Goal: Task Accomplishment & Management: Complete application form

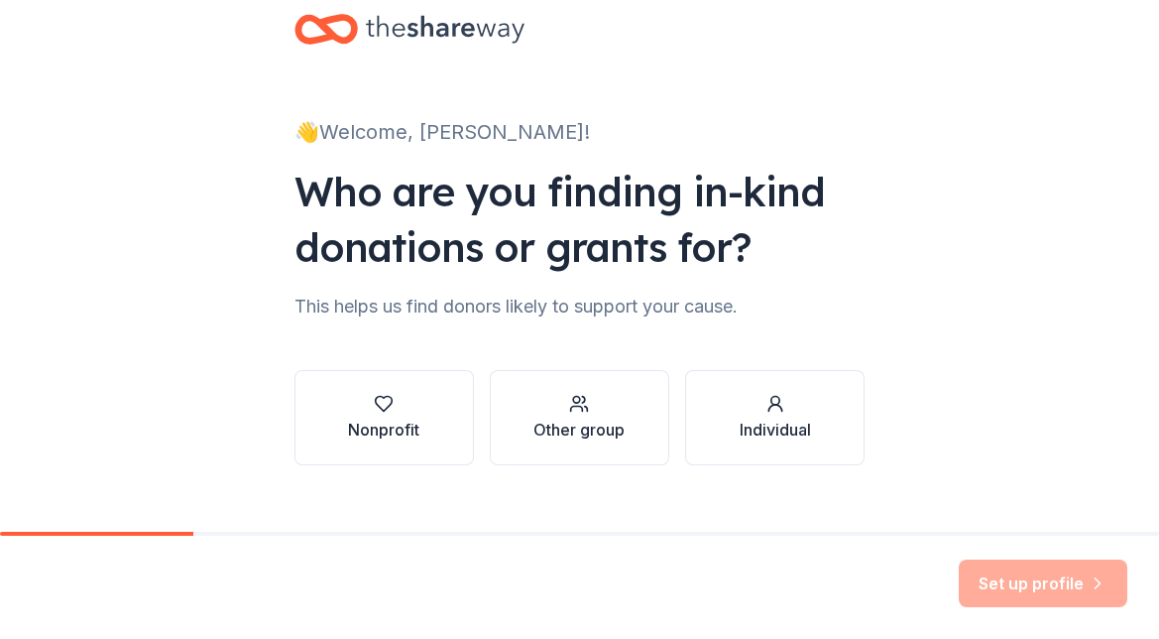
scroll to position [70, 0]
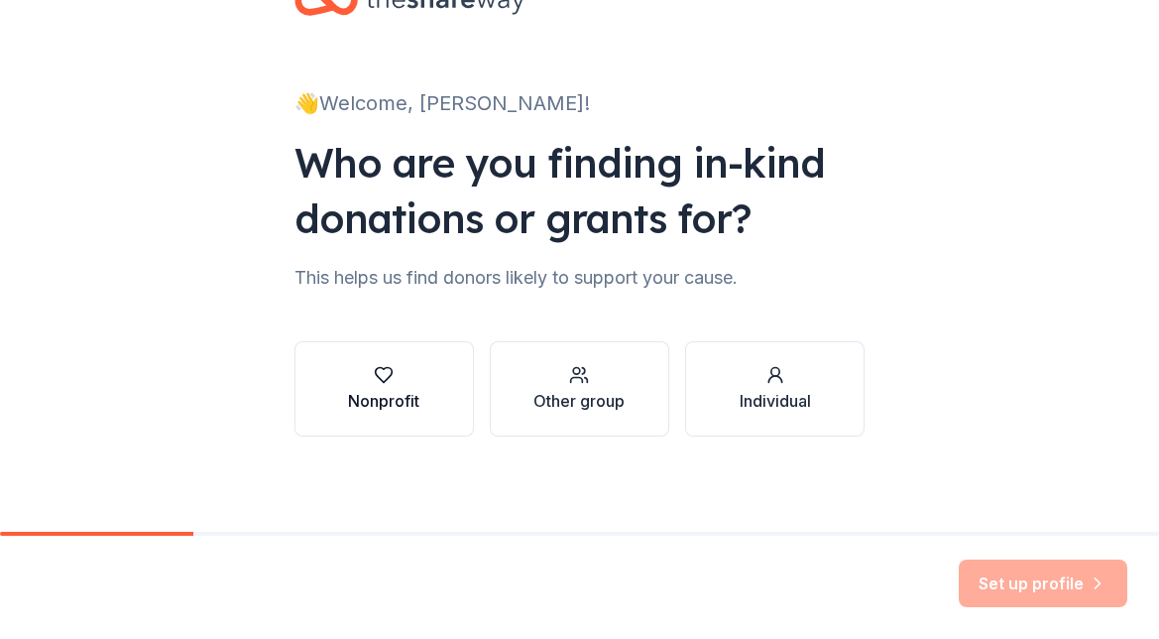
click at [409, 382] on div "button" at bounding box center [383, 375] width 71 height 20
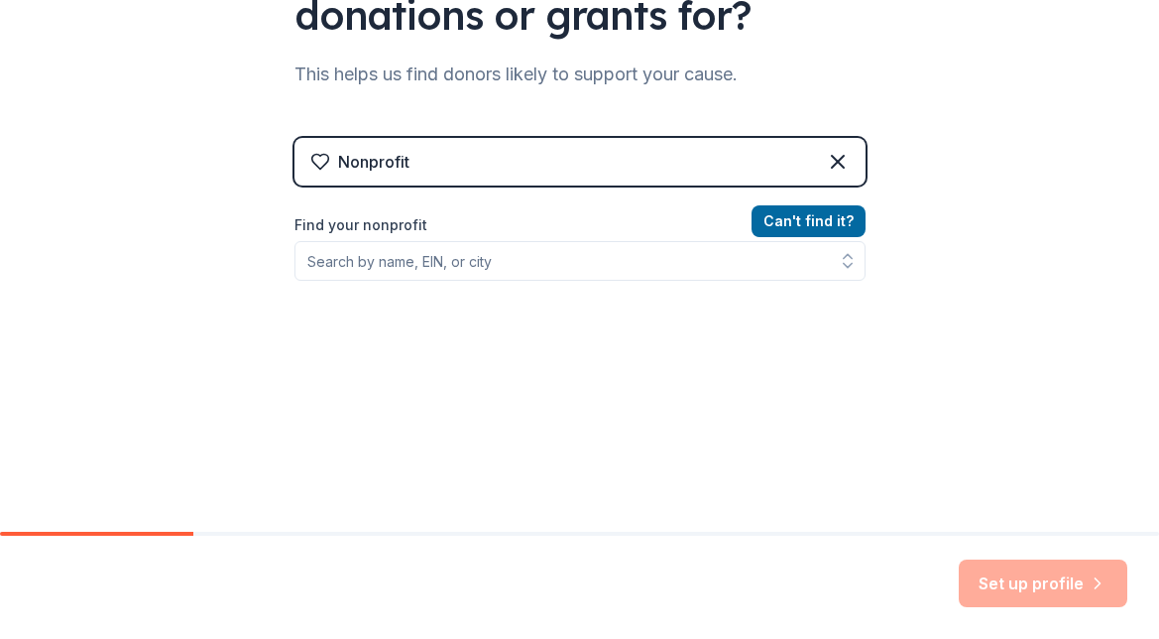
scroll to position [300, 0]
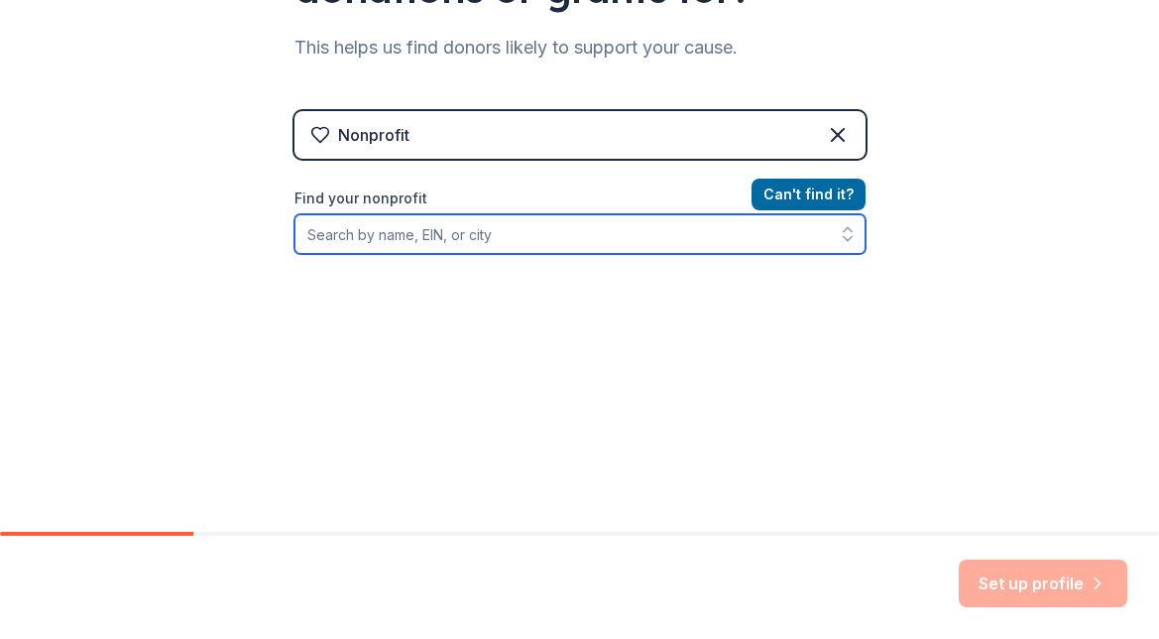
click at [413, 237] on input "Find your nonprofit" at bounding box center [579, 234] width 571 height 40
type input "solana beach"
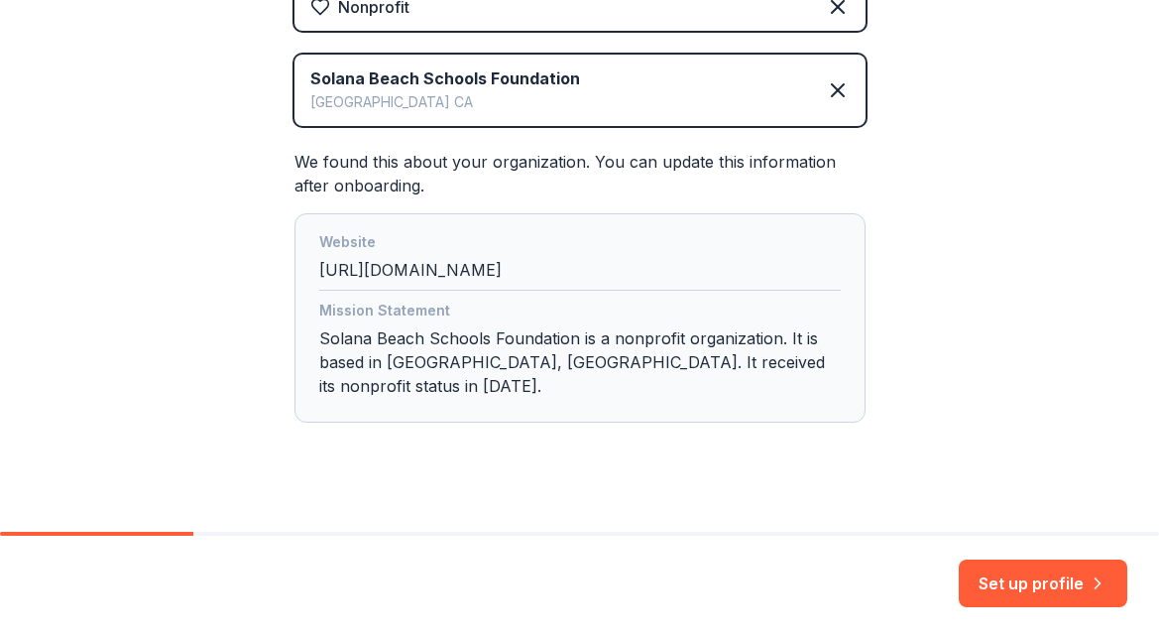
scroll to position [430, 0]
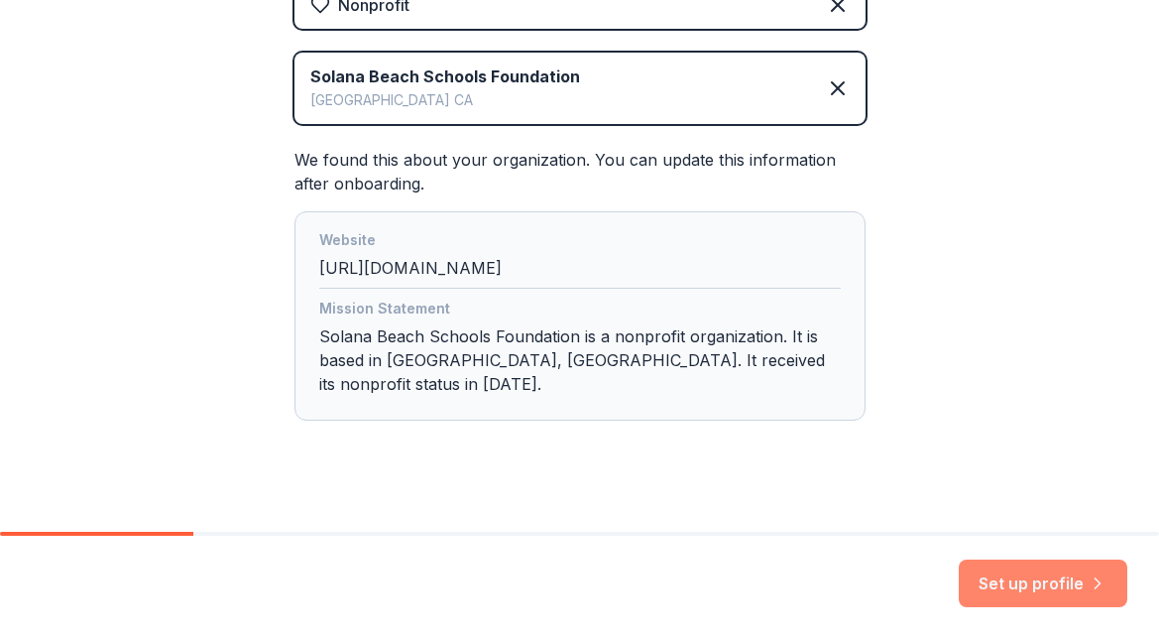
click at [1034, 589] on button "Set up profile" at bounding box center [1043, 583] width 169 height 48
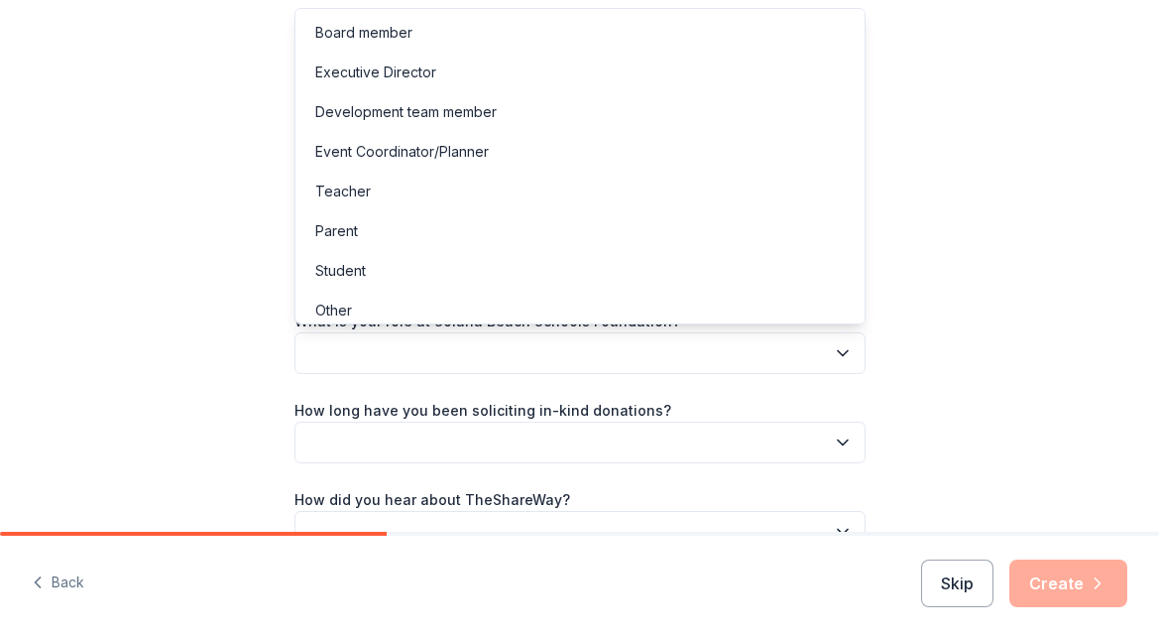
click at [834, 349] on icon "button" at bounding box center [843, 353] width 20 height 20
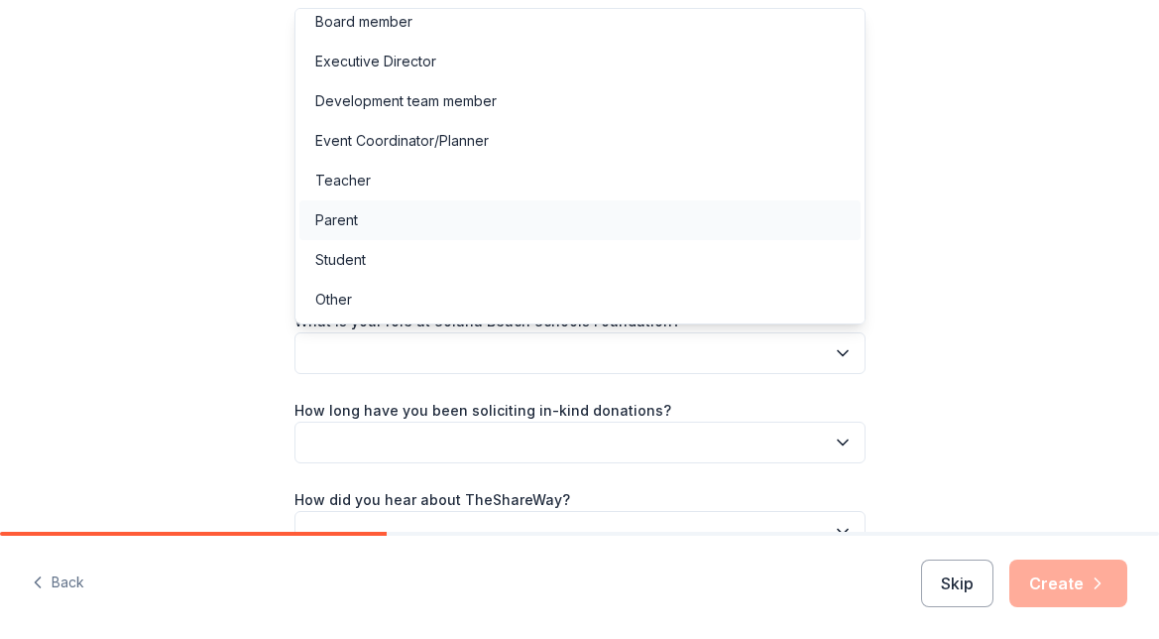
click at [793, 216] on div "Parent" at bounding box center [579, 220] width 561 height 40
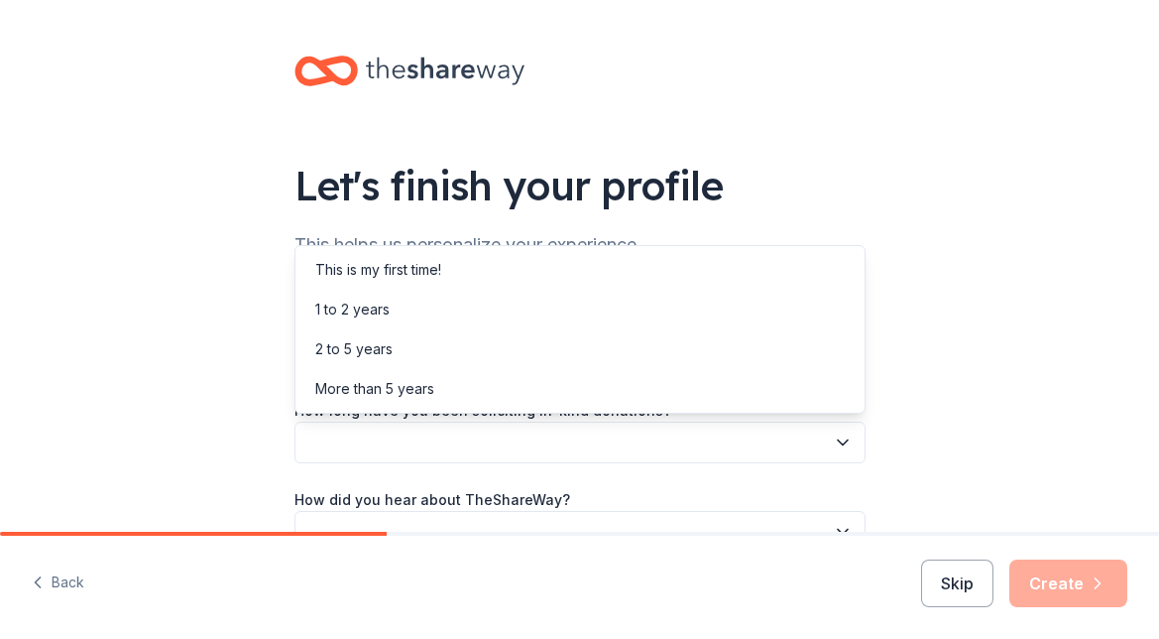
click at [819, 440] on button "button" at bounding box center [579, 442] width 571 height 42
click at [813, 287] on div "This is my first time!" at bounding box center [579, 270] width 561 height 40
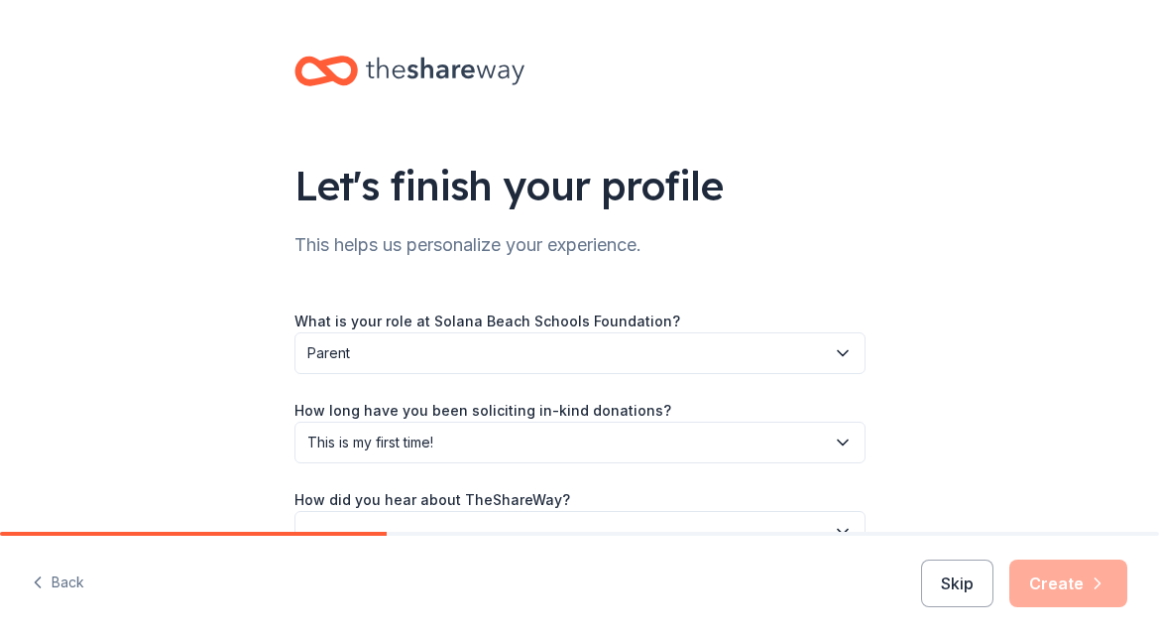
click at [813, 289] on div "What is your role at Solana Beach Schools Foundation? Parent How long have you …" at bounding box center [579, 415] width 571 height 276
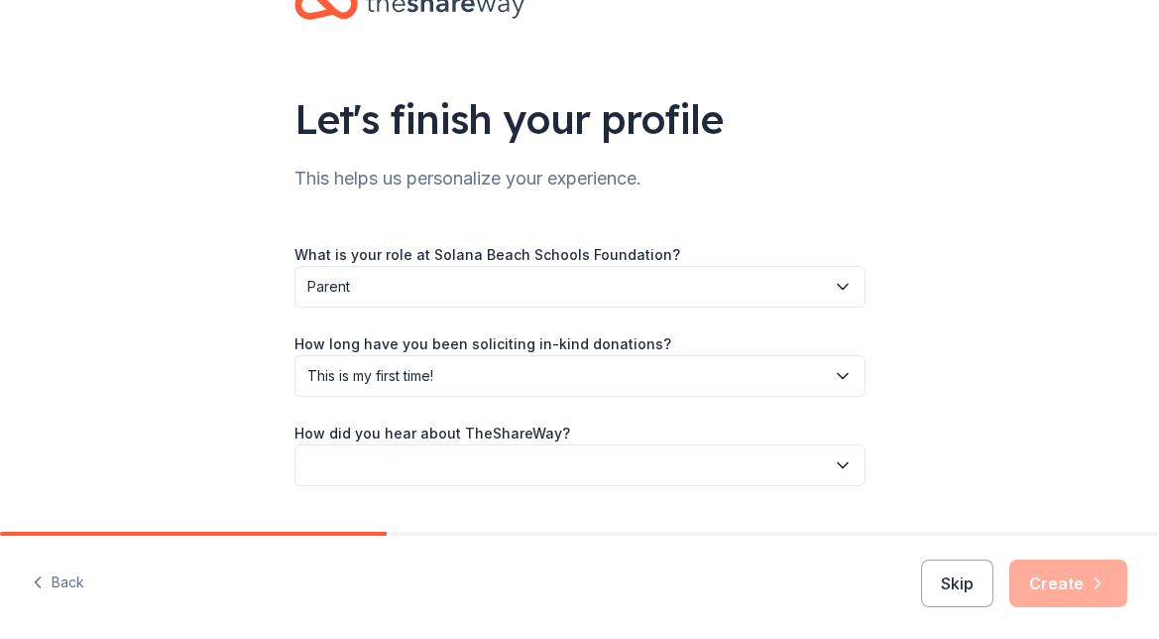
scroll to position [116, 0]
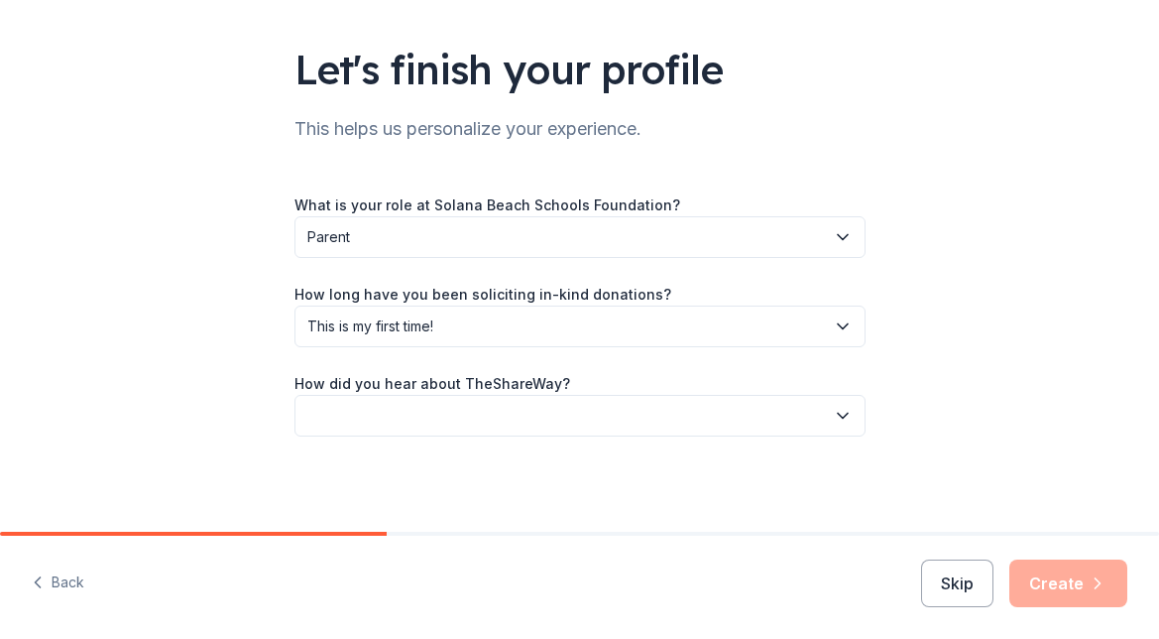
click at [834, 413] on icon "button" at bounding box center [843, 416] width 20 height 20
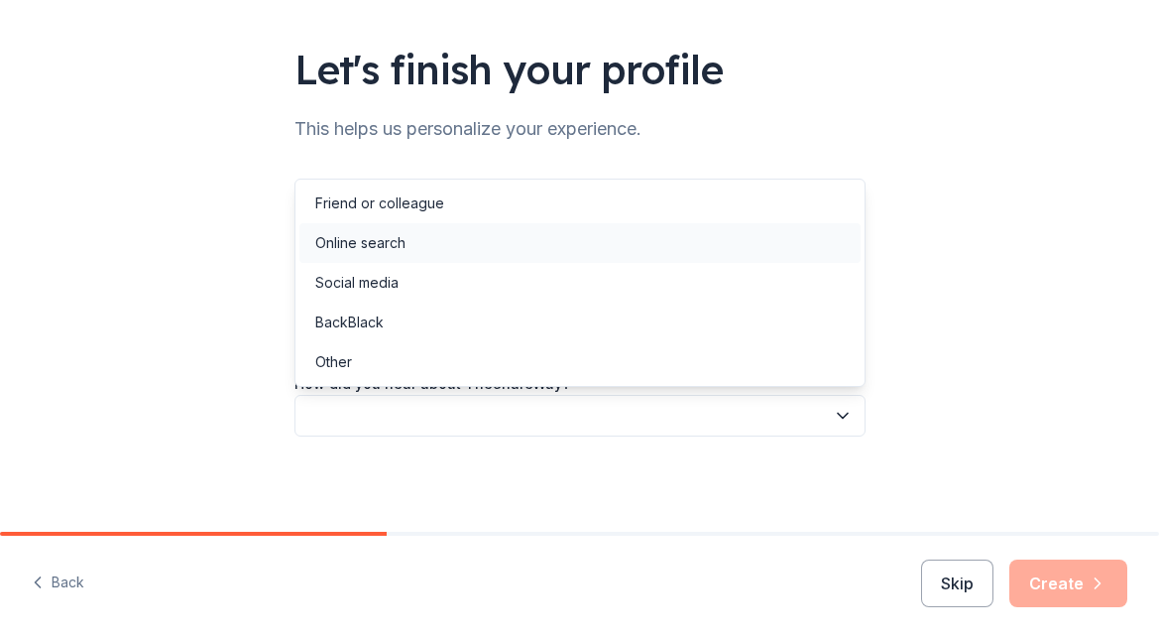
click at [844, 257] on div "Online search" at bounding box center [579, 243] width 561 height 40
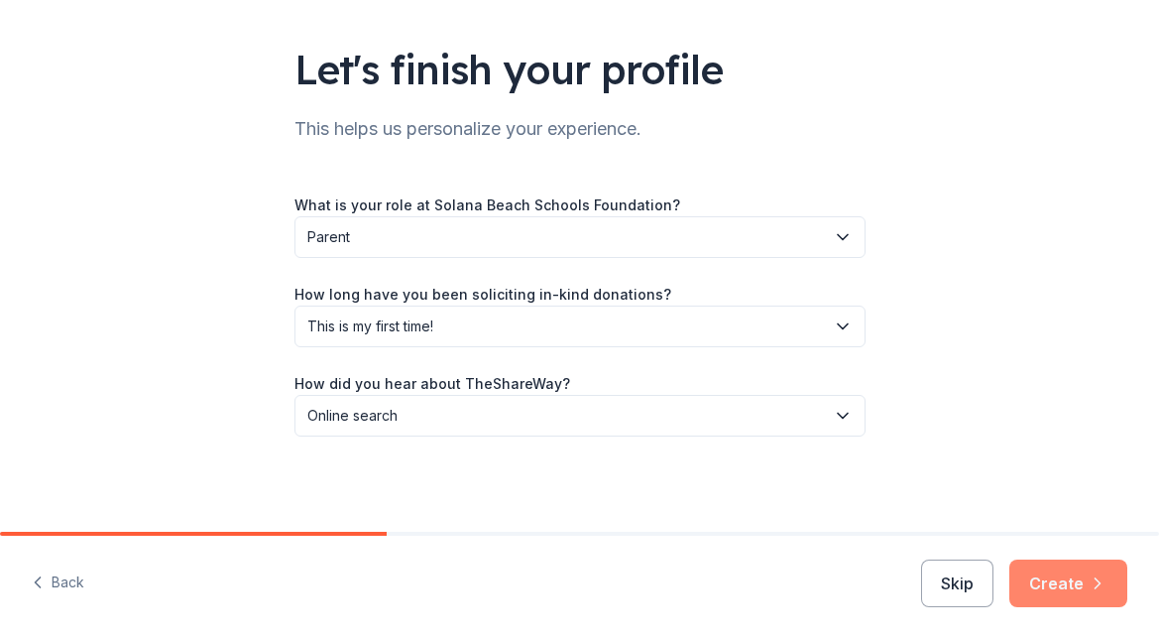
click at [1068, 593] on button "Create" at bounding box center [1068, 583] width 118 height 48
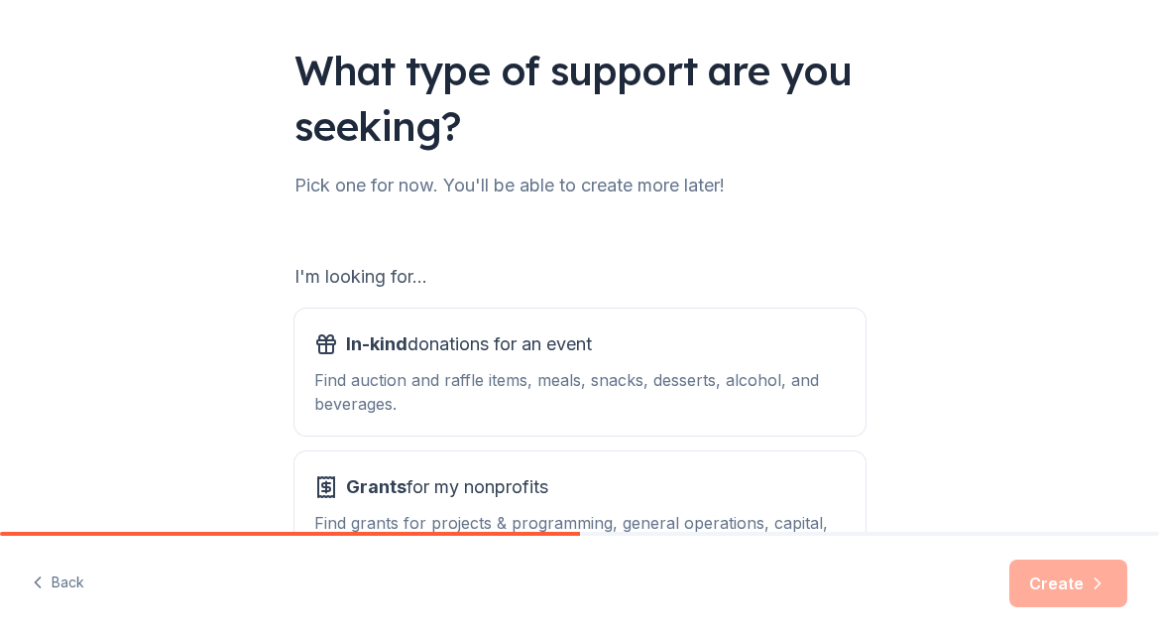
scroll to position [269, 0]
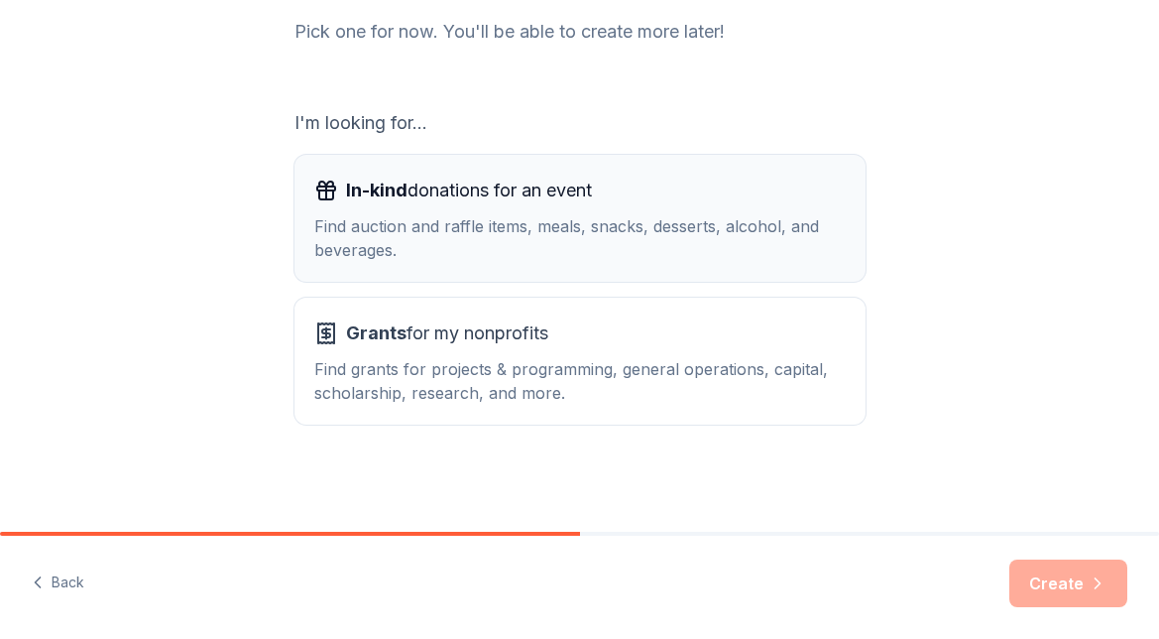
click at [764, 238] on div "Find auction and raffle items, meals, snacks, desserts, alcohol, and beverages." at bounding box center [579, 238] width 531 height 48
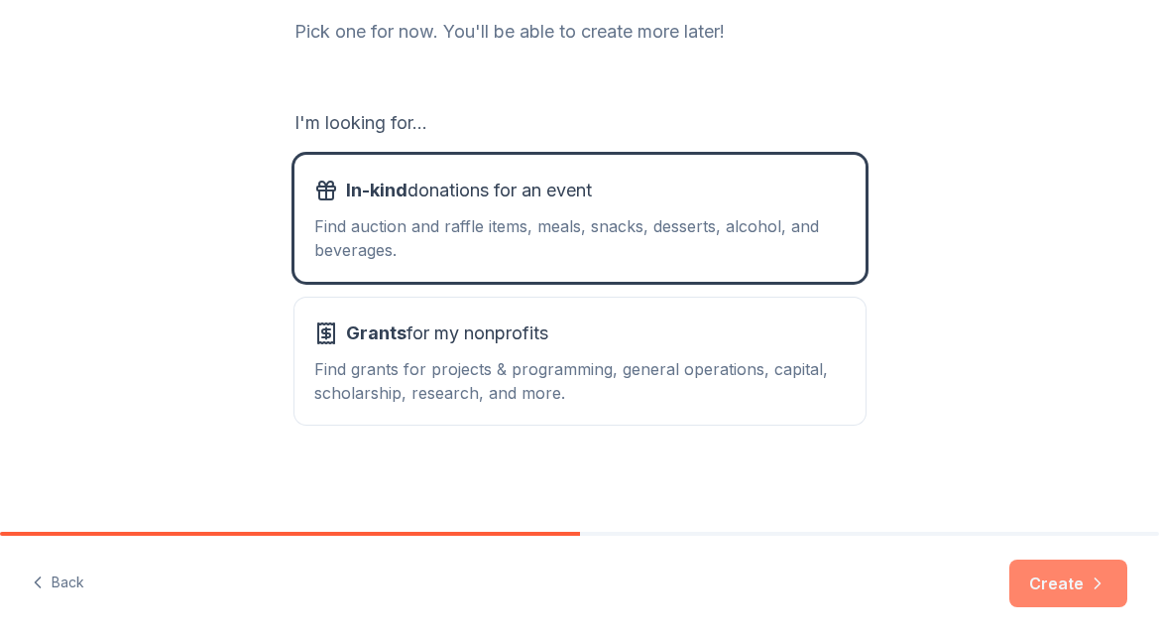
click at [1063, 590] on button "Create" at bounding box center [1068, 583] width 118 height 48
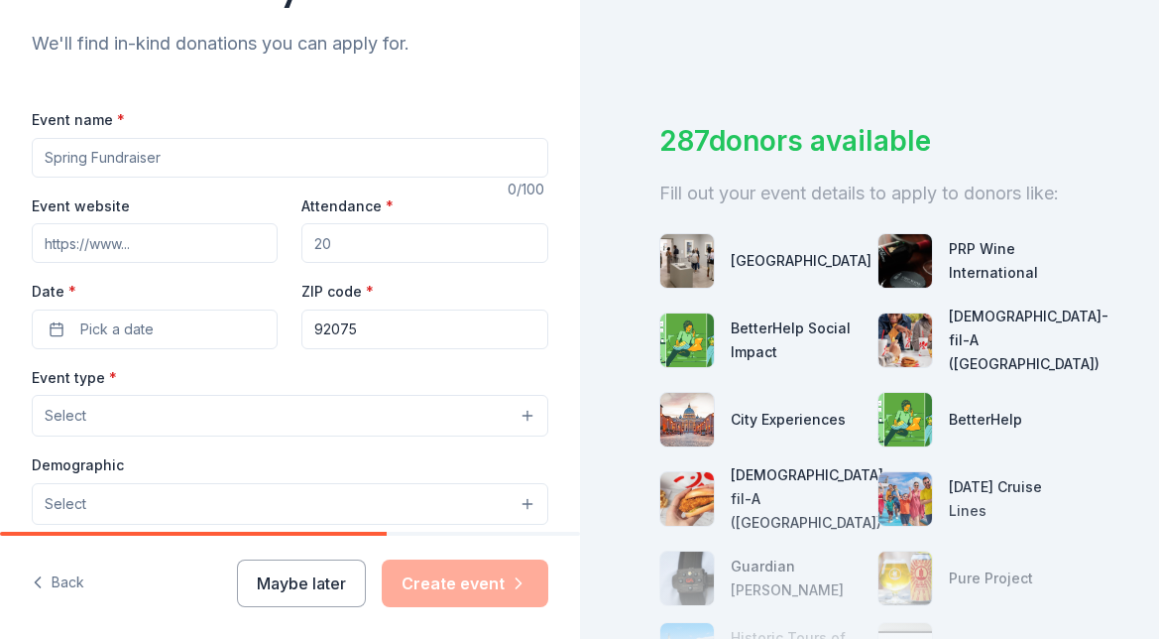
scroll to position [205, 0]
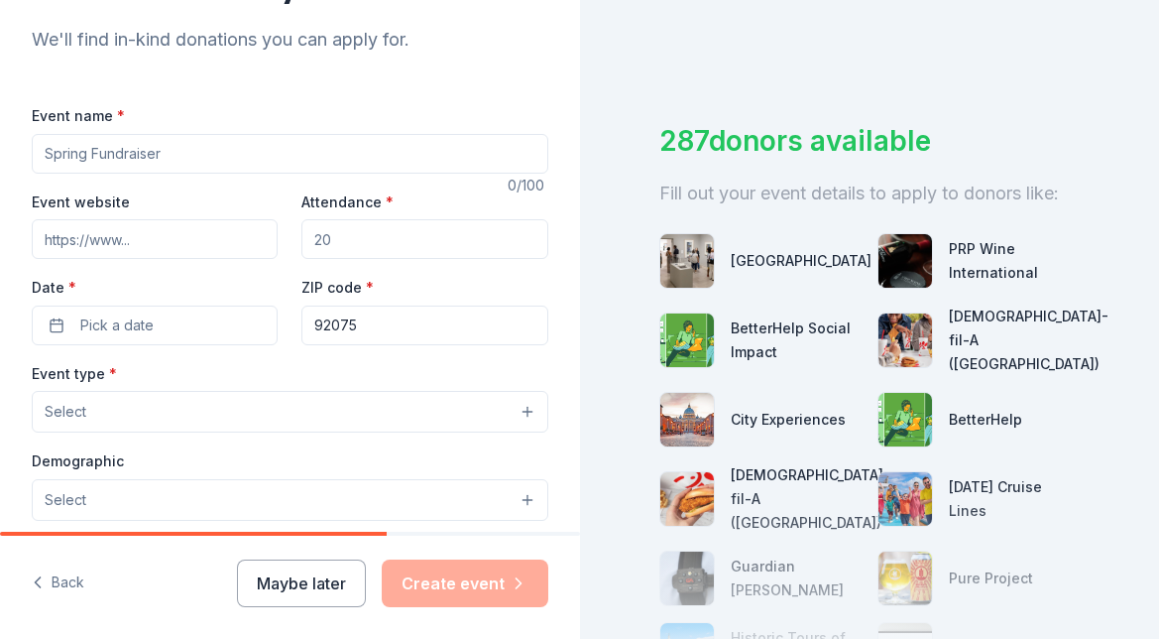
click at [214, 149] on input "Event name *" at bounding box center [290, 154] width 517 height 40
click at [44, 157] on input "Read-a-" at bounding box center [290, 154] width 517 height 40
click at [337, 154] on input "Carmel Creek Elementary School Read-a-" at bounding box center [290, 154] width 517 height 40
type input "[GEOGRAPHIC_DATA] Read-a-thon 2025"
click at [216, 236] on input "Event website" at bounding box center [155, 239] width 246 height 40
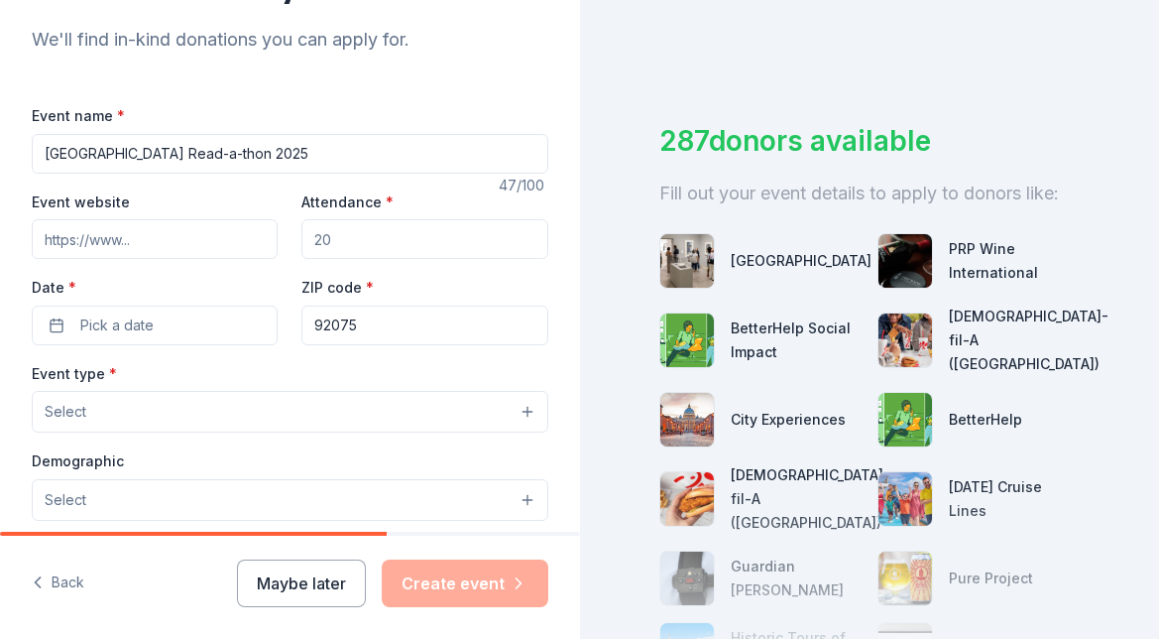
paste input "https://sites.google.com/sbschoolsfoundation.org/carmel-creek-pto/events-calend…"
type input "https://sites.google.com/sbschoolsfoundation.org/carmel-creek-pto/events-calend…"
click at [362, 231] on input "Attendance *" at bounding box center [424, 239] width 246 height 40
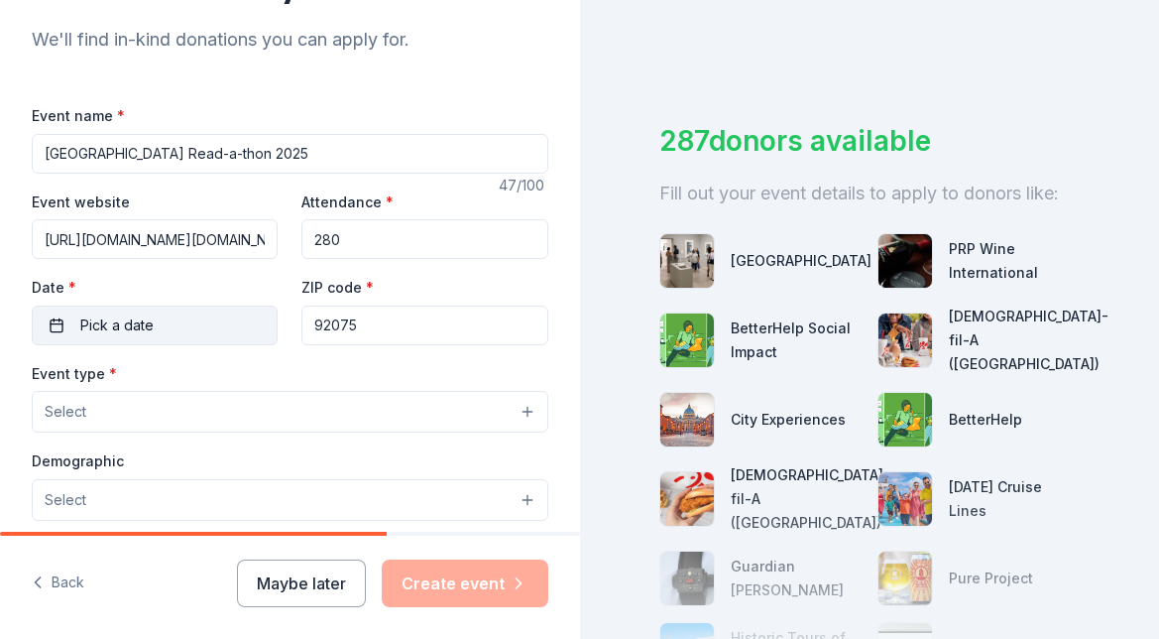
type input "280"
click at [238, 317] on button "Pick a date" at bounding box center [155, 325] width 246 height 40
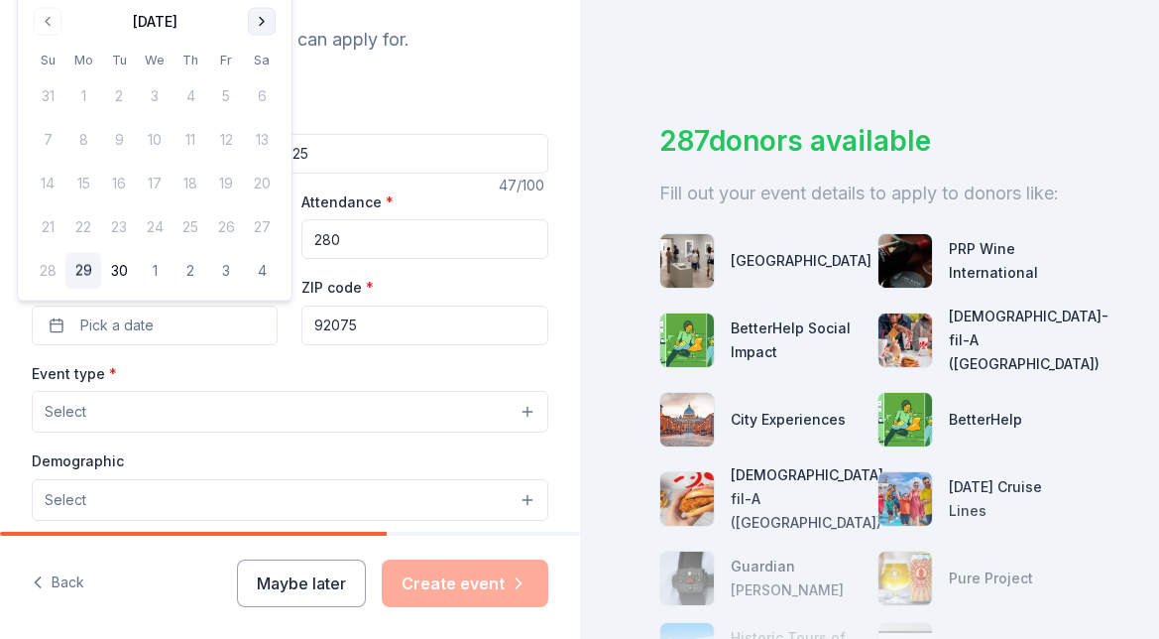
click at [266, 20] on button "Go to next month" at bounding box center [262, 22] width 28 height 28
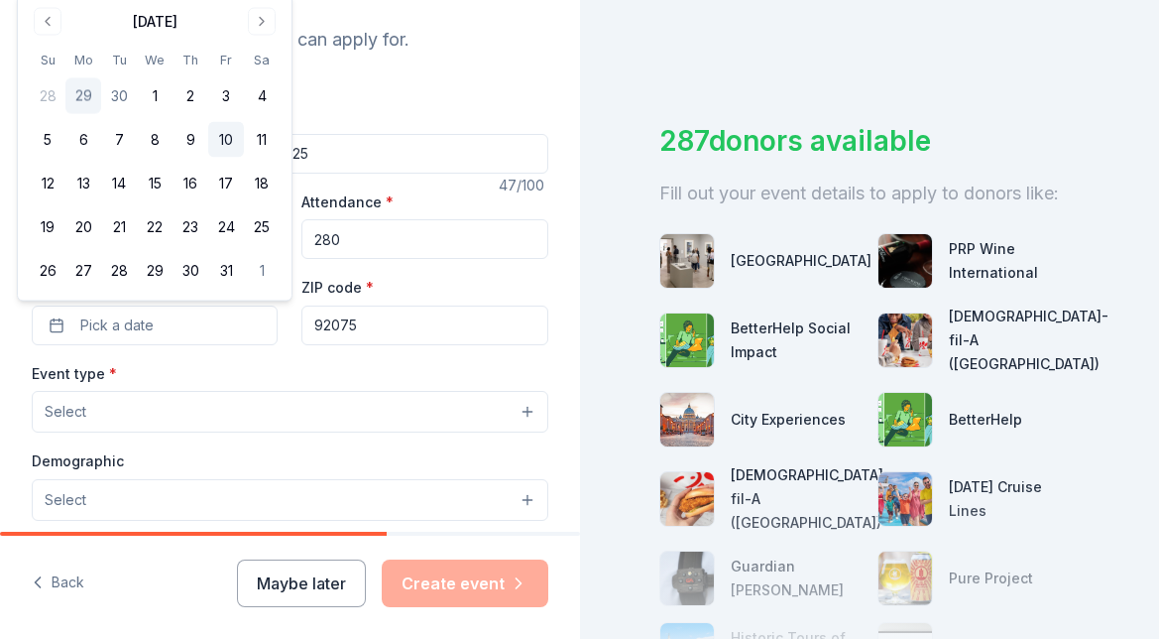
click at [223, 137] on button "10" at bounding box center [226, 140] width 36 height 36
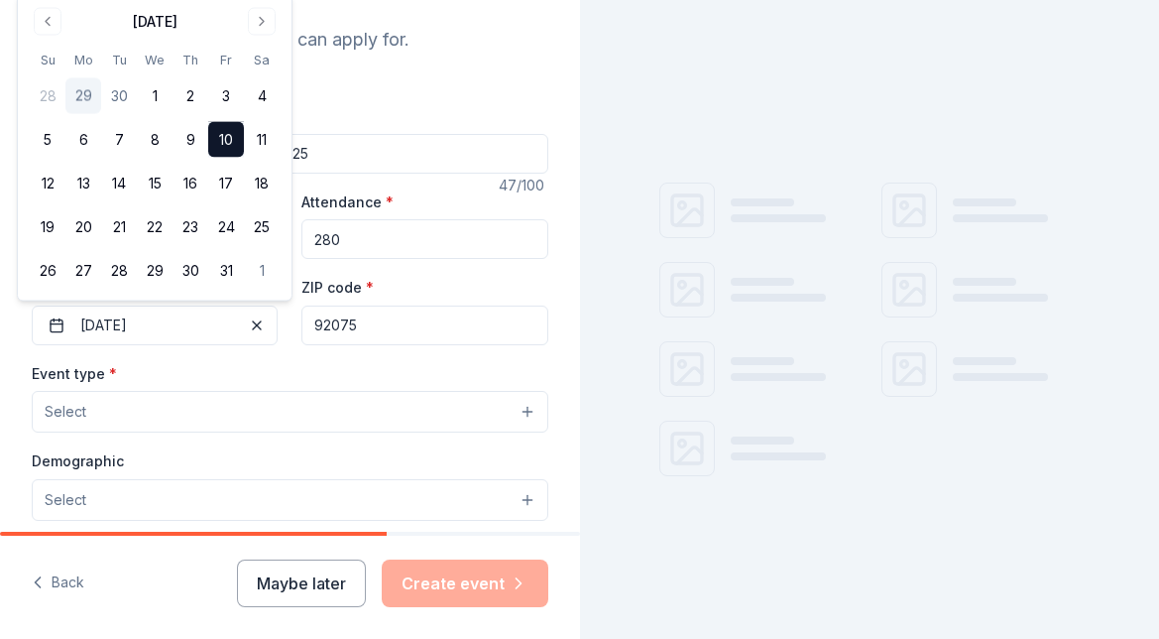
click at [383, 324] on input "92075" at bounding box center [424, 325] width 246 height 40
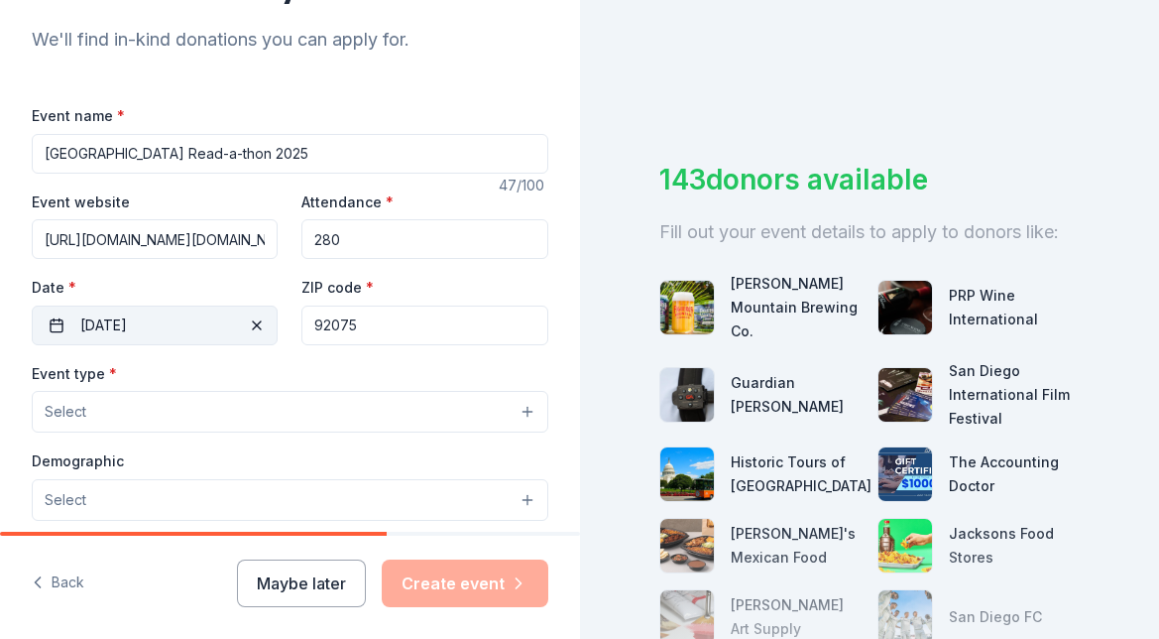
drag, startPoint x: 375, startPoint y: 324, endPoint x: 278, endPoint y: 315, distance: 97.6
click at [283, 316] on div "Event website https://sites.google.com/sbschoolsfoundation.org/carmel-creek-pto…" at bounding box center [290, 267] width 517 height 156
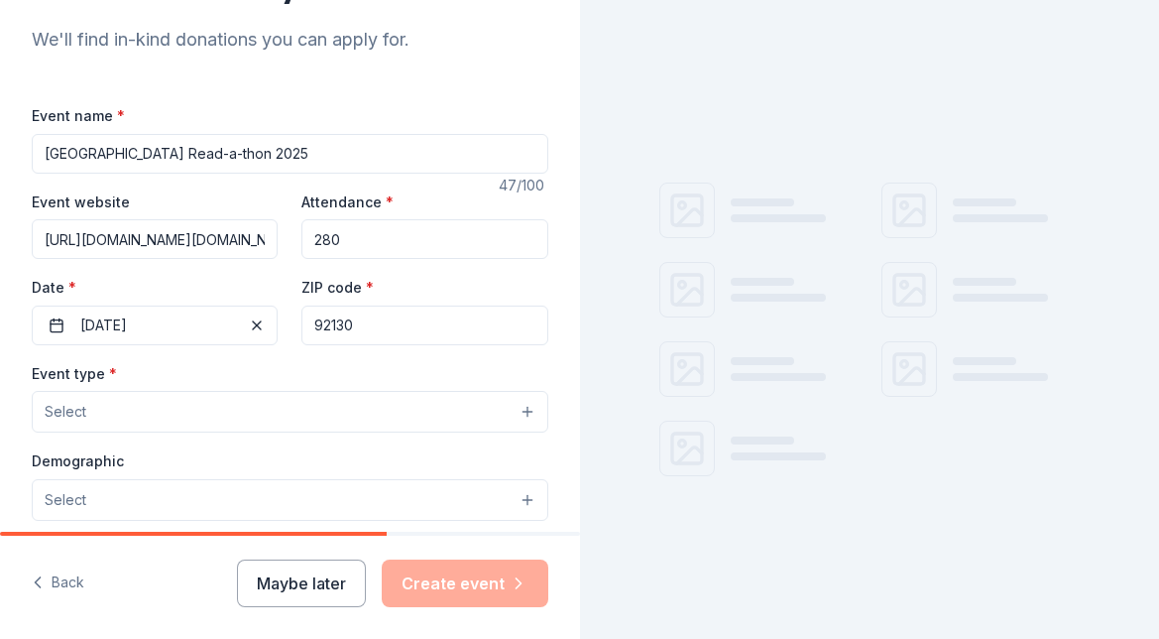
type input "92130"
click at [148, 424] on button "Select" at bounding box center [290, 412] width 517 height 42
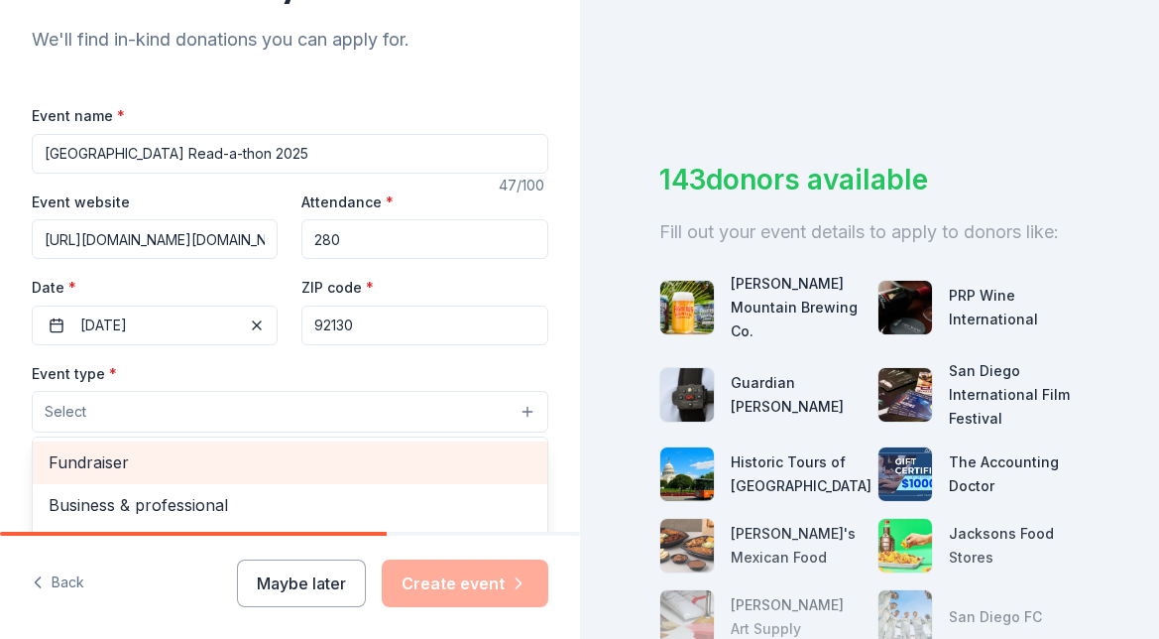
click at [151, 455] on span "Fundraiser" at bounding box center [290, 462] width 483 height 26
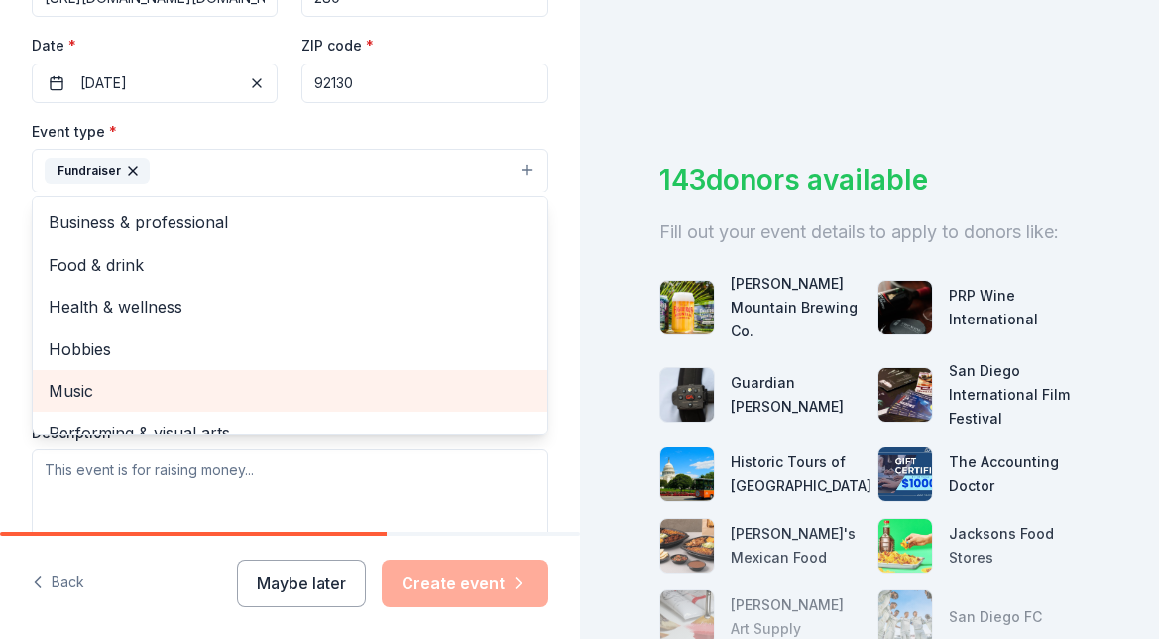
scroll to position [466, 0]
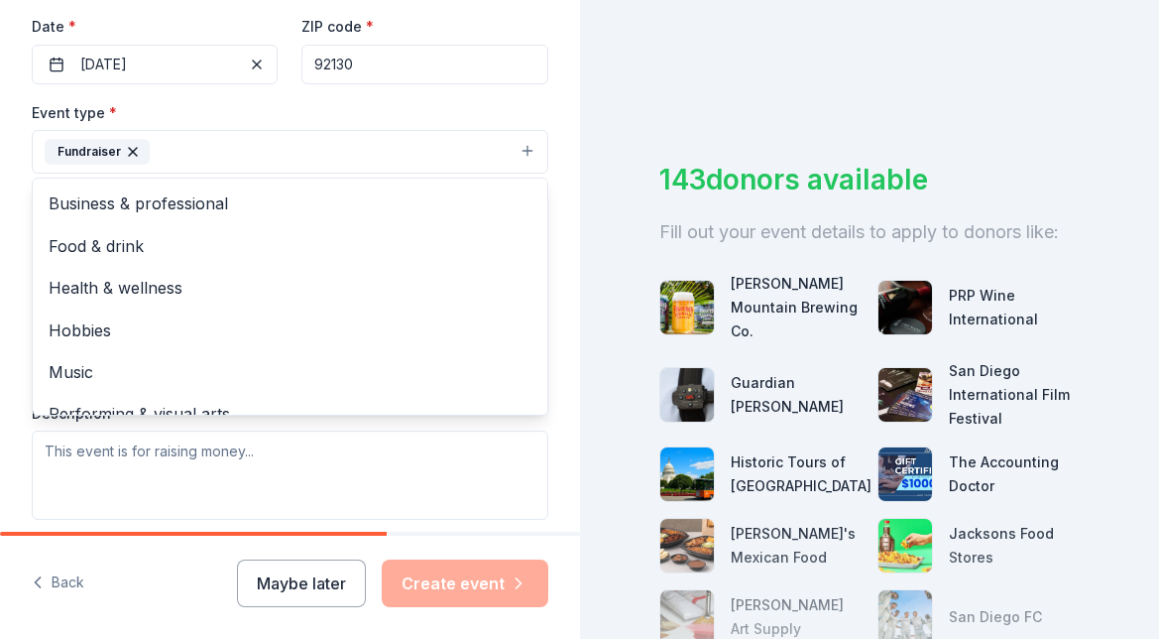
click at [346, 108] on div "Event type * Fundraiser Business & professional Food & drink Health & wellness …" at bounding box center [290, 137] width 517 height 74
click at [527, 149] on button "Fundraiser" at bounding box center [290, 152] width 517 height 44
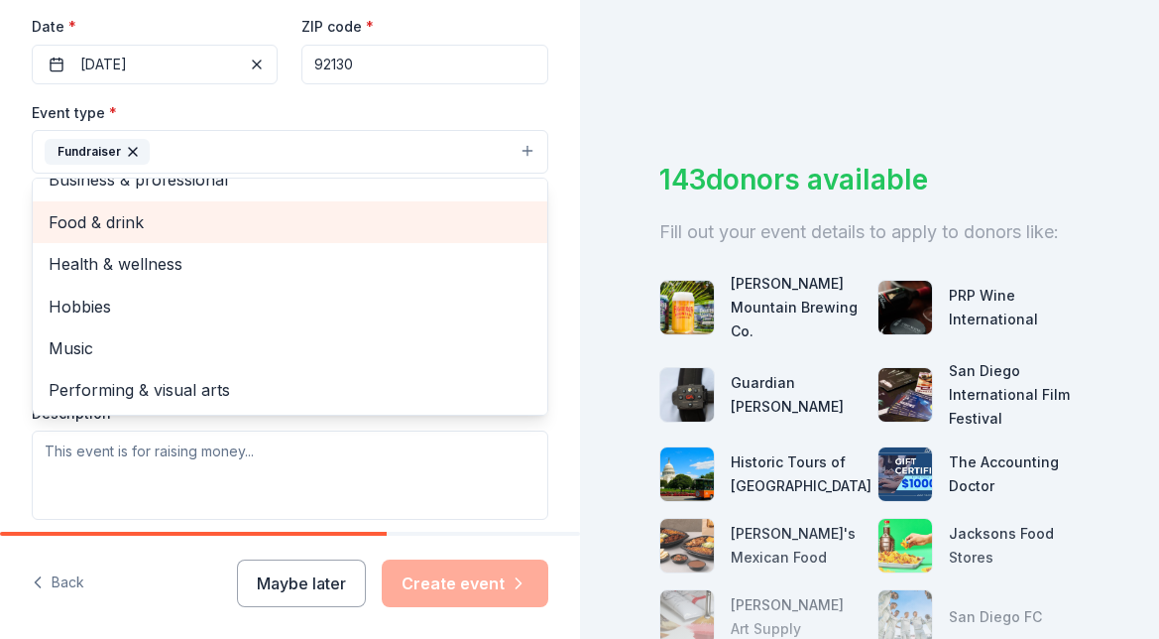
scroll to position [24, 0]
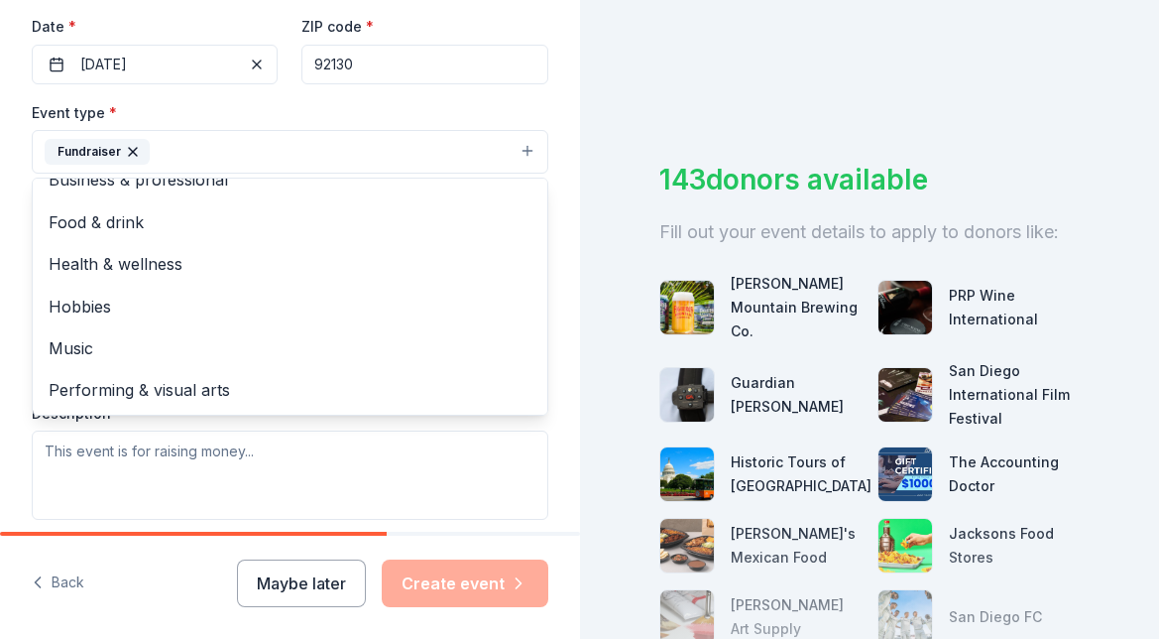
click at [468, 108] on div "Event type * Fundraiser Business & professional Food & drink Health & wellness …" at bounding box center [290, 137] width 517 height 74
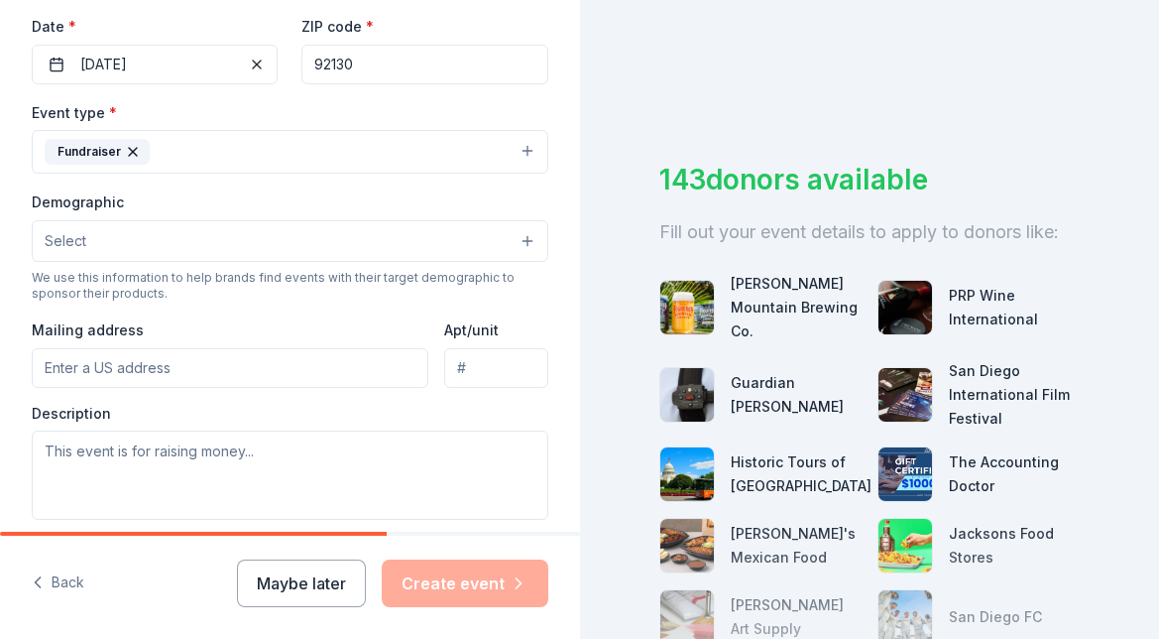
click at [410, 250] on button "Select" at bounding box center [290, 241] width 517 height 42
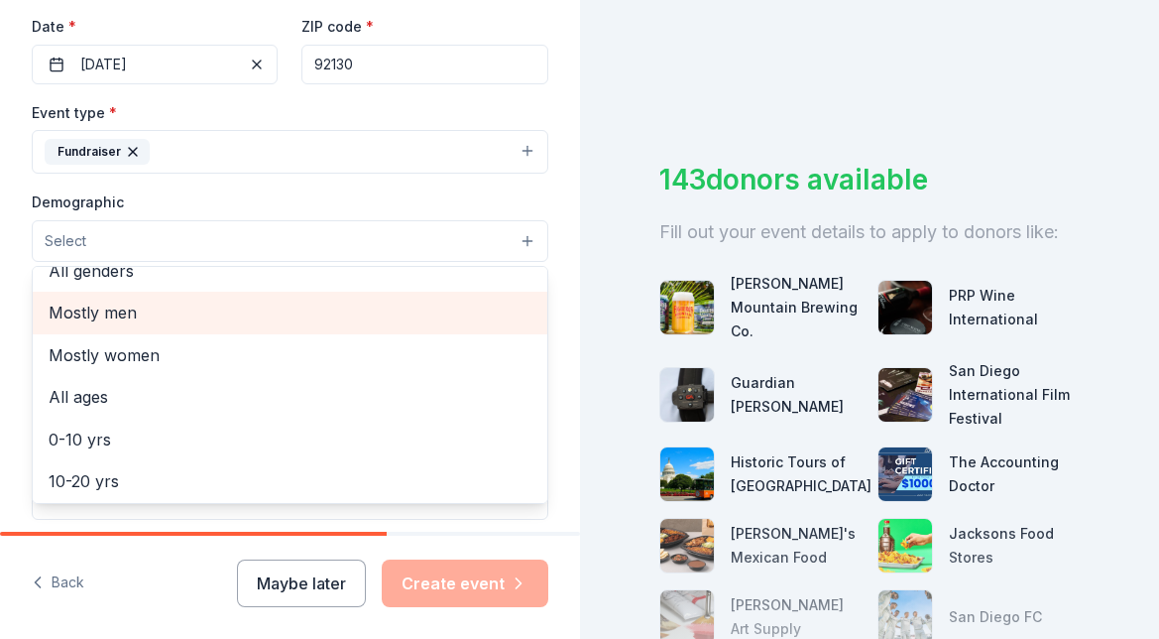
scroll to position [32, 0]
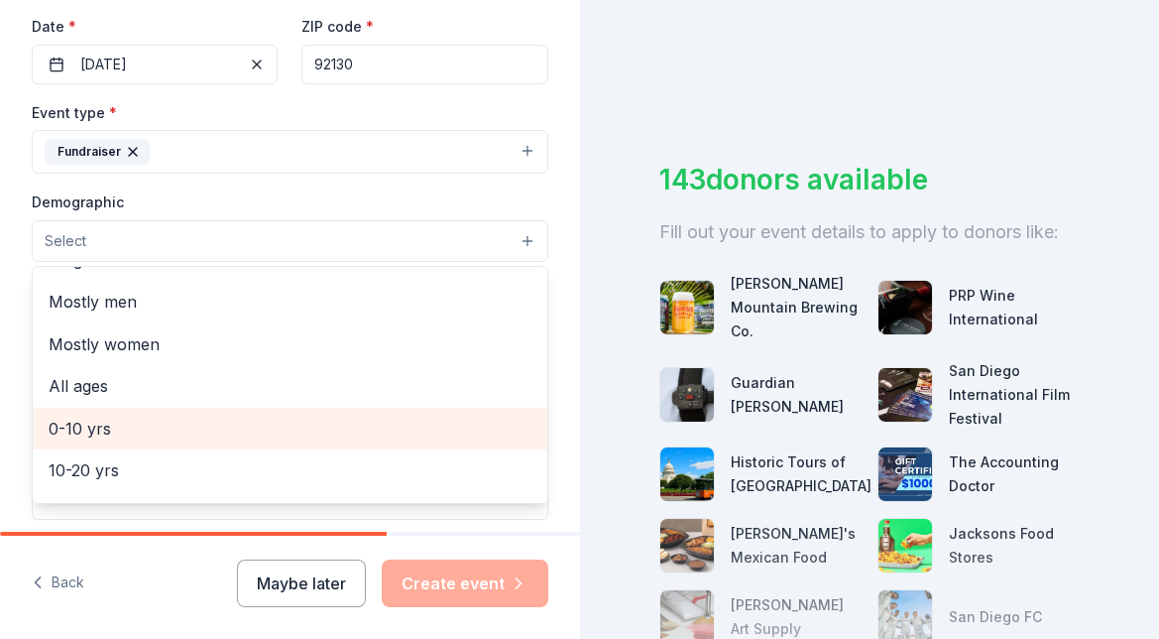
click at [360, 430] on span "0-10 yrs" at bounding box center [290, 428] width 483 height 26
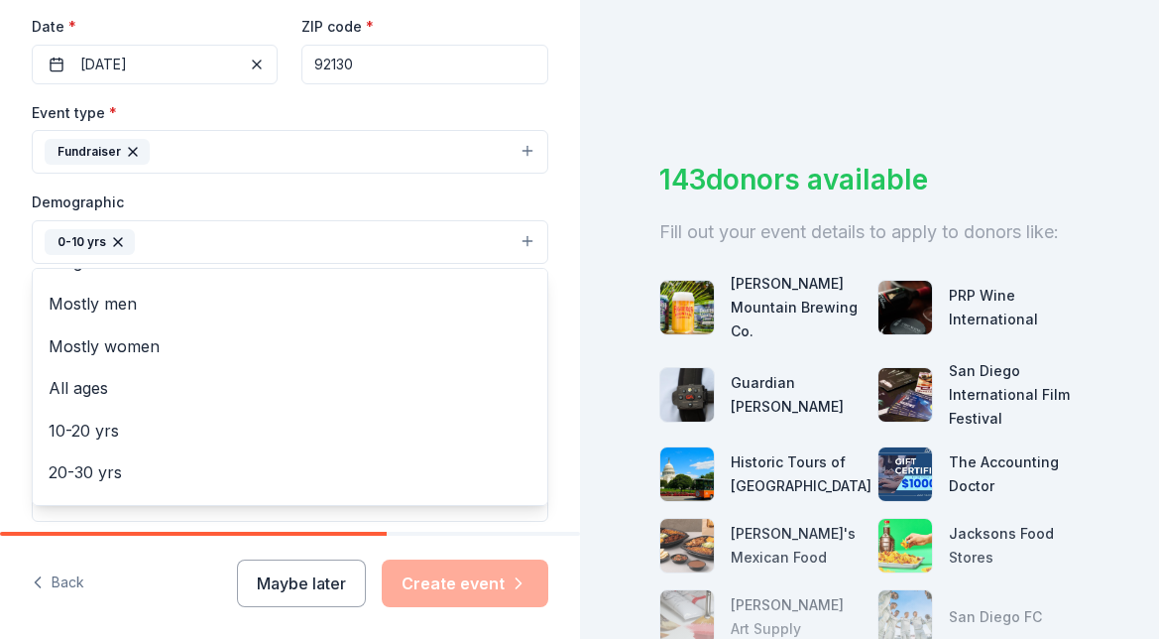
click at [378, 208] on div "Demographic 0-10 yrs All genders Mostly men Mostly women All ages 10-20 yrs 20-…" at bounding box center [290, 226] width 517 height 74
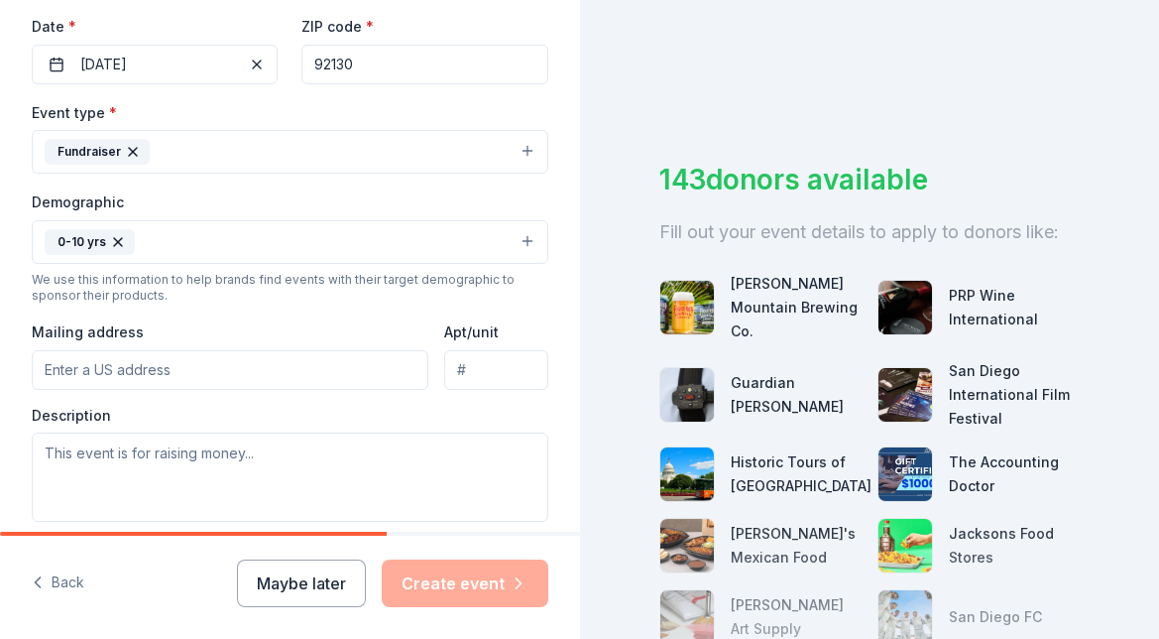
click at [291, 370] on input "Mailing address" at bounding box center [230, 370] width 397 height 40
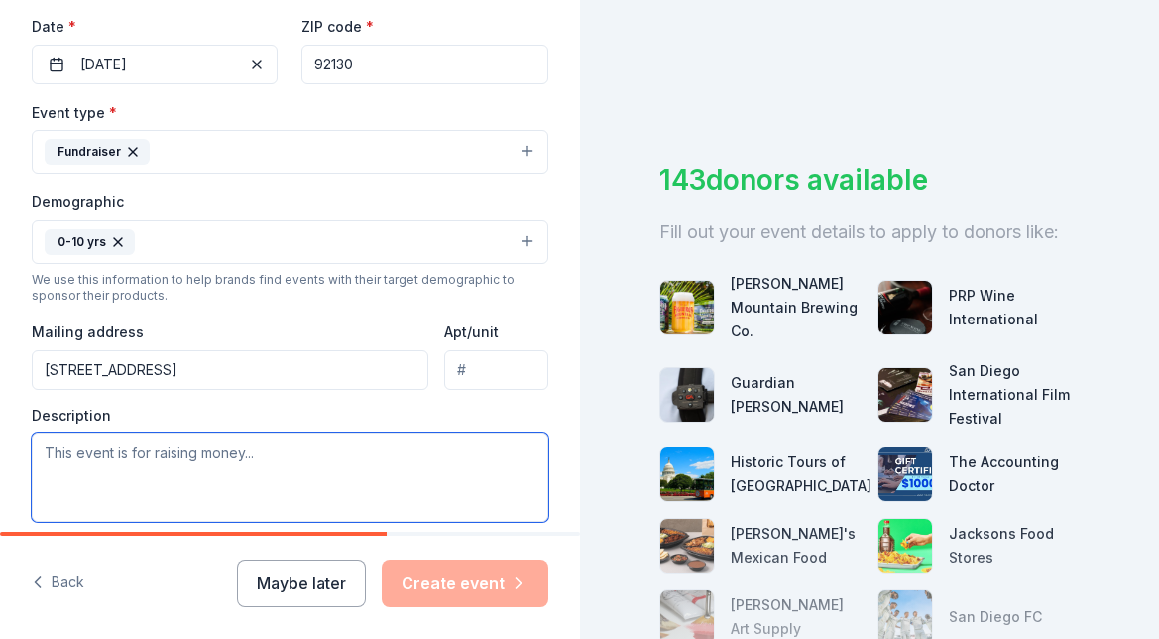
type input "4210 Carmel Center Road, San Diego, CA, 92130"
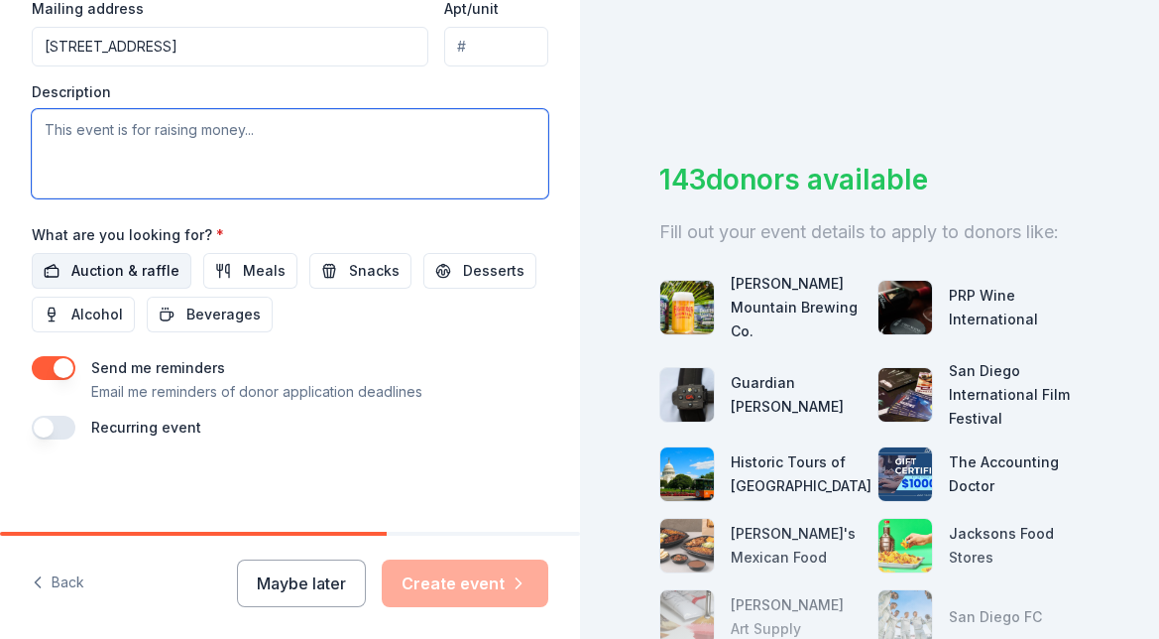
scroll to position [792, 0]
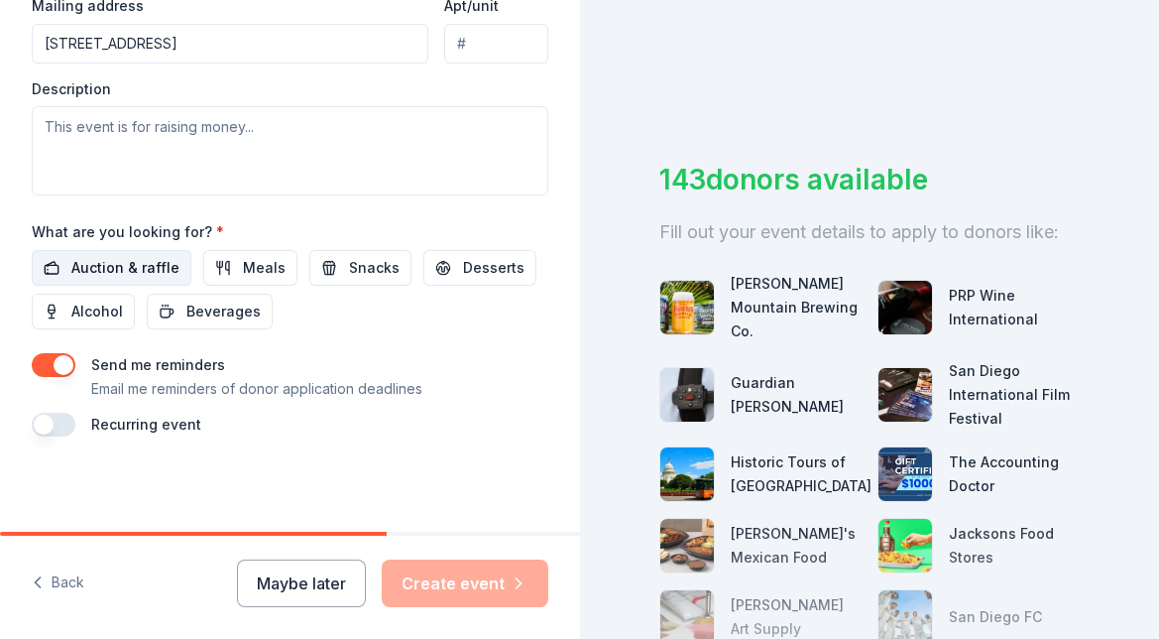
click at [153, 274] on span "Auction & raffle" at bounding box center [125, 268] width 108 height 24
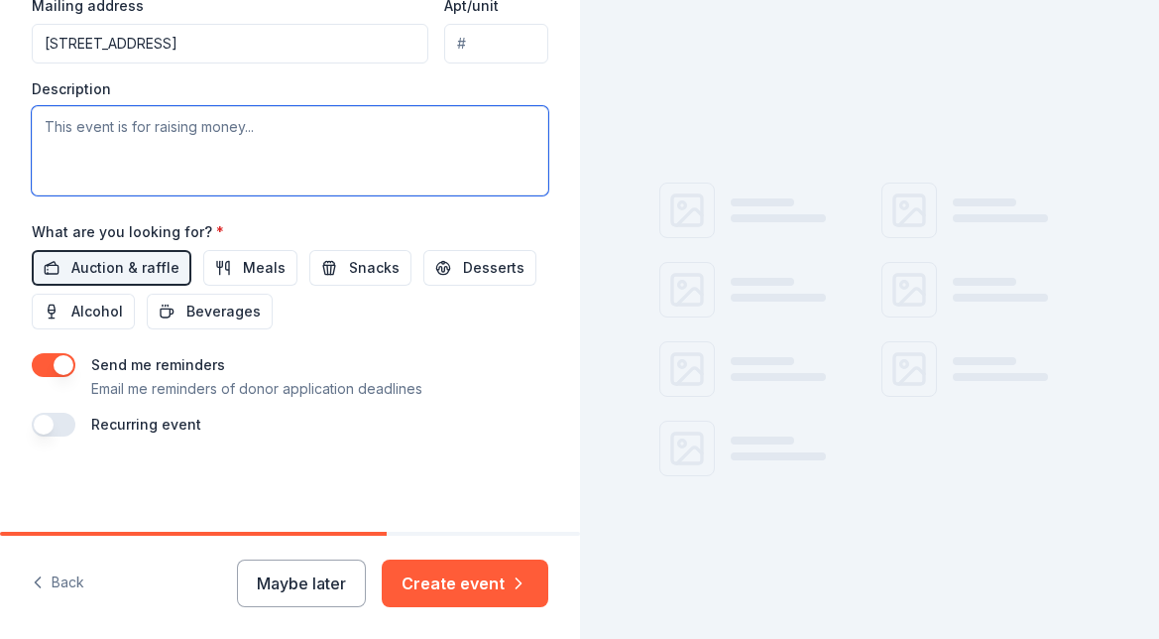
click at [263, 155] on textarea at bounding box center [290, 150] width 517 height 89
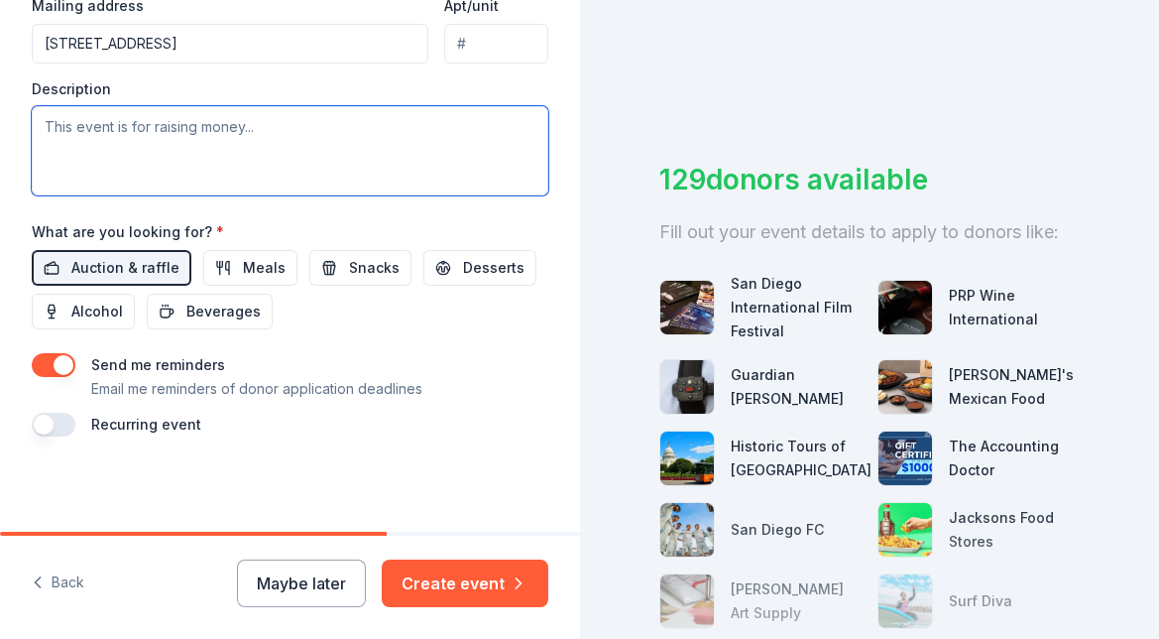
paste textarea "The Carmel Creek READ-A-THON 2025, is a fun fundraising event that will allow o…"
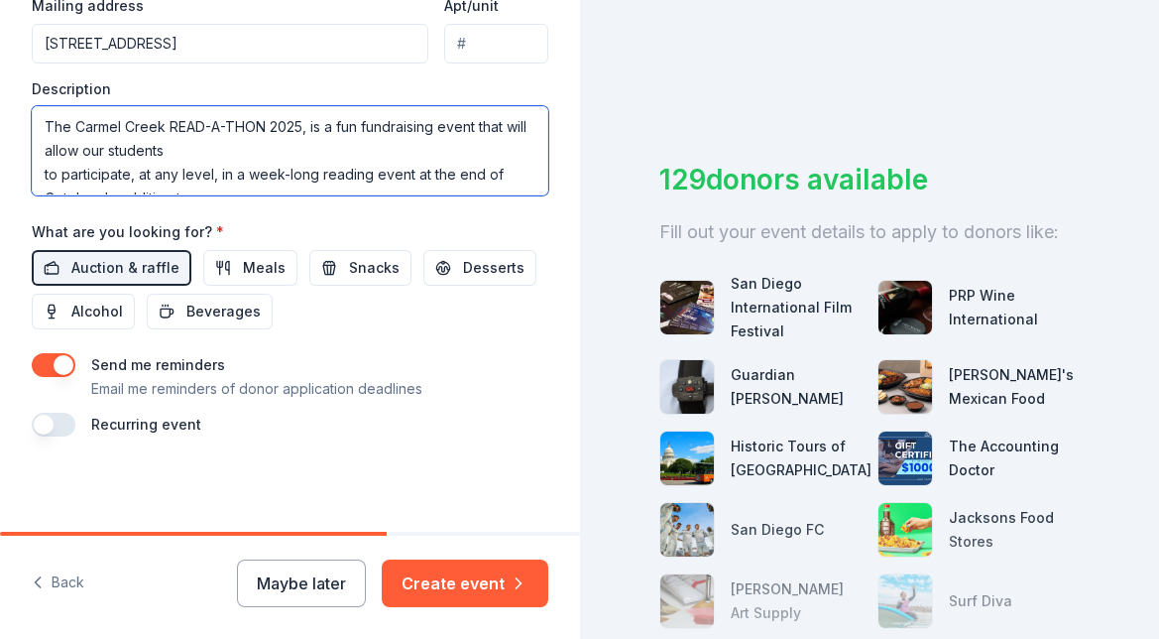
scroll to position [441, 0]
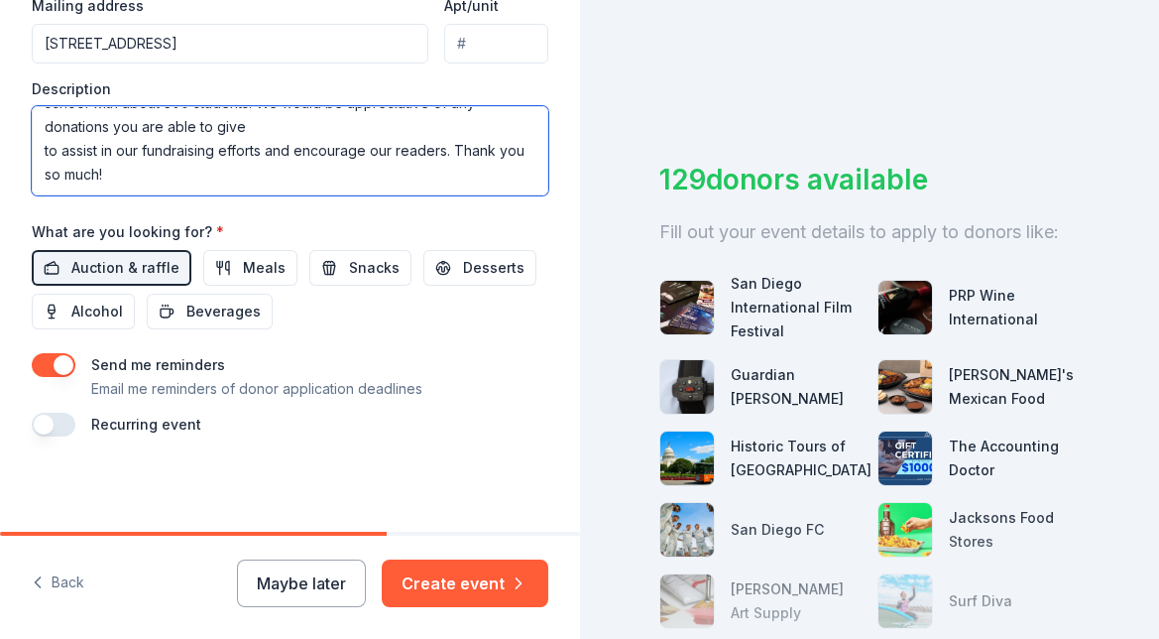
click at [46, 157] on textarea "The Carmel Creek READ-A-THON 2025, is a fun fundraising event that will allow o…" at bounding box center [290, 150] width 517 height 89
click at [44, 135] on textarea "The Carmel Creek READ-A-THON 2025, is a fun fundraising event that will allow o…" at bounding box center [290, 150] width 517 height 89
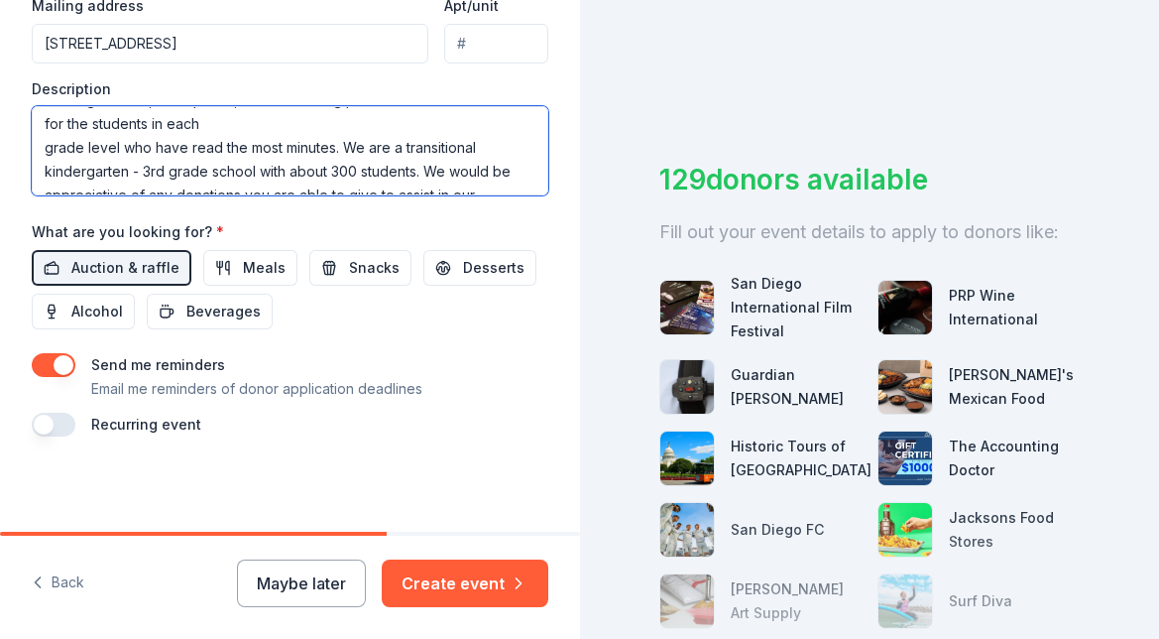
scroll to position [335, 0]
click at [44, 168] on textarea "The Carmel Creek READ-A-THON 2025, is a fun fundraising event that will allow o…" at bounding box center [290, 150] width 517 height 89
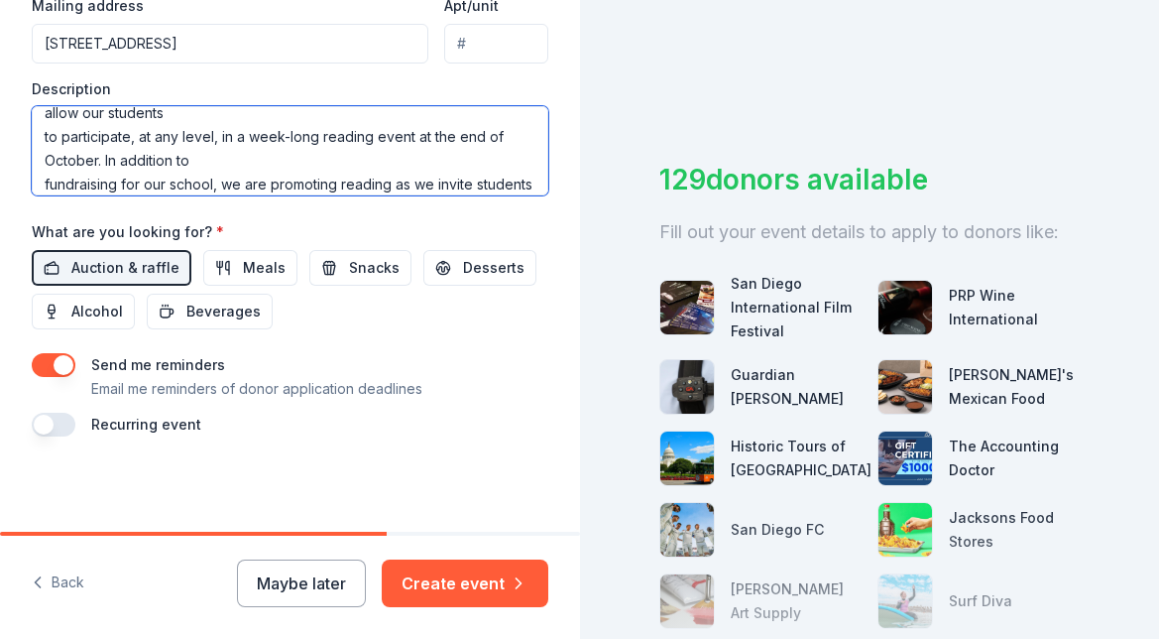
scroll to position [0, 0]
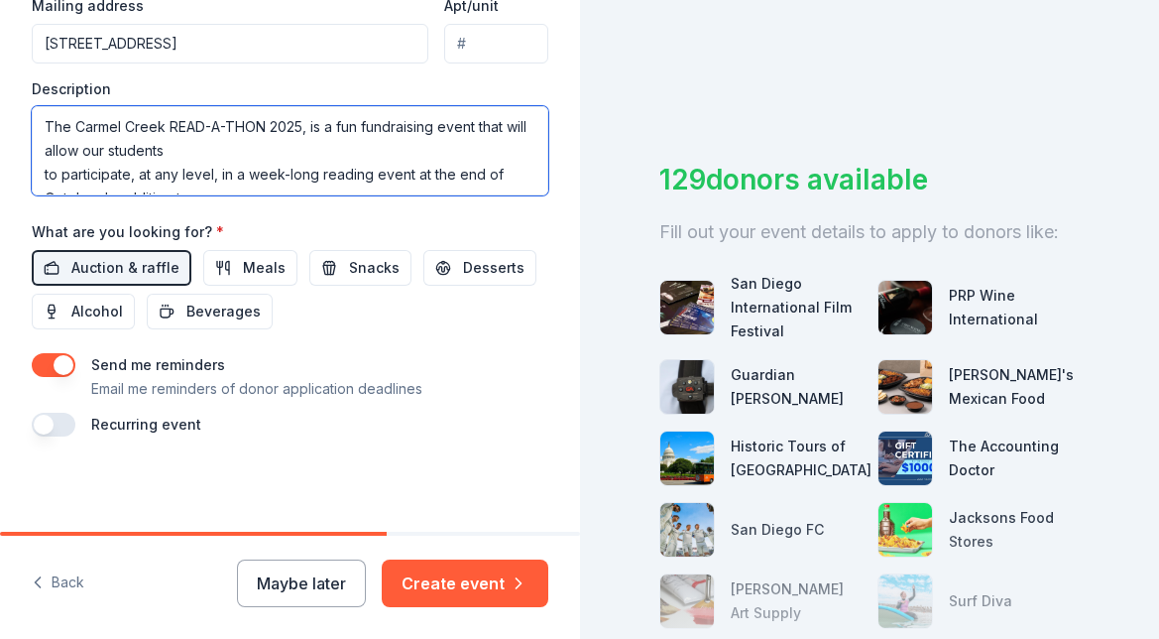
click at [40, 167] on textarea "The Carmel Creek READ-A-THON 2025, is a fun fundraising event that will allow o…" at bounding box center [290, 150] width 517 height 89
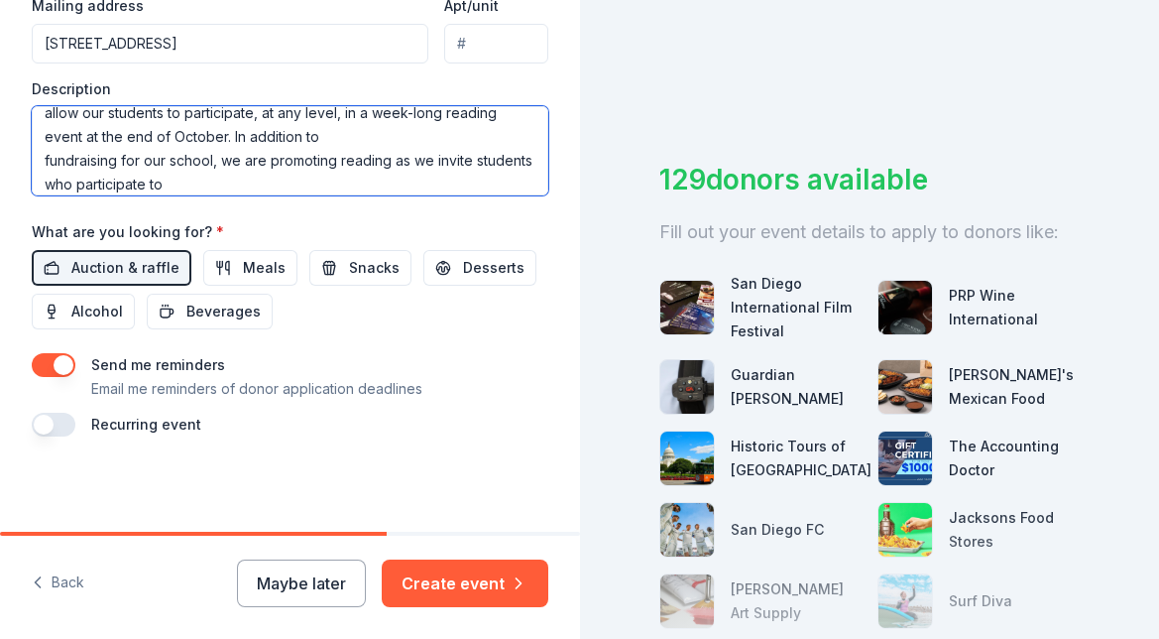
click at [41, 159] on textarea "The Carmel Creek READ-A-THON 2025, is a fun fundraising event that will allow o…" at bounding box center [290, 150] width 517 height 89
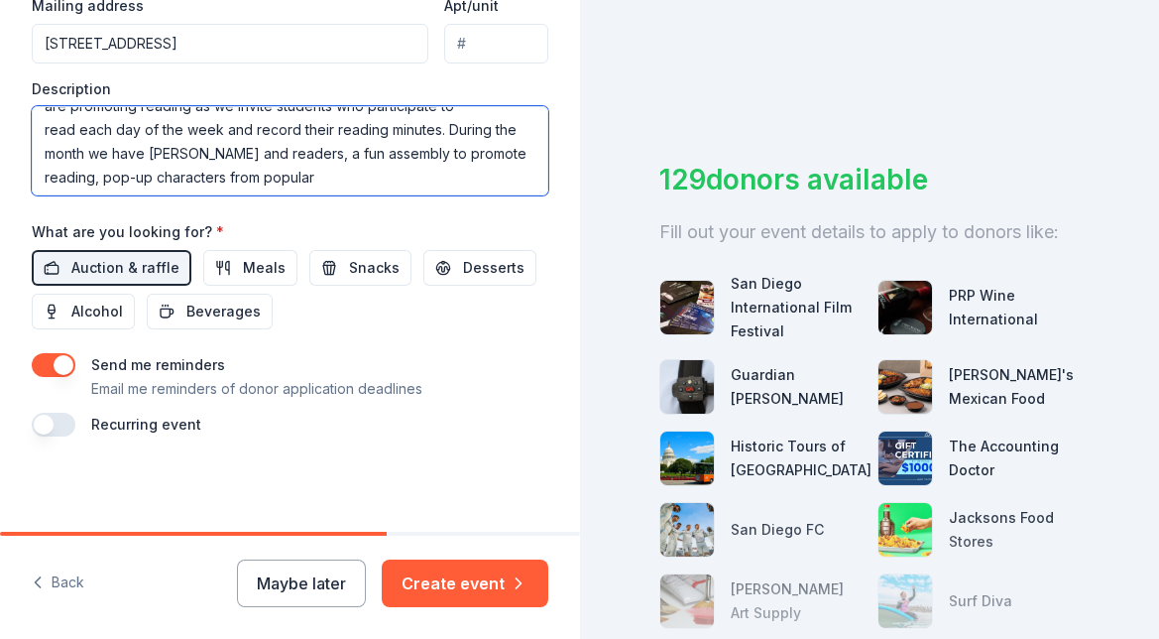
scroll to position [105, 0]
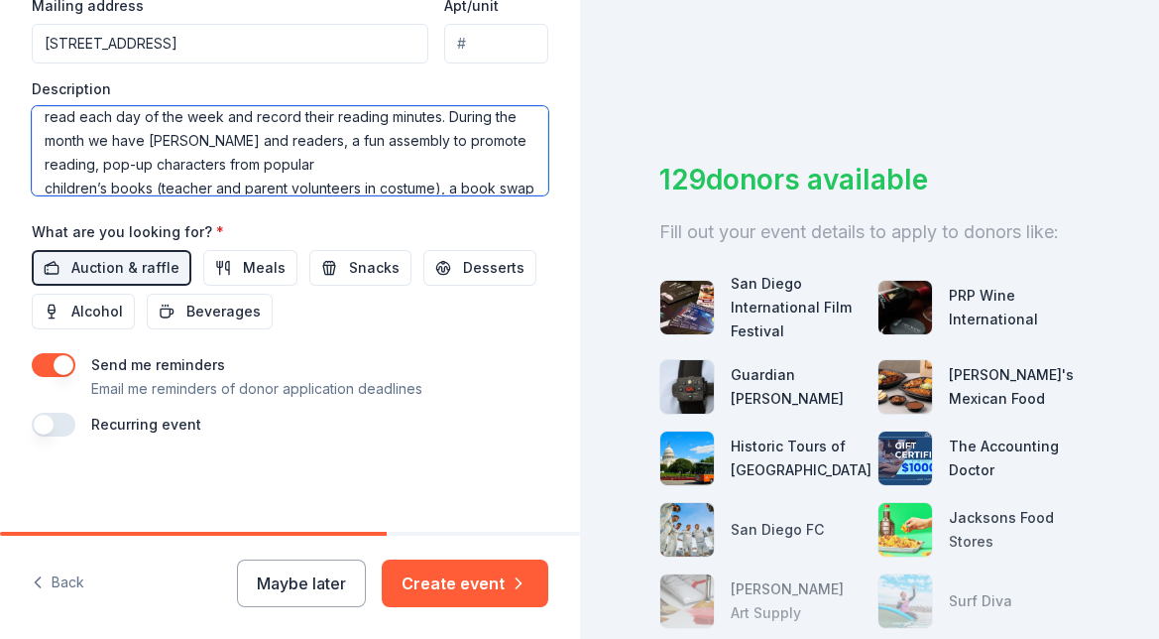
click at [43, 120] on textarea "The Carmel Creek READ-A-THON 2025, is a fun fundraising event that will allow o…" at bounding box center [290, 150] width 517 height 89
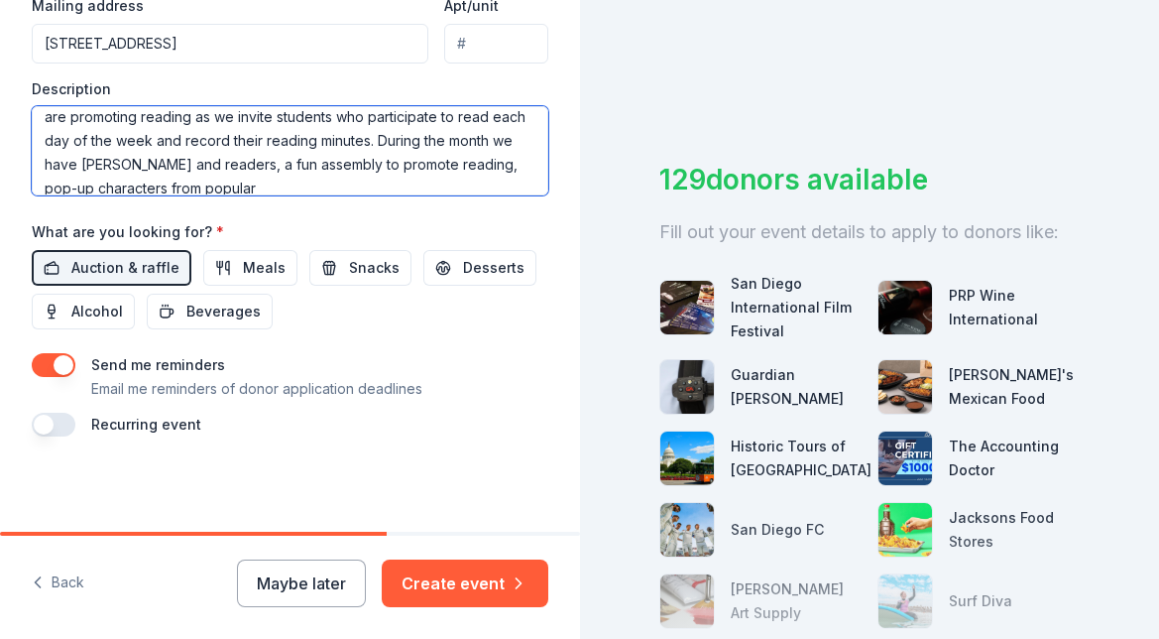
click at [46, 184] on textarea "The Carmel Creek READ-A-THON 2025, is a fun fundraising event that will allow o…" at bounding box center [290, 150] width 517 height 89
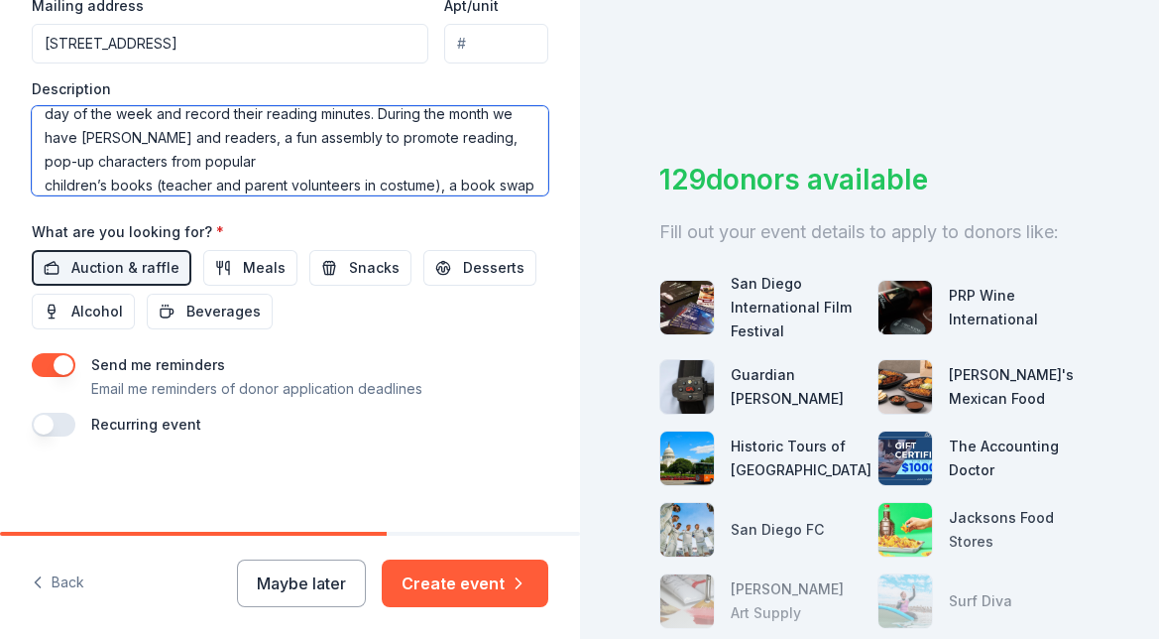
scroll to position [116, 0]
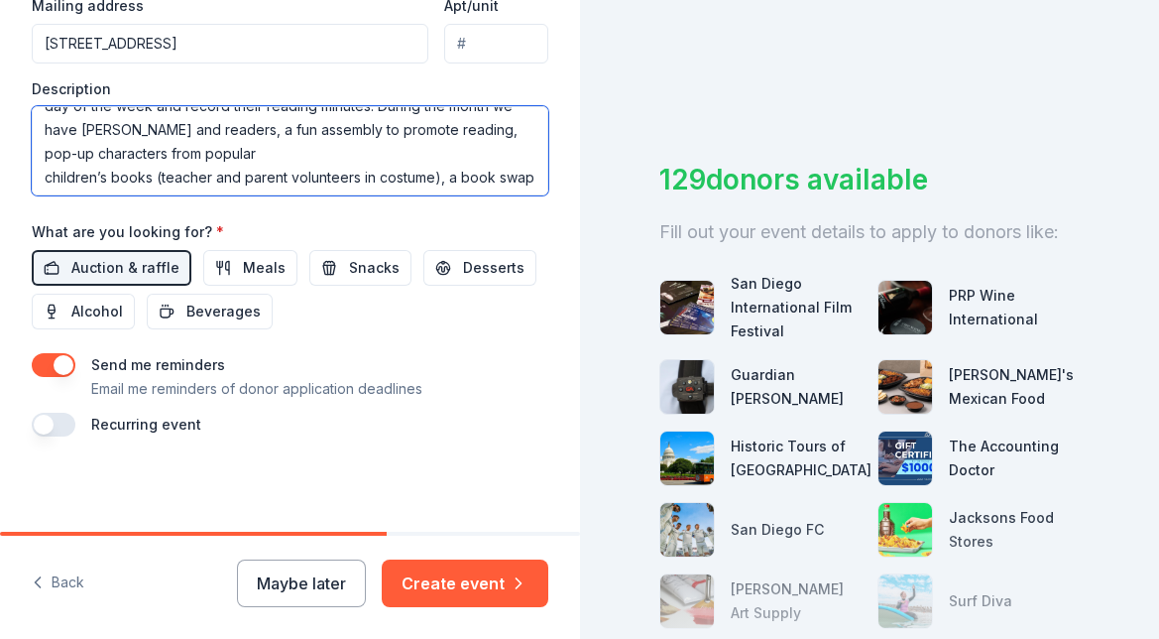
click at [46, 179] on textarea "The Carmel Creek READ-A-THON 2025, is a fun fundraising event that will allow o…" at bounding box center [290, 150] width 517 height 89
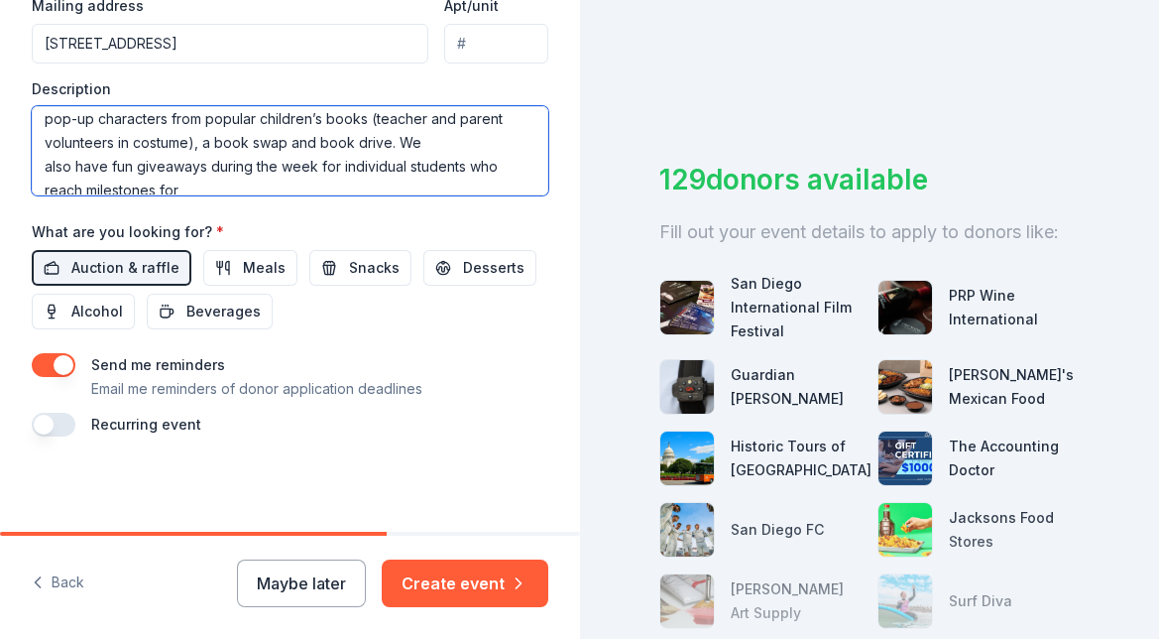
scroll to position [154, 0]
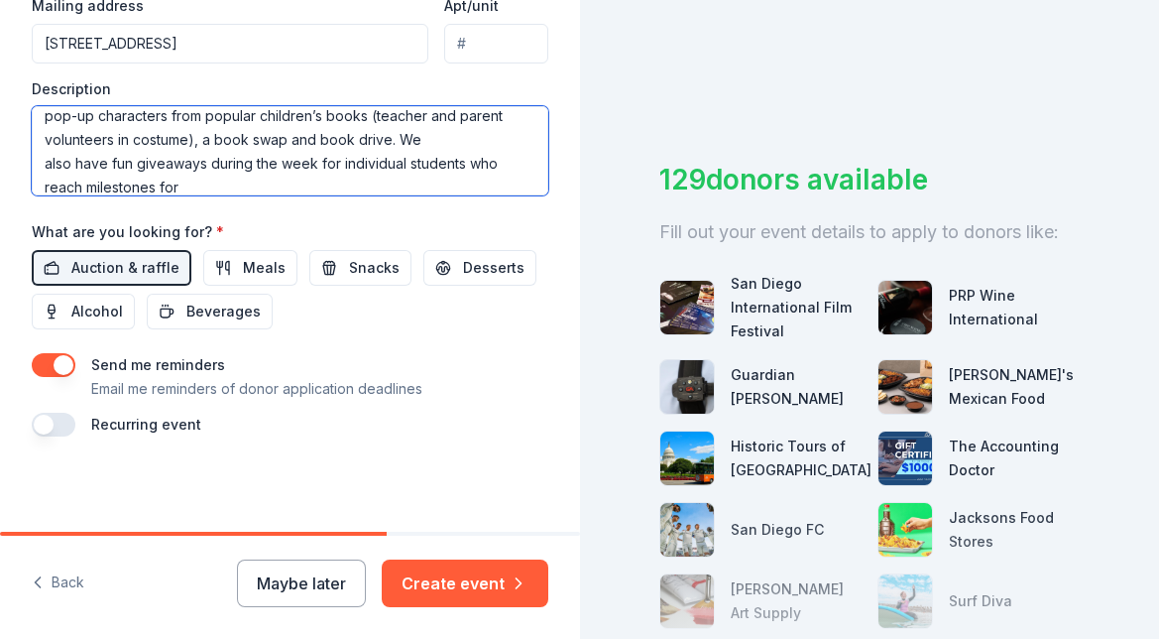
click at [47, 166] on textarea "The Carmel Creek READ-A-THON 2025, is a fun fundraising event that will allow o…" at bounding box center [290, 150] width 517 height 89
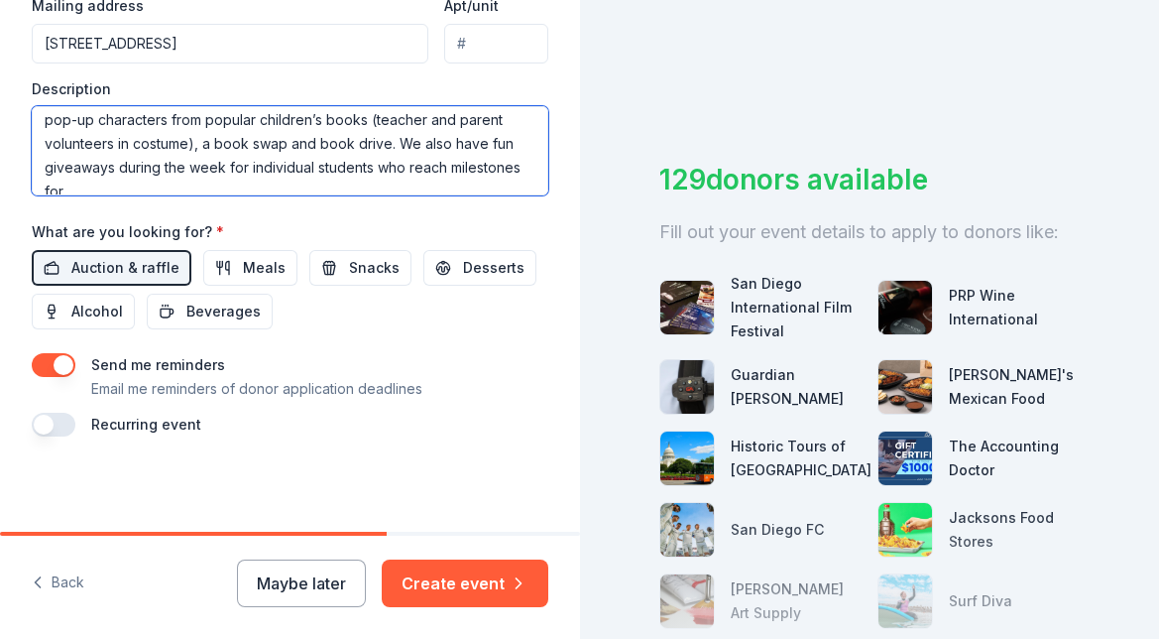
scroll to position [0, 0]
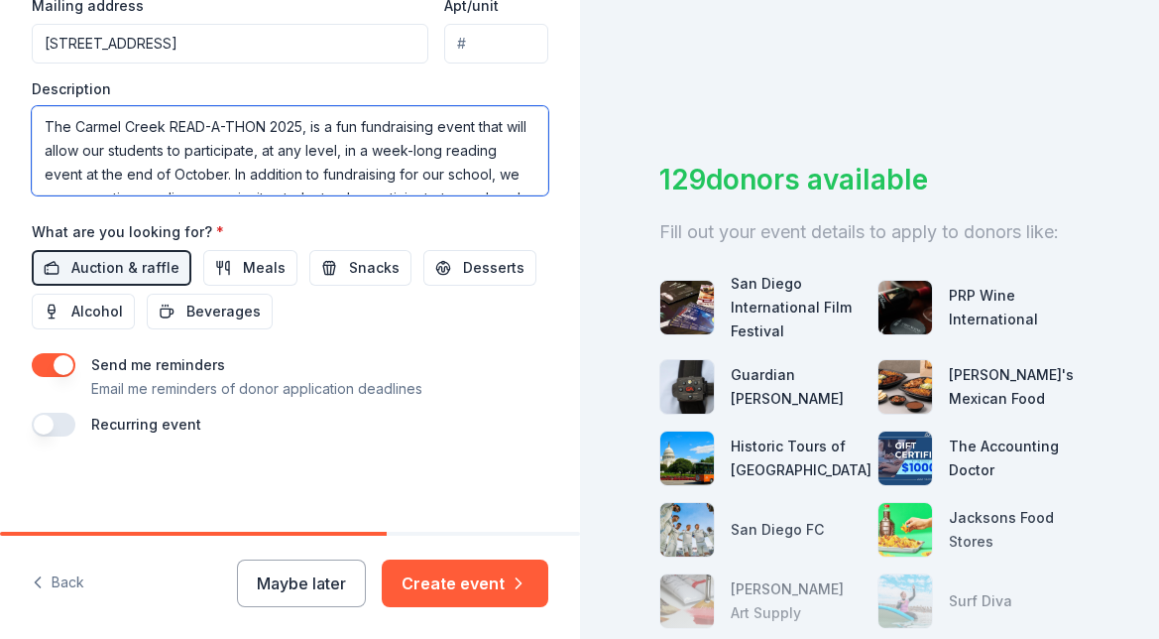
type textarea "The Carmel Creek READ-A-THON 2025, is a fun fundraising event that will allow o…"
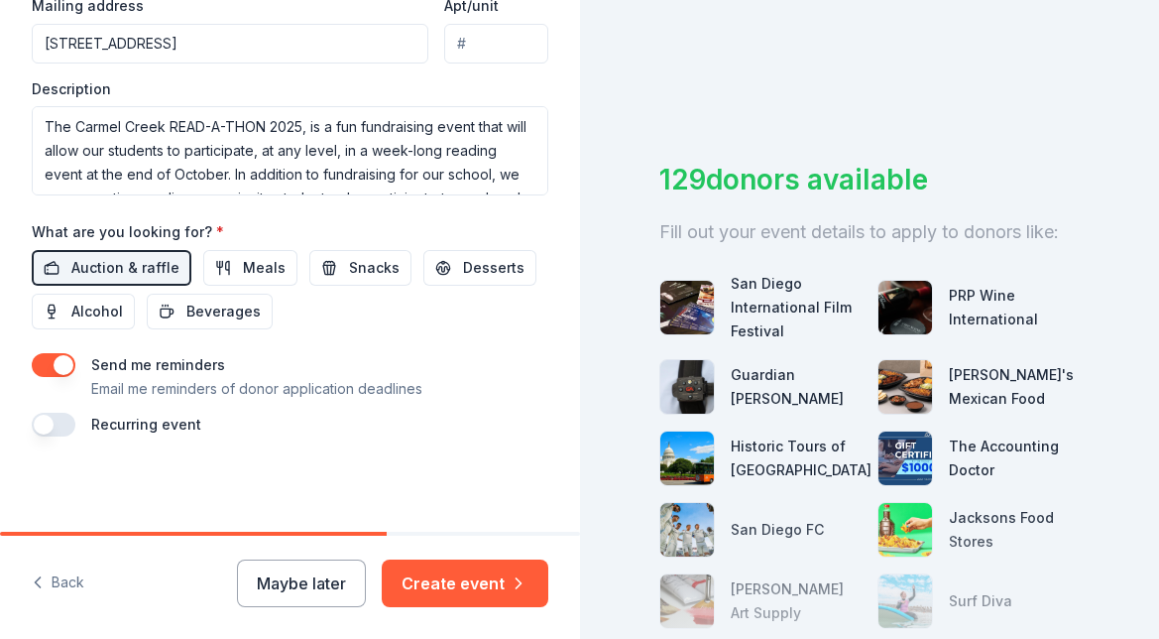
click at [488, 45] on input "Apt/unit" at bounding box center [495, 44] width 103 height 40
type input "Attn: Catherine Lothspeich"
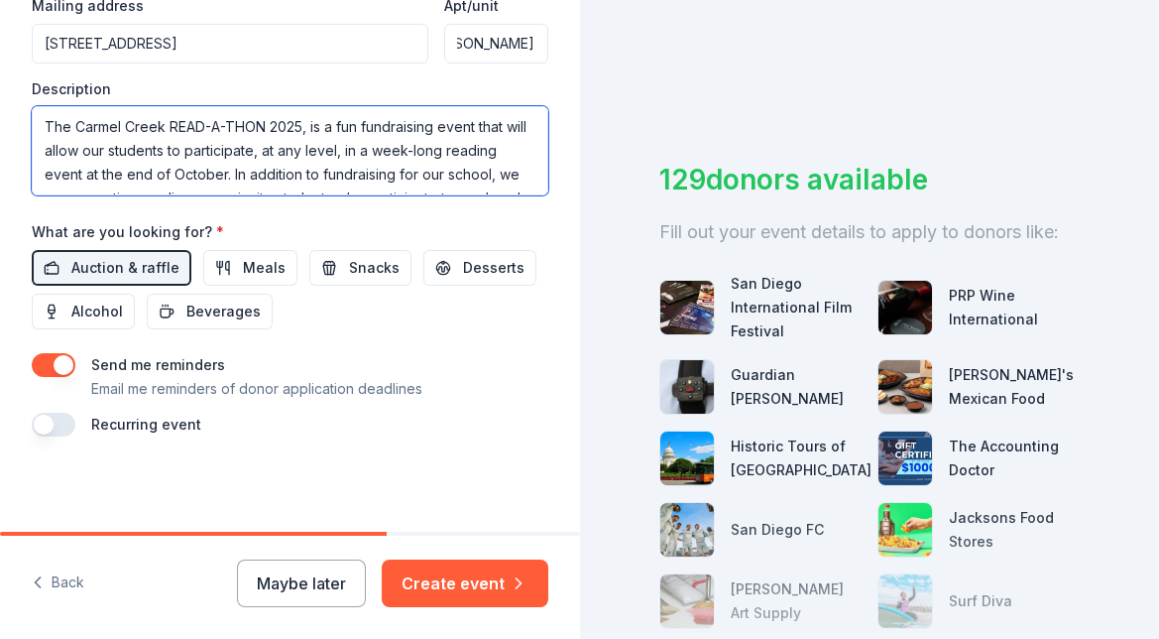
scroll to position [0, 0]
click at [466, 151] on textarea "The Carmel Creek READ-A-THON 2025, is a fun fundraising event that will allow o…" at bounding box center [290, 150] width 517 height 89
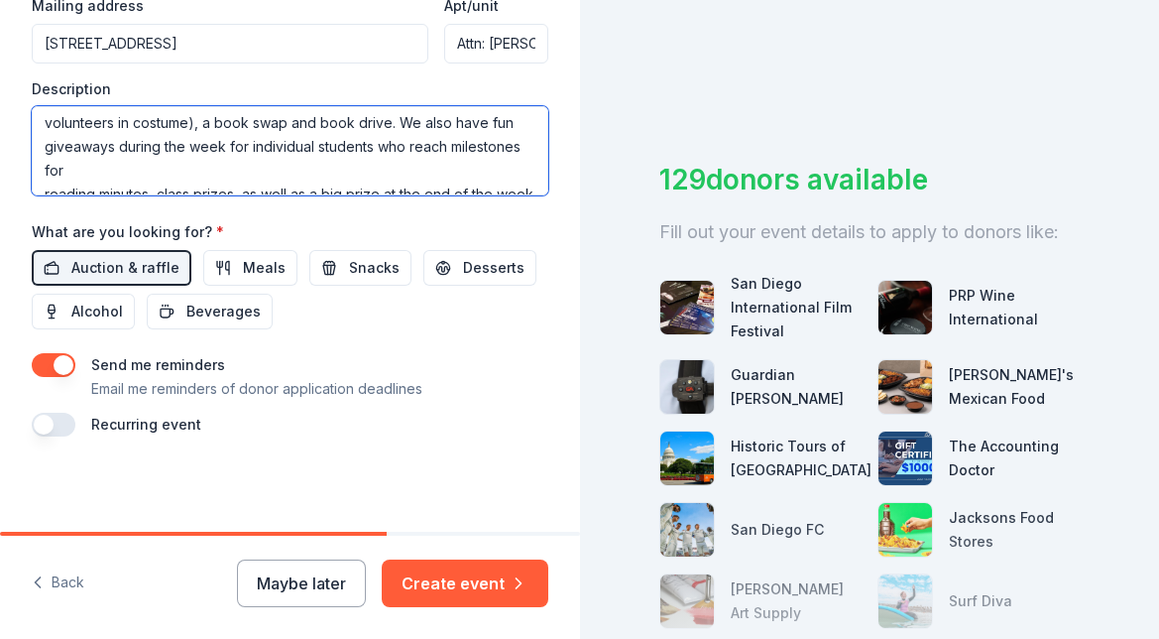
scroll to position [173, 0]
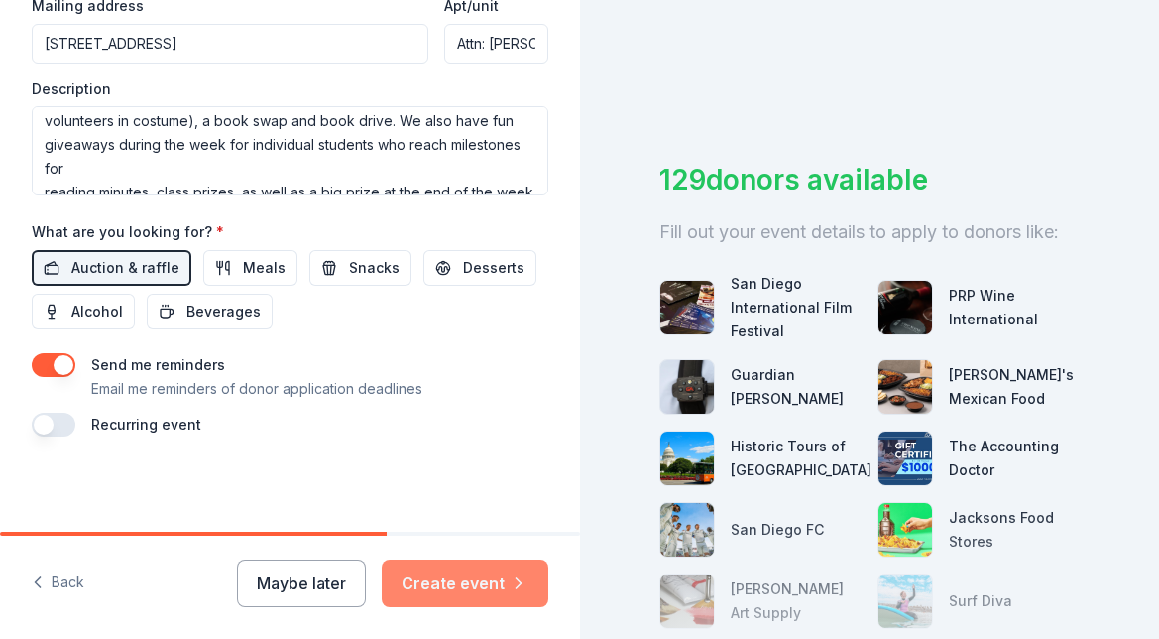
click at [449, 591] on button "Create event" at bounding box center [465, 583] width 167 height 48
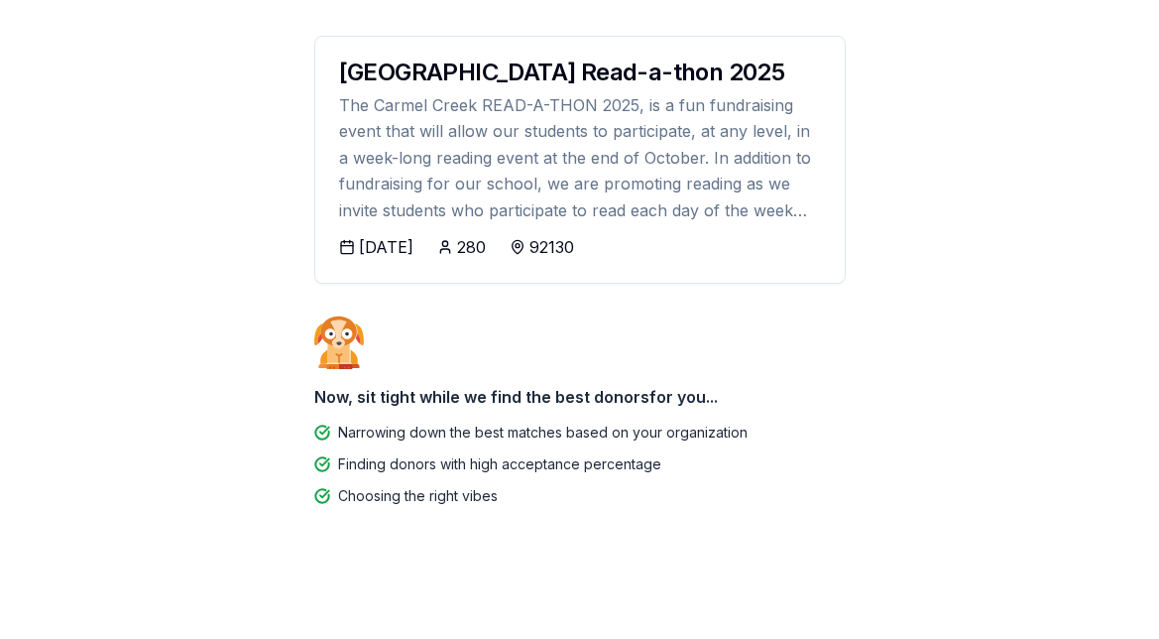
scroll to position [304, 0]
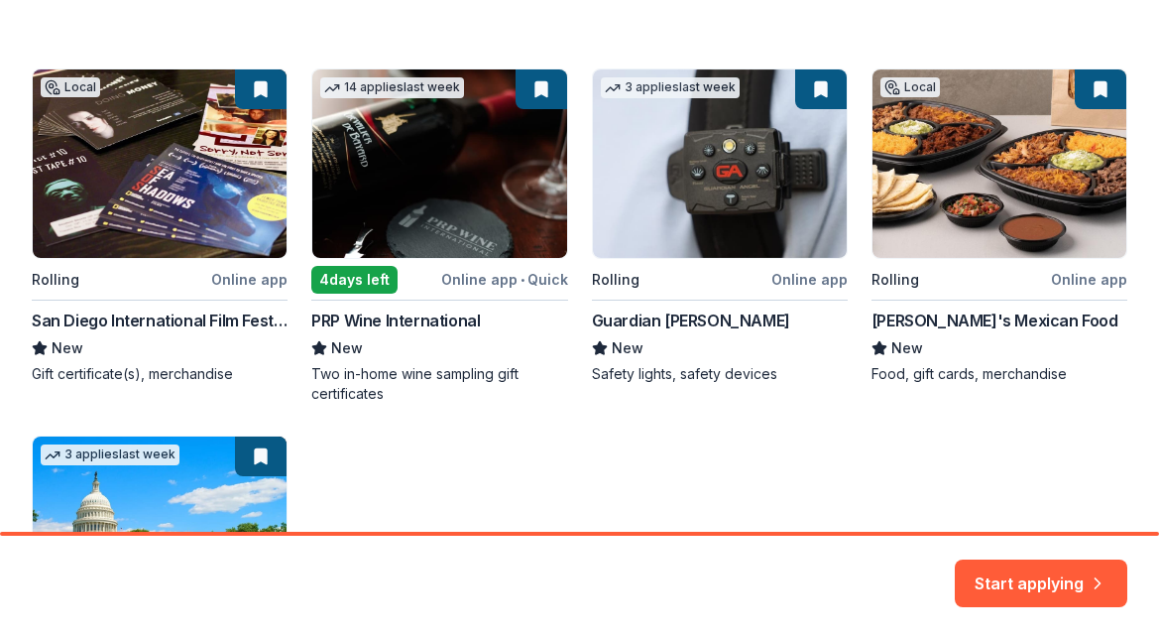
scroll to position [354, 0]
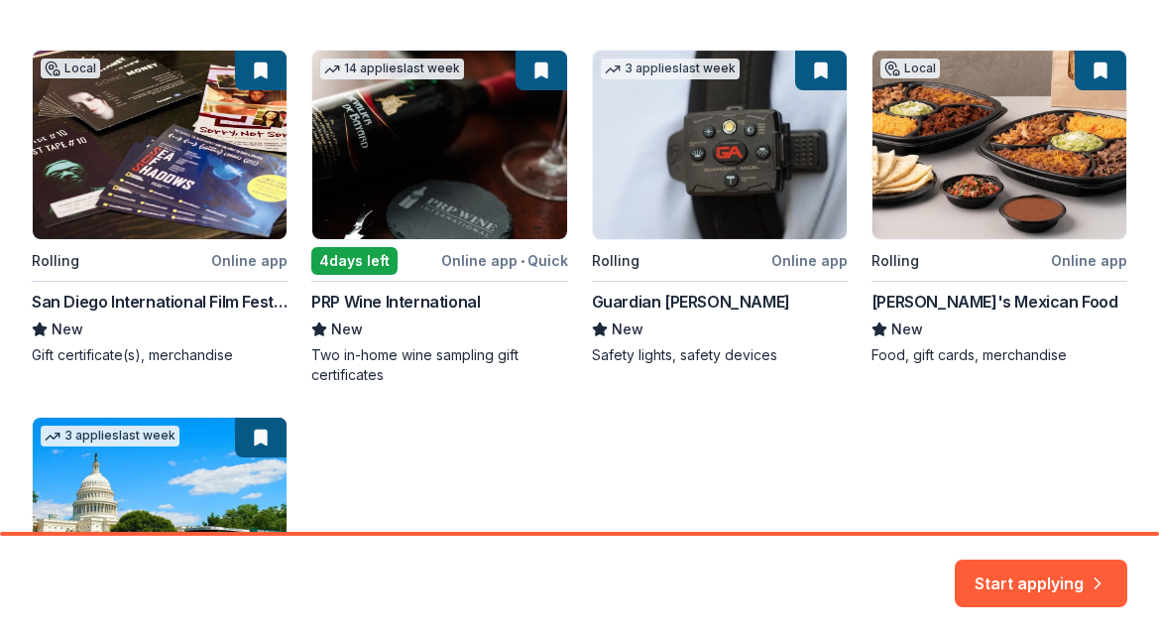
click at [967, 313] on div "Local Rolling Online app San Diego International Film Festival New Gift certifi…" at bounding box center [580, 391] width 1096 height 682
click at [1030, 571] on button "Start applying" at bounding box center [1041, 571] width 173 height 48
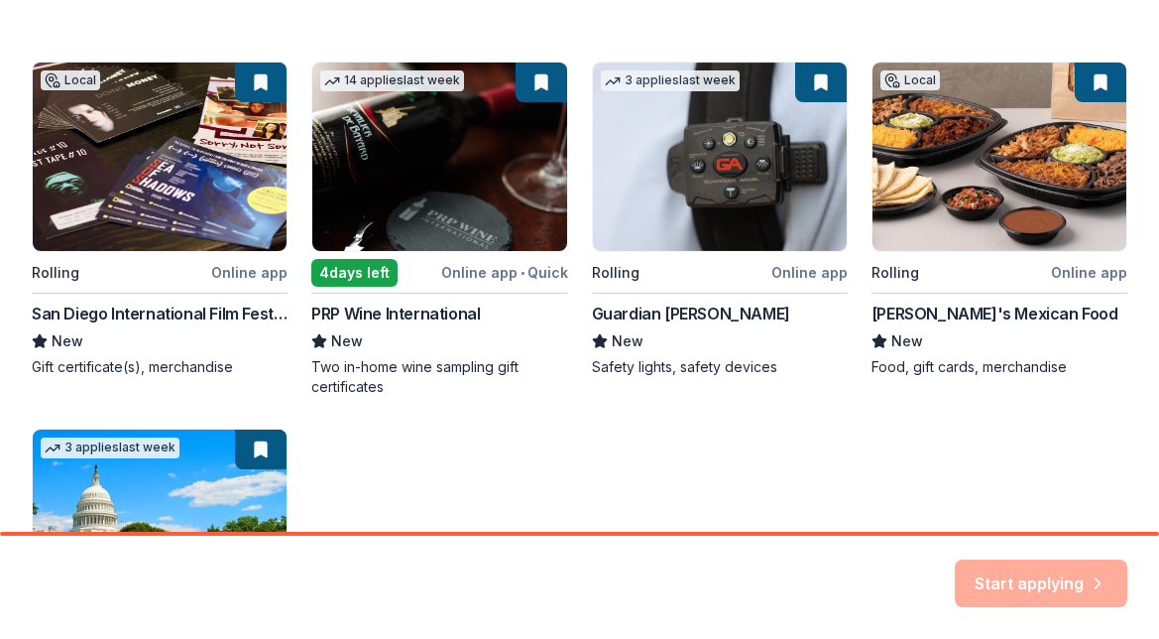
scroll to position [649, 0]
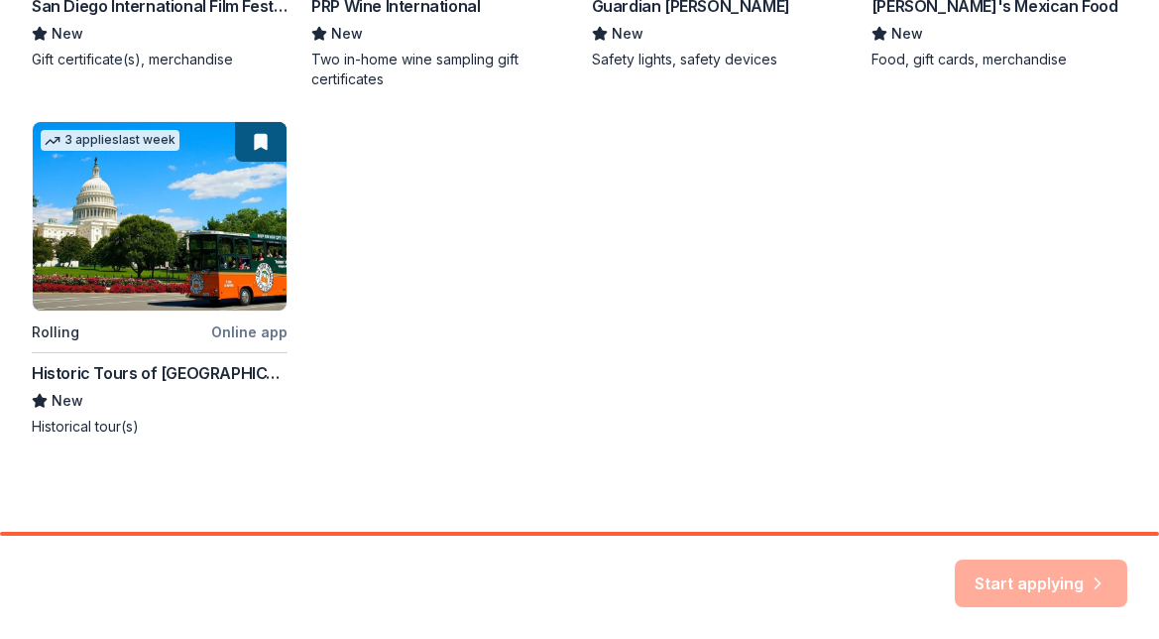
click at [1045, 584] on div "Start applying" at bounding box center [1041, 583] width 173 height 48
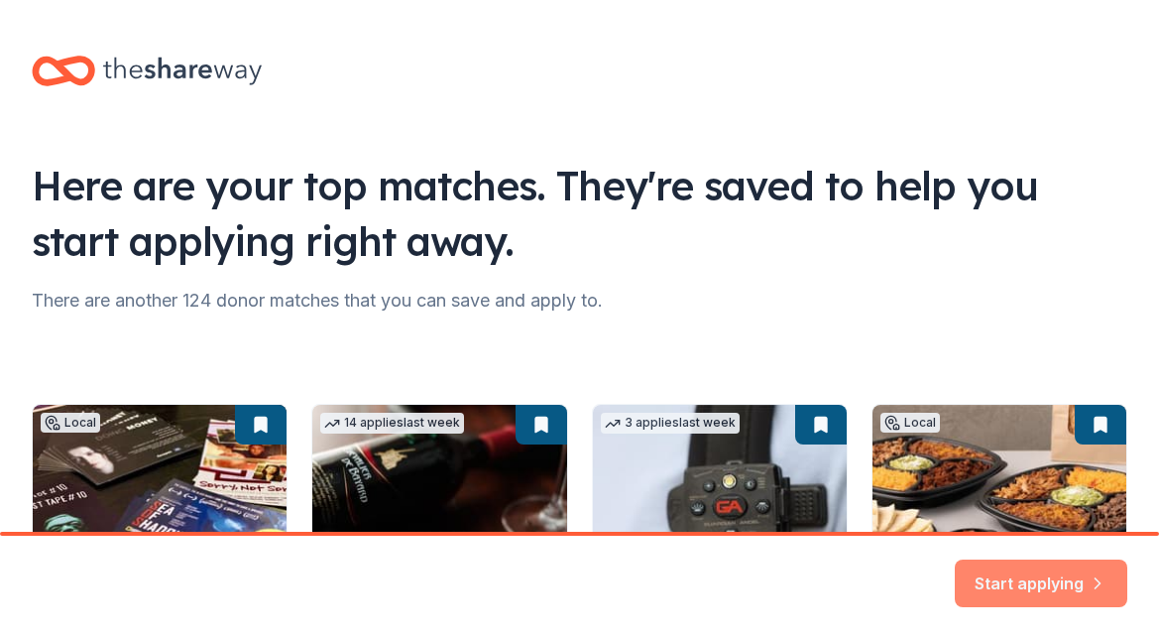
click at [1040, 578] on button "Start applying" at bounding box center [1041, 571] width 173 height 48
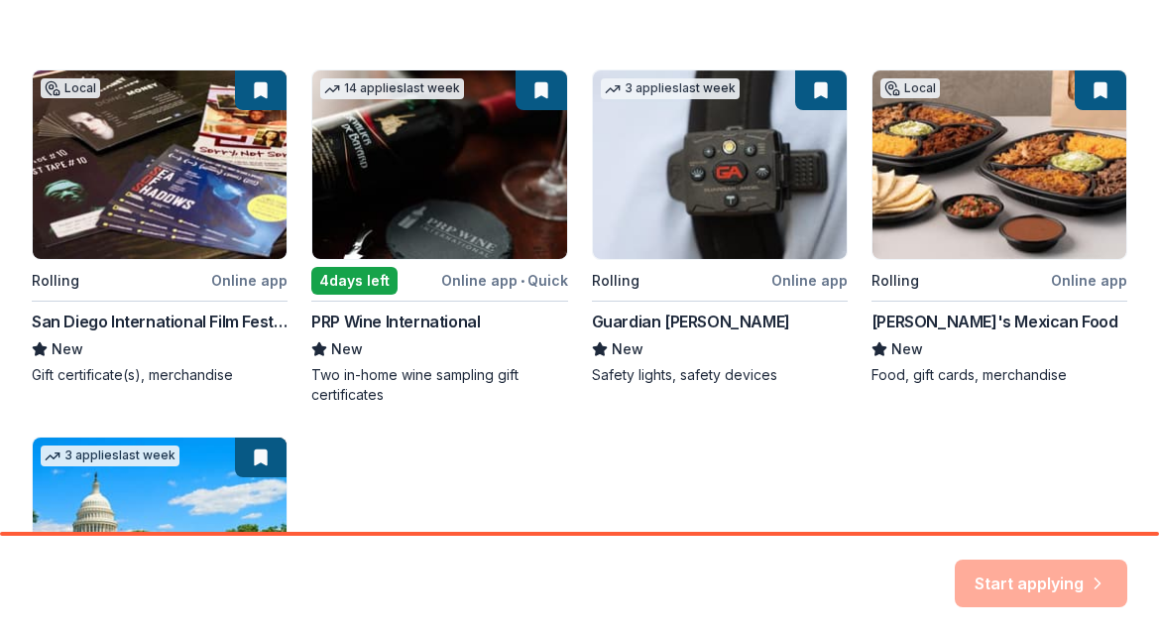
scroll to position [342, 0]
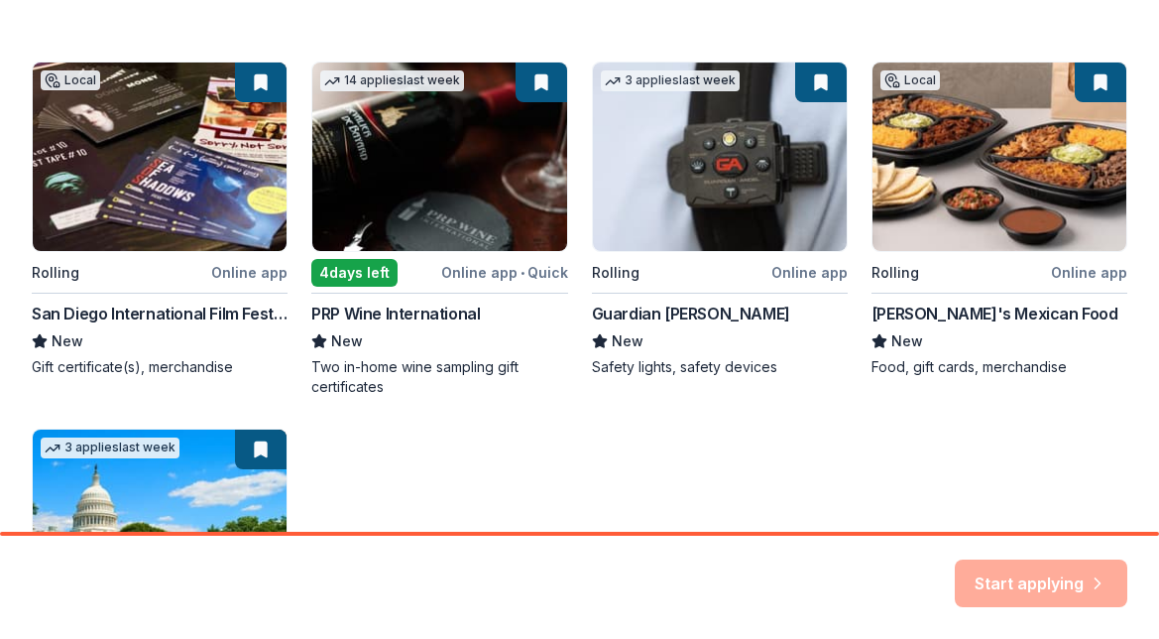
click at [1094, 83] on div "Local Rolling Online app San Diego International Film Festival New Gift certifi…" at bounding box center [580, 402] width 1096 height 682
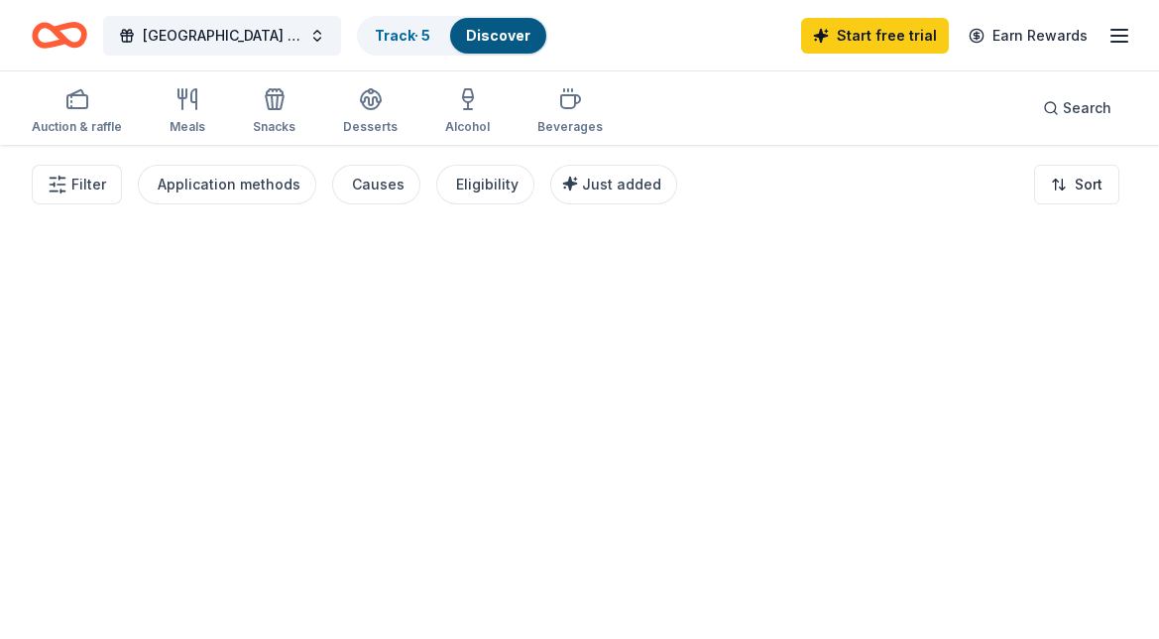
click at [910, 90] on div "Auction & raffle Meals Snacks Desserts Alcohol Beverages Search" at bounding box center [580, 107] width 1096 height 73
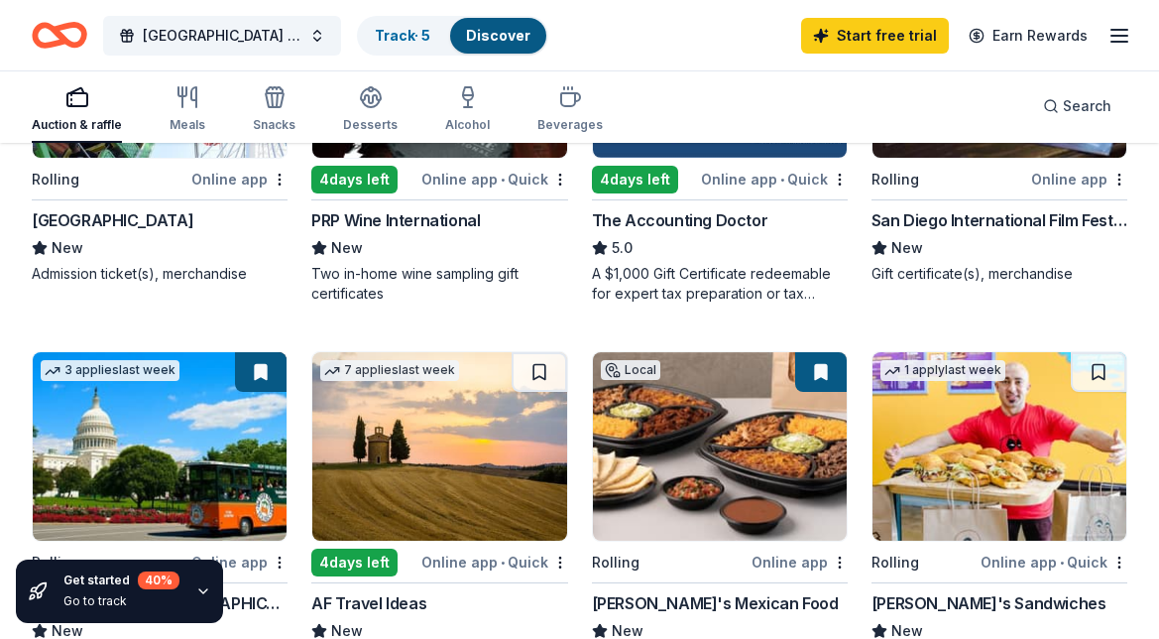
scroll to position [369, 0]
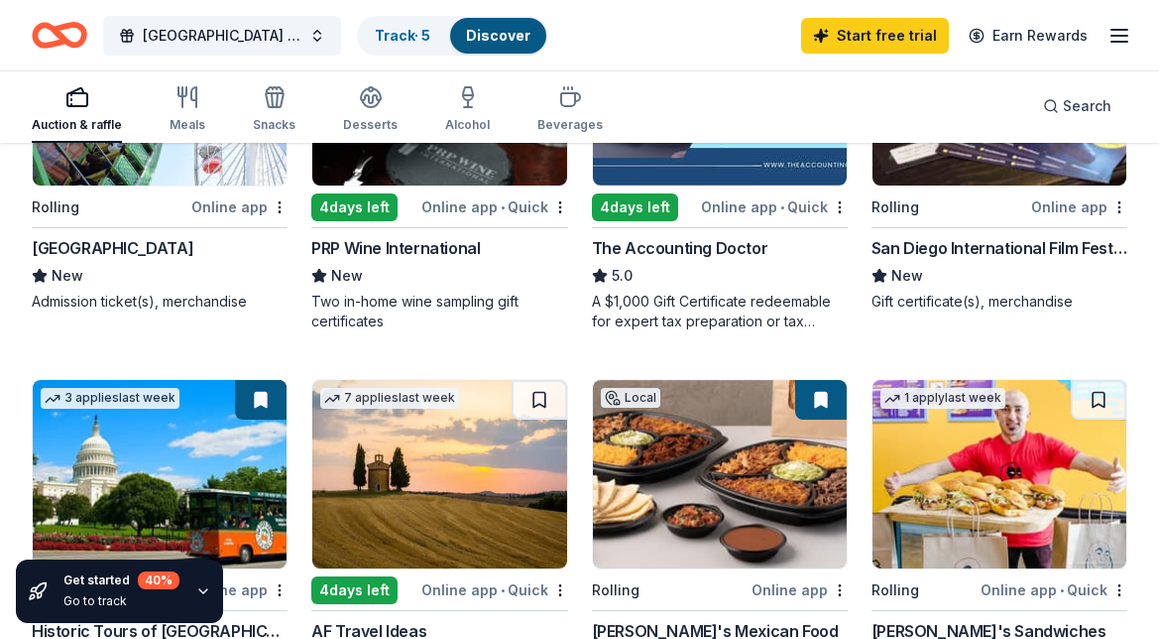
click at [204, 170] on img at bounding box center [160, 91] width 254 height 188
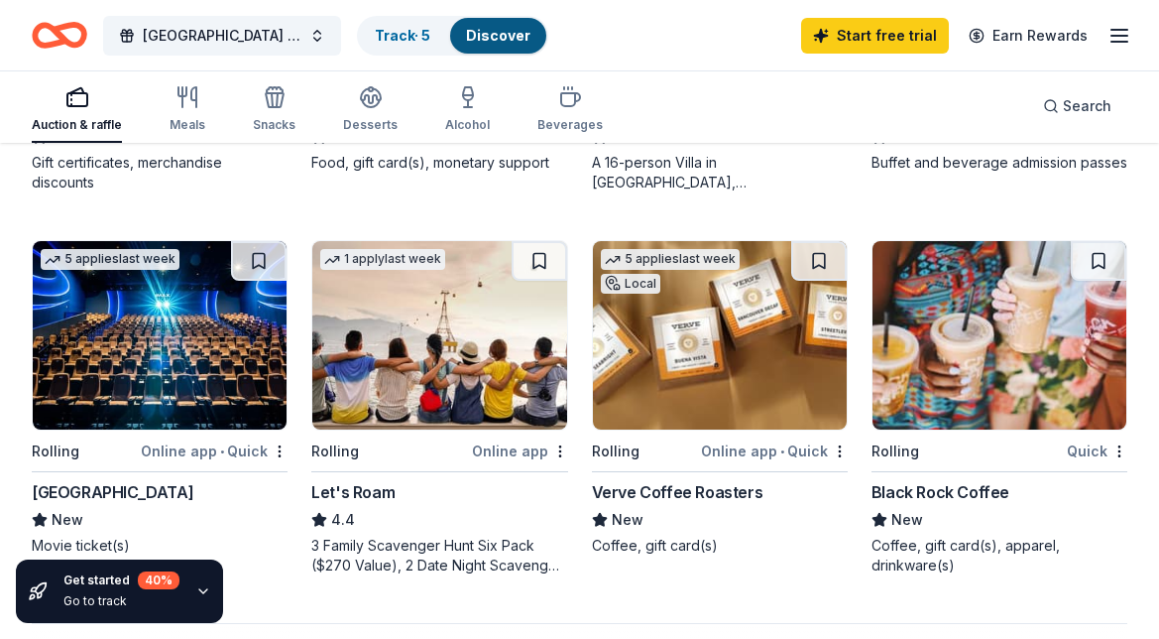
scroll to position [1598, 0]
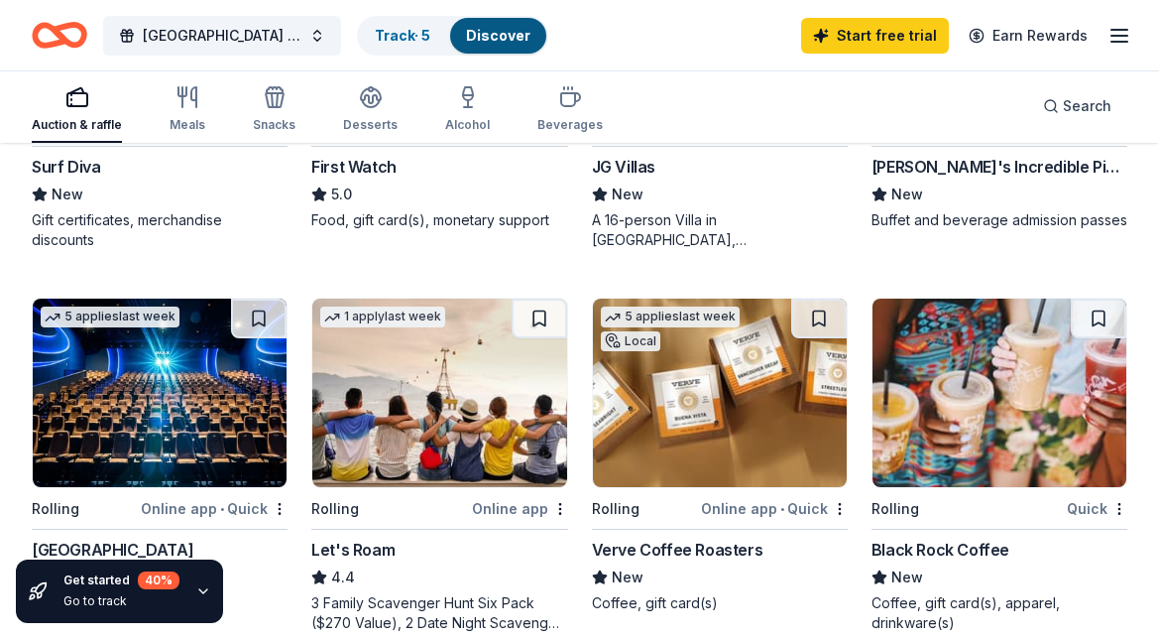
click at [176, 409] on img at bounding box center [160, 392] width 254 height 188
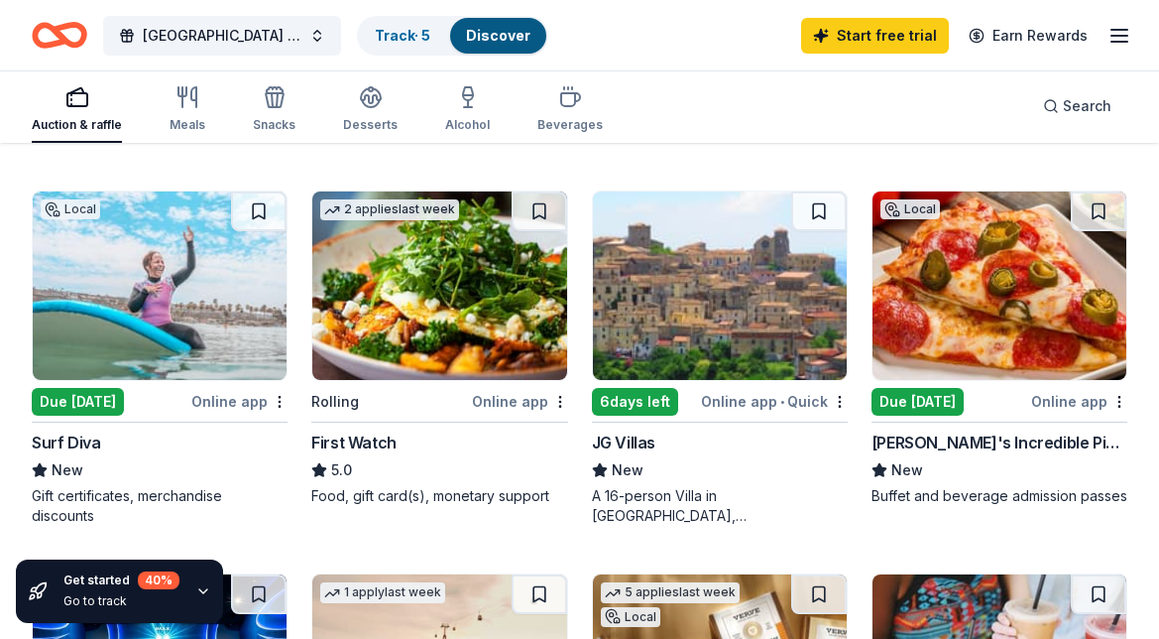
scroll to position [1320, 0]
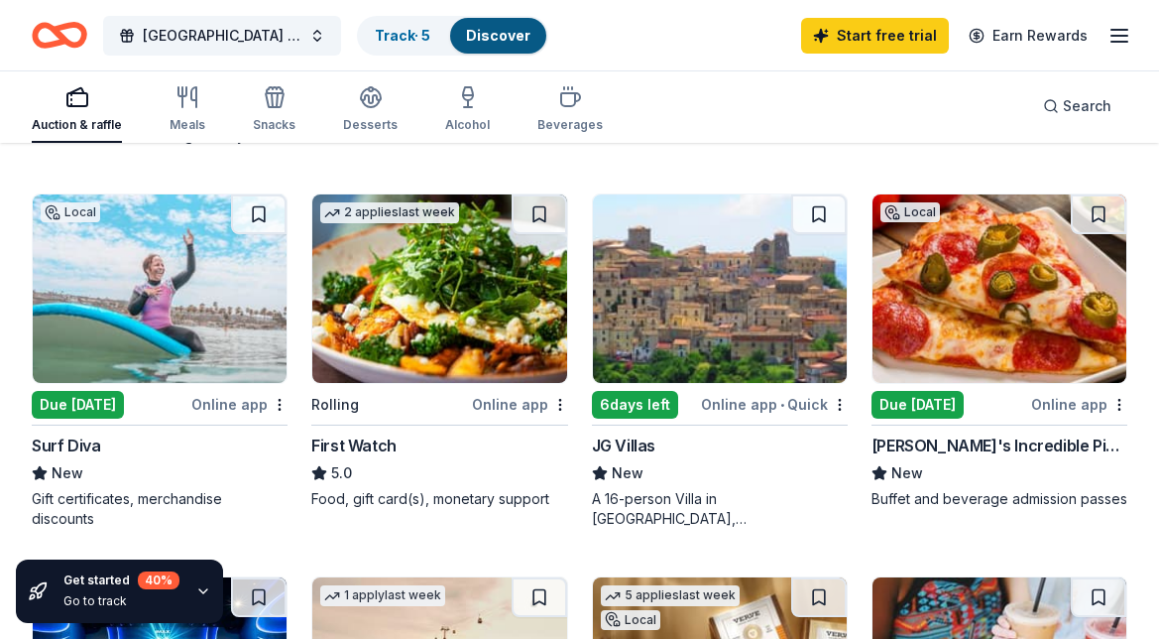
click at [985, 295] on img at bounding box center [1000, 288] width 254 height 188
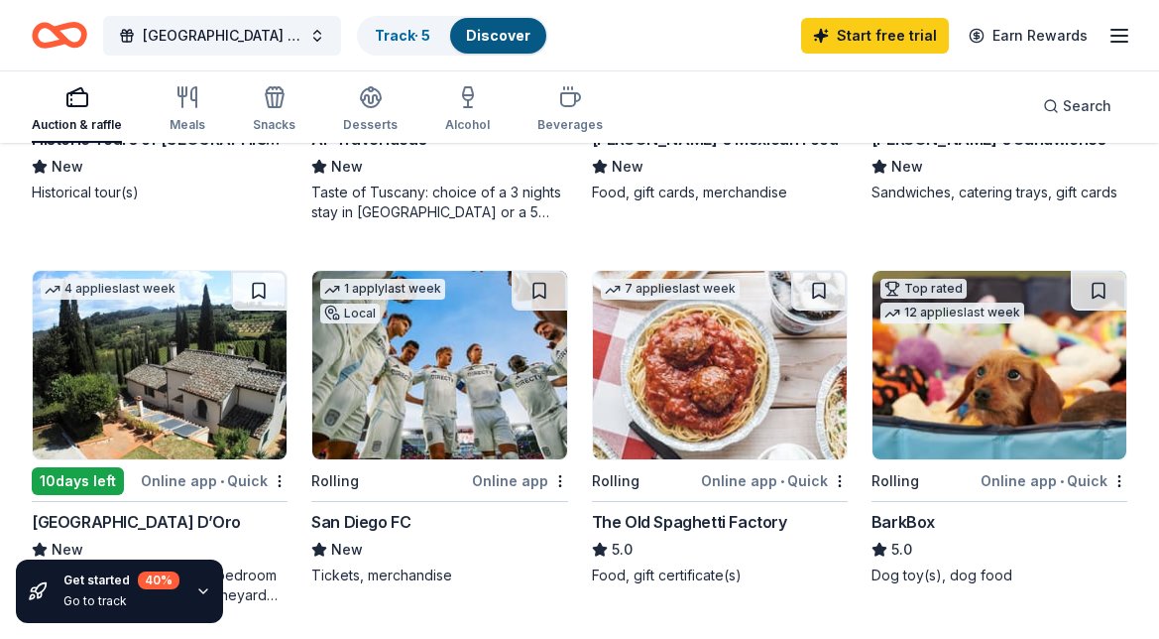
scroll to position [864, 0]
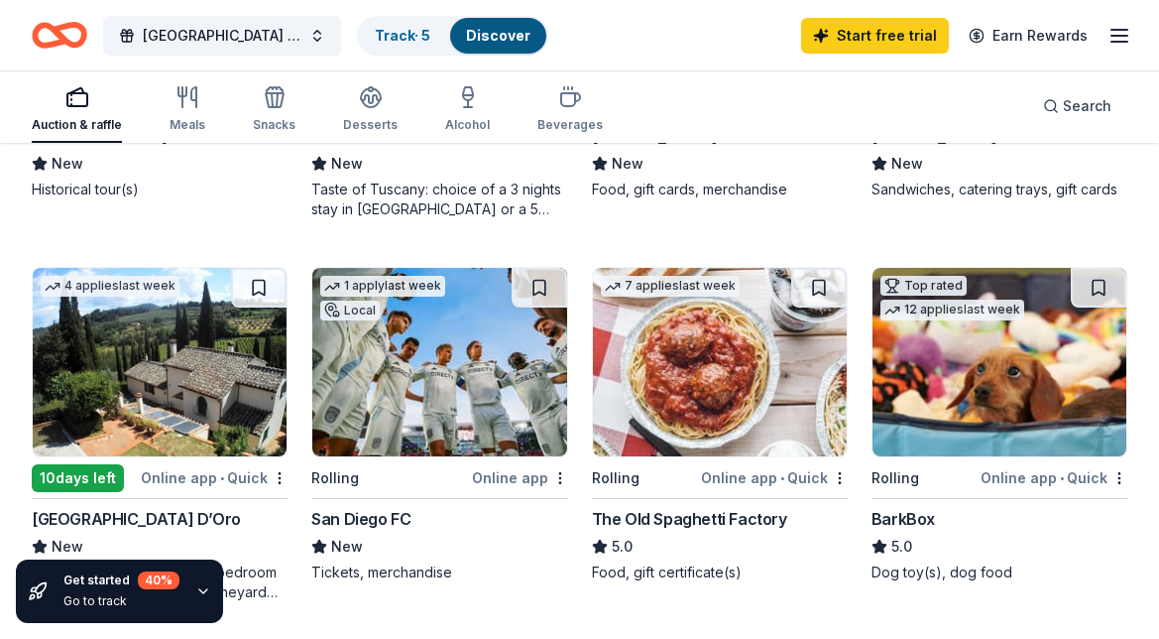
click at [726, 371] on img at bounding box center [720, 362] width 254 height 188
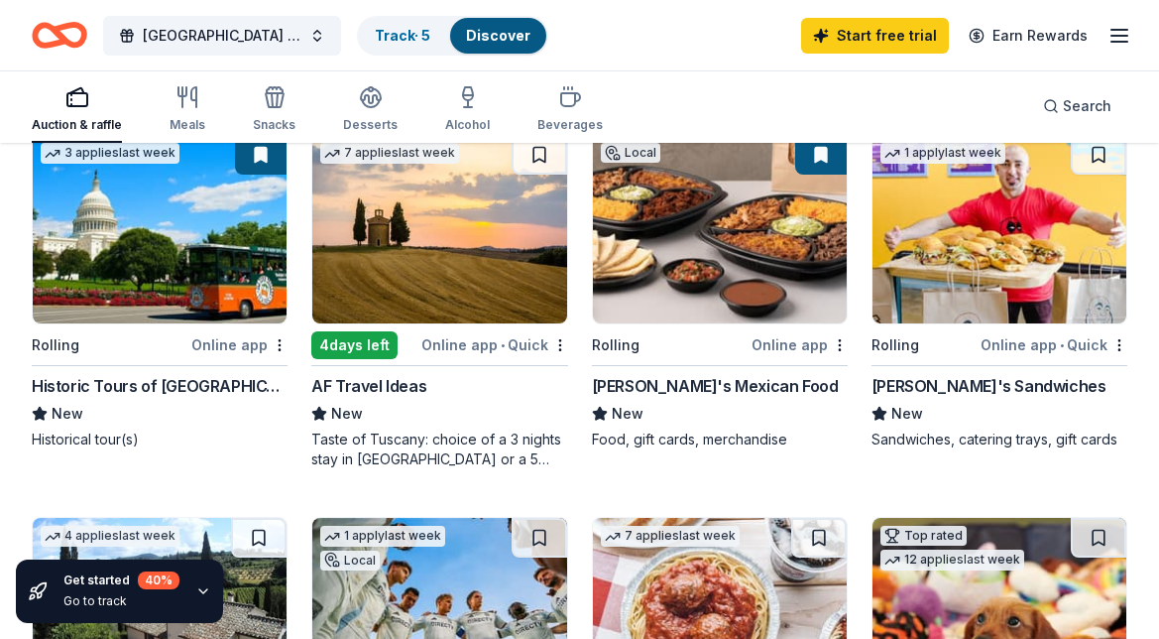
scroll to position [618, 0]
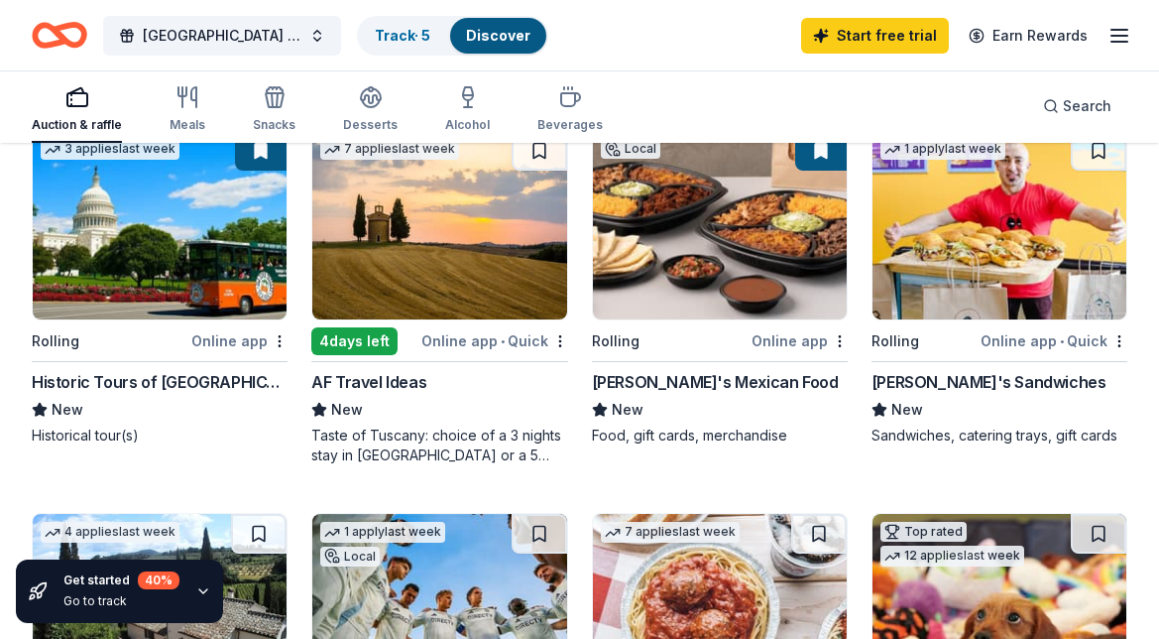
click at [996, 209] on img at bounding box center [1000, 225] width 254 height 188
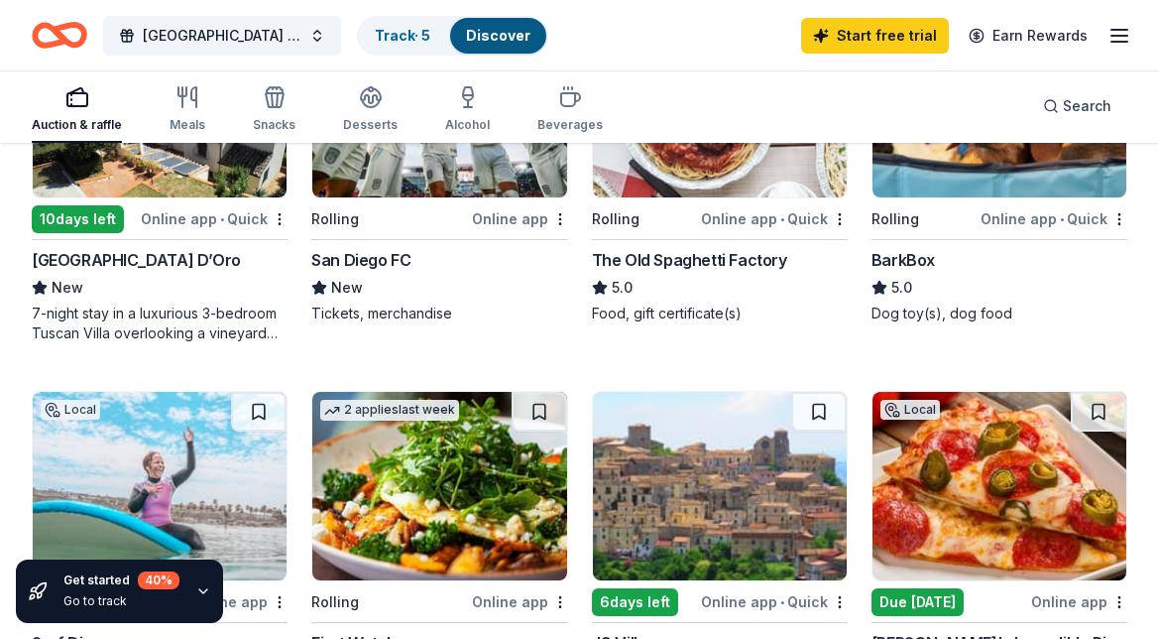
scroll to position [1145, 0]
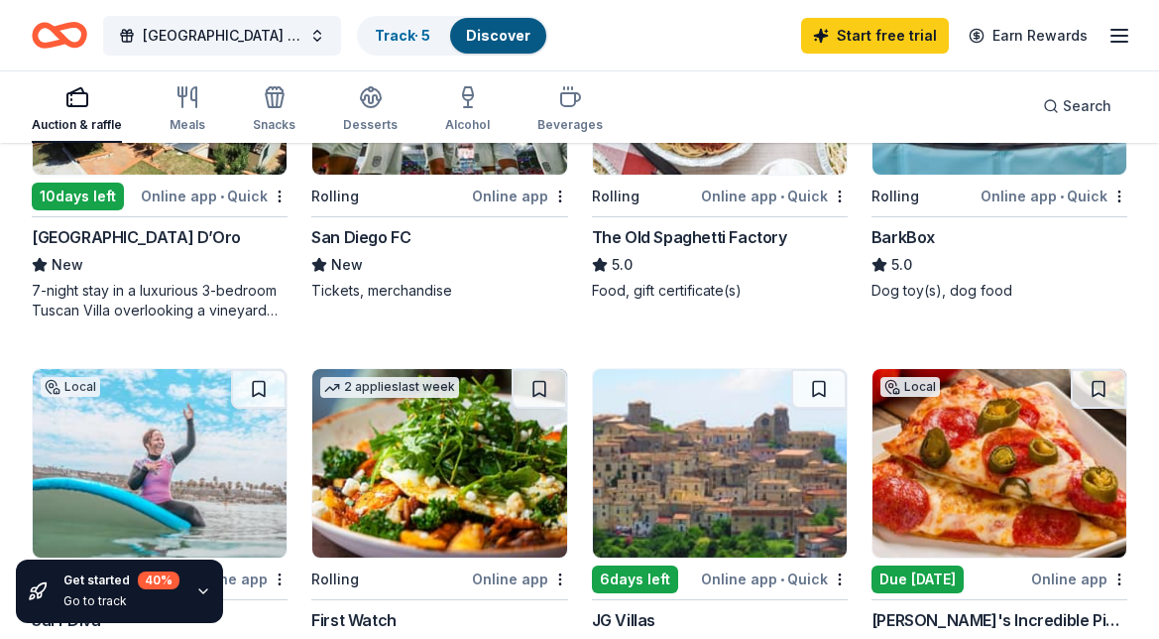
click at [698, 160] on img at bounding box center [720, 80] width 254 height 188
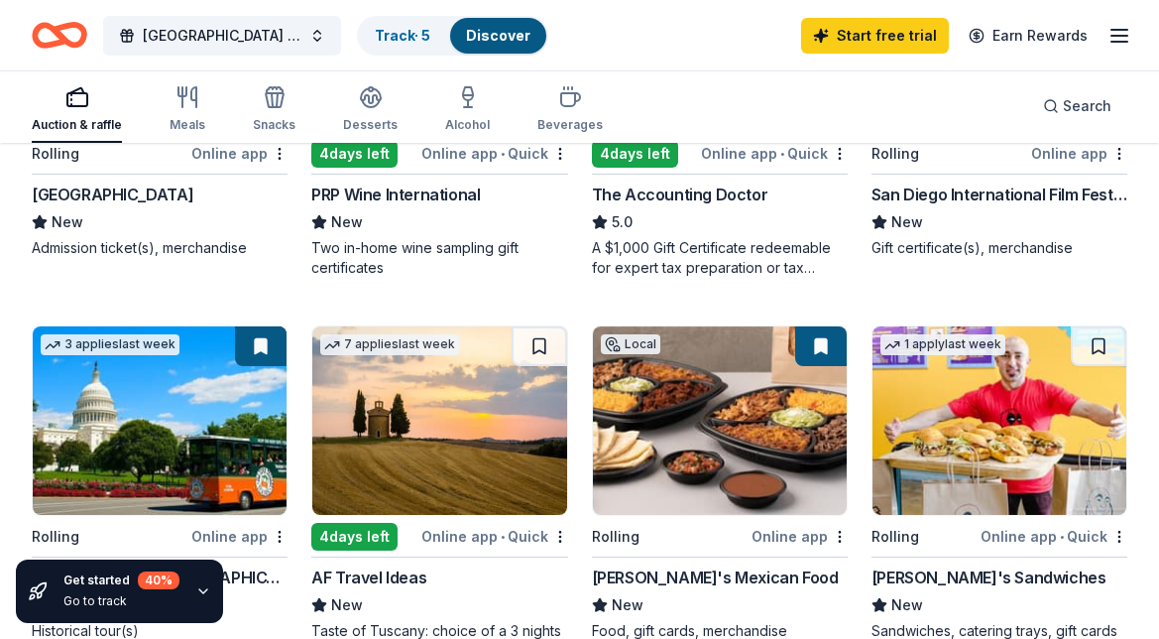
scroll to position [415, 0]
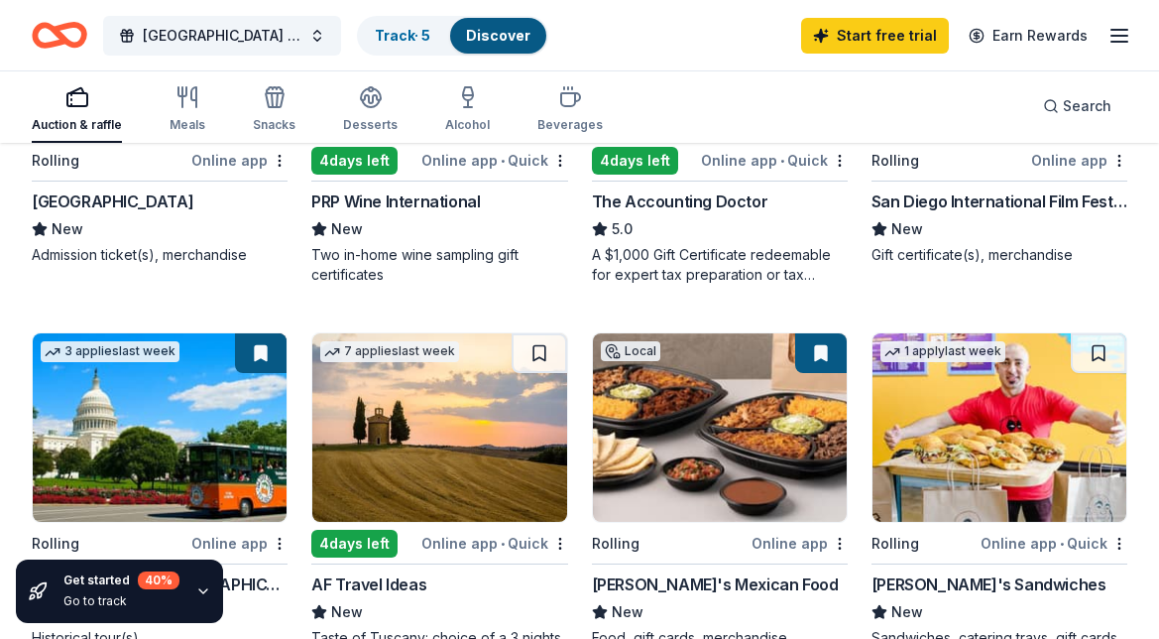
click at [719, 415] on img at bounding box center [720, 427] width 254 height 188
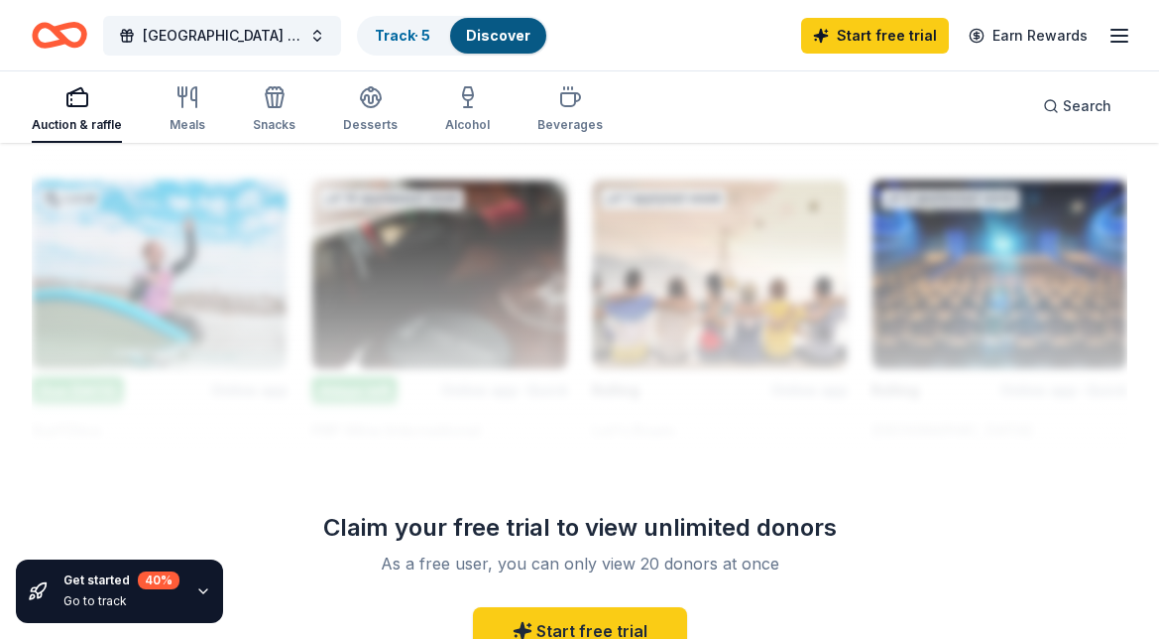
scroll to position [2102, 0]
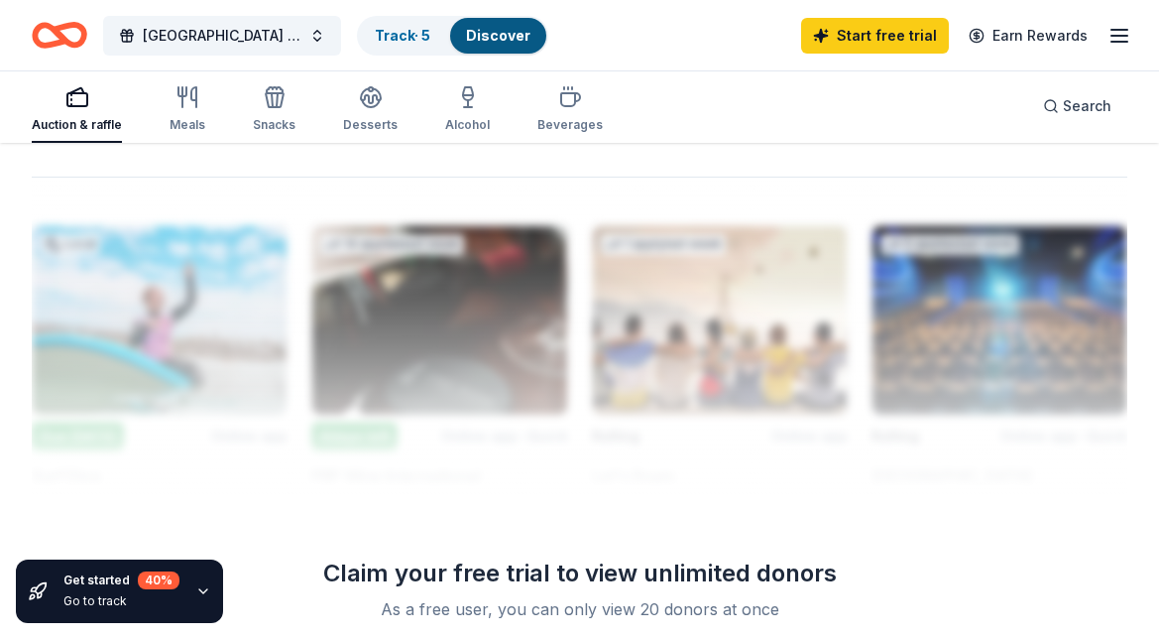
click at [576, 563] on div "Claim your free trial to view unlimited donors" at bounding box center [579, 573] width 571 height 32
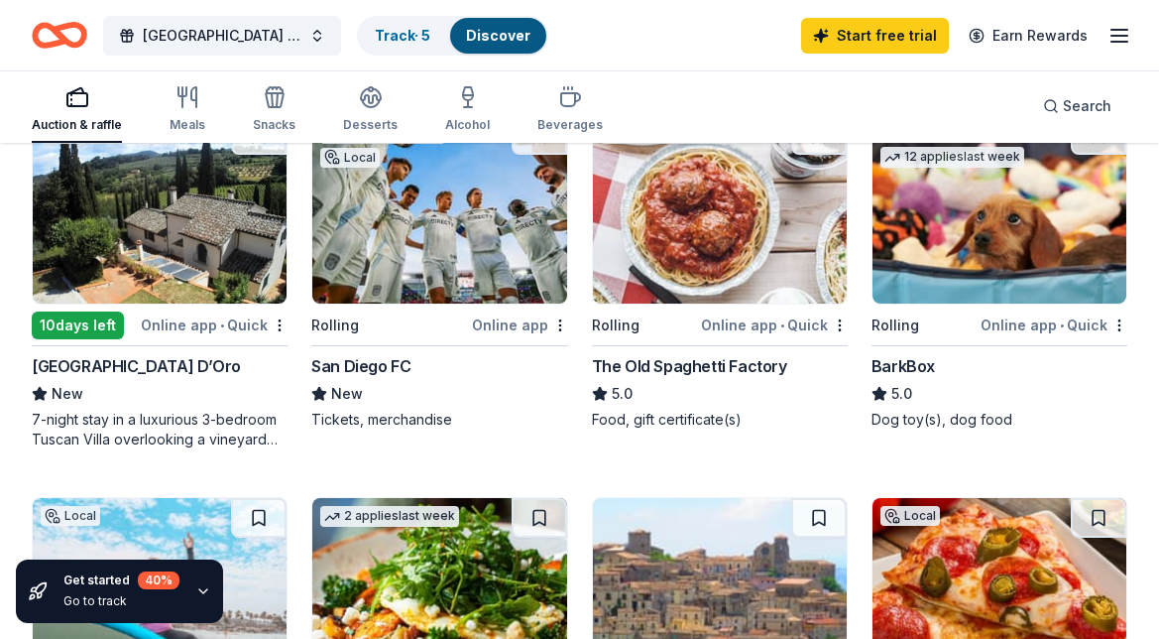
scroll to position [1013, 0]
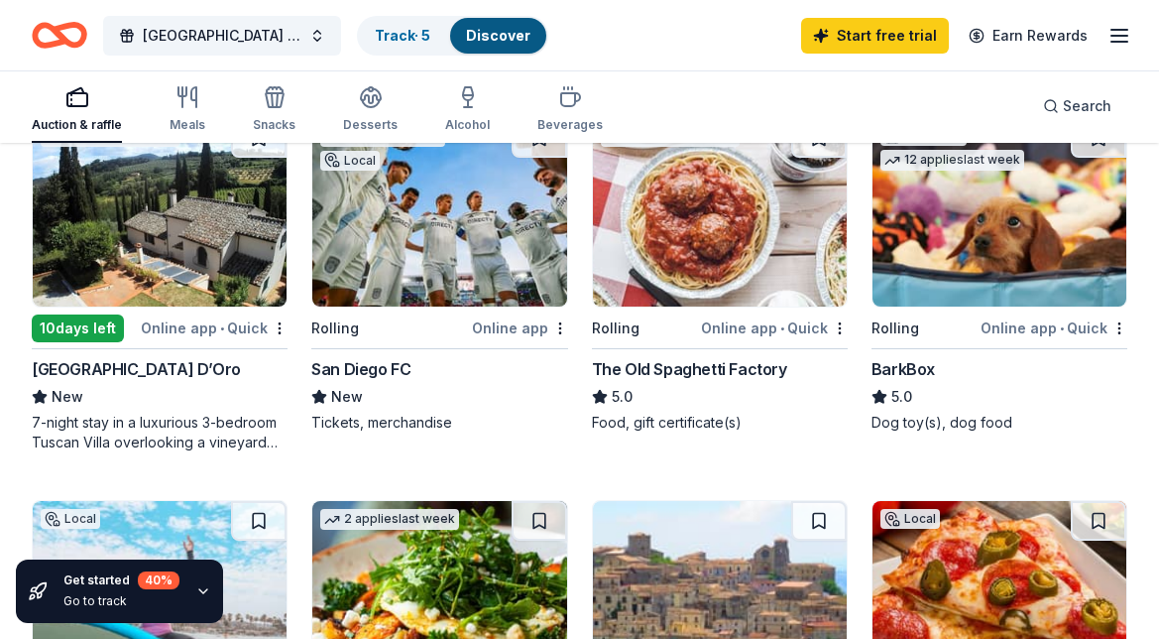
click at [426, 264] on img at bounding box center [439, 212] width 254 height 188
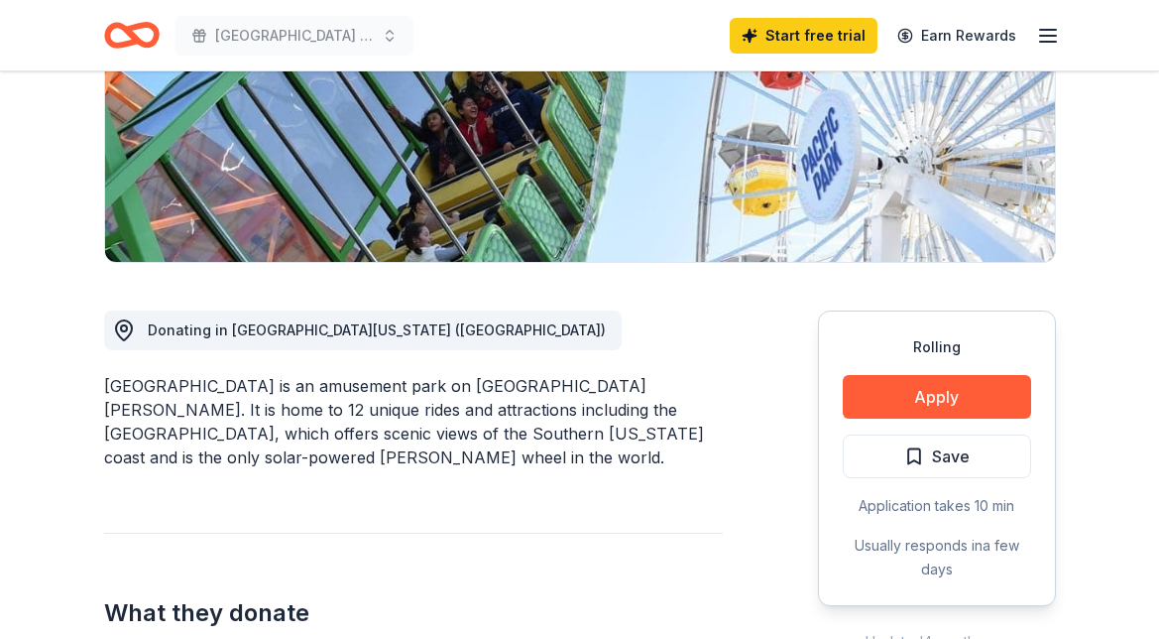
scroll to position [348, 0]
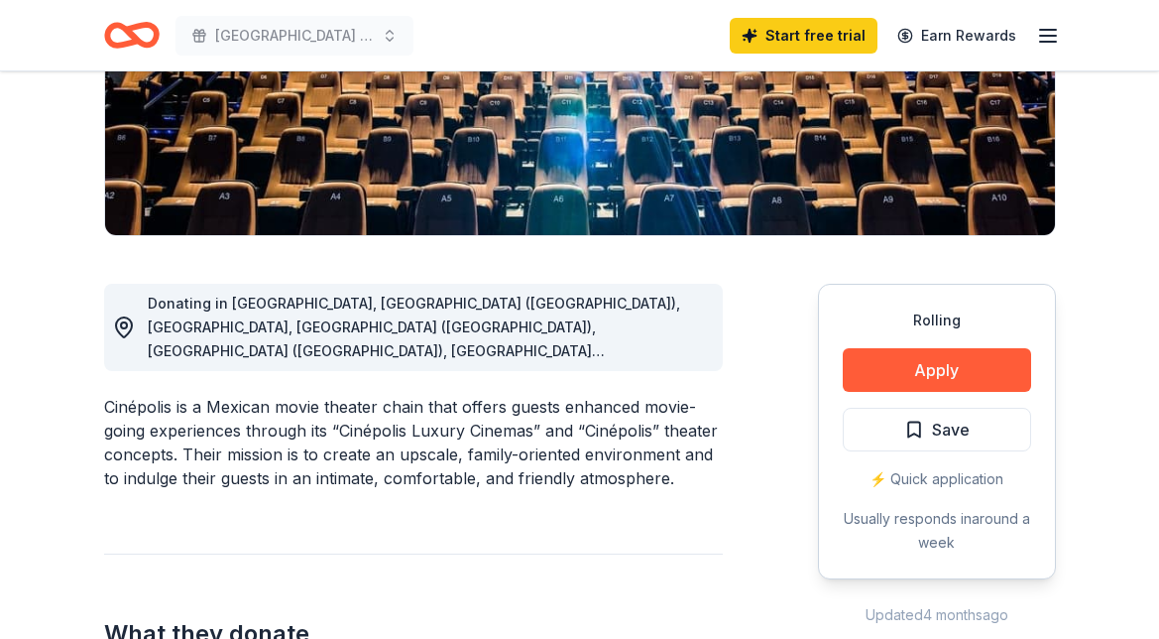
scroll to position [366, 0]
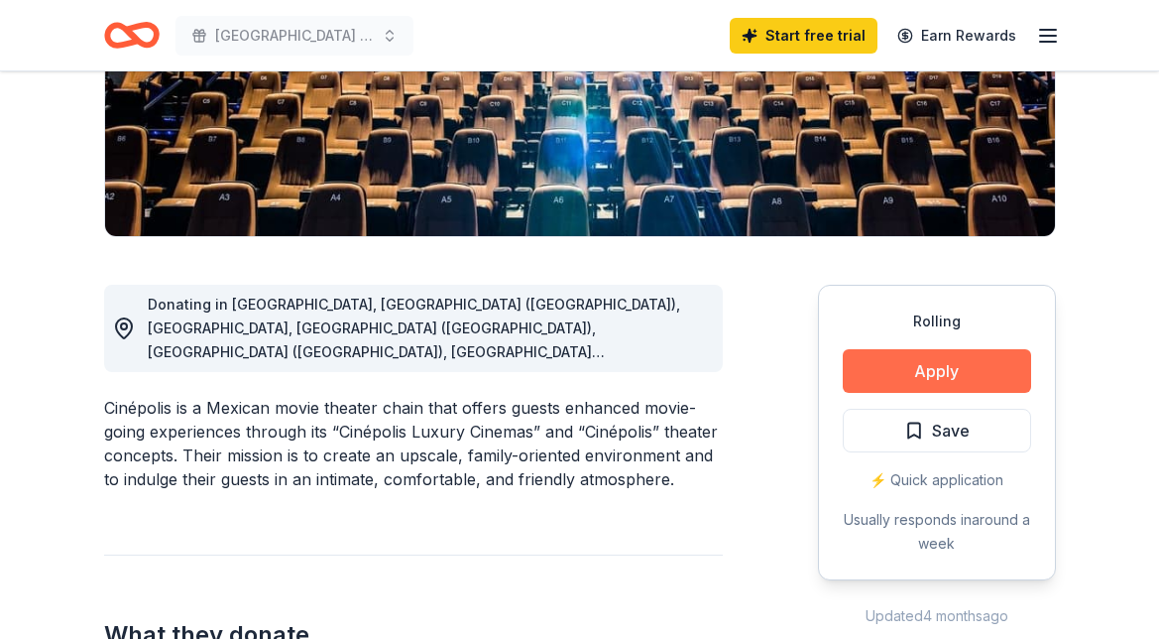
click at [903, 370] on button "Apply" at bounding box center [937, 371] width 188 height 44
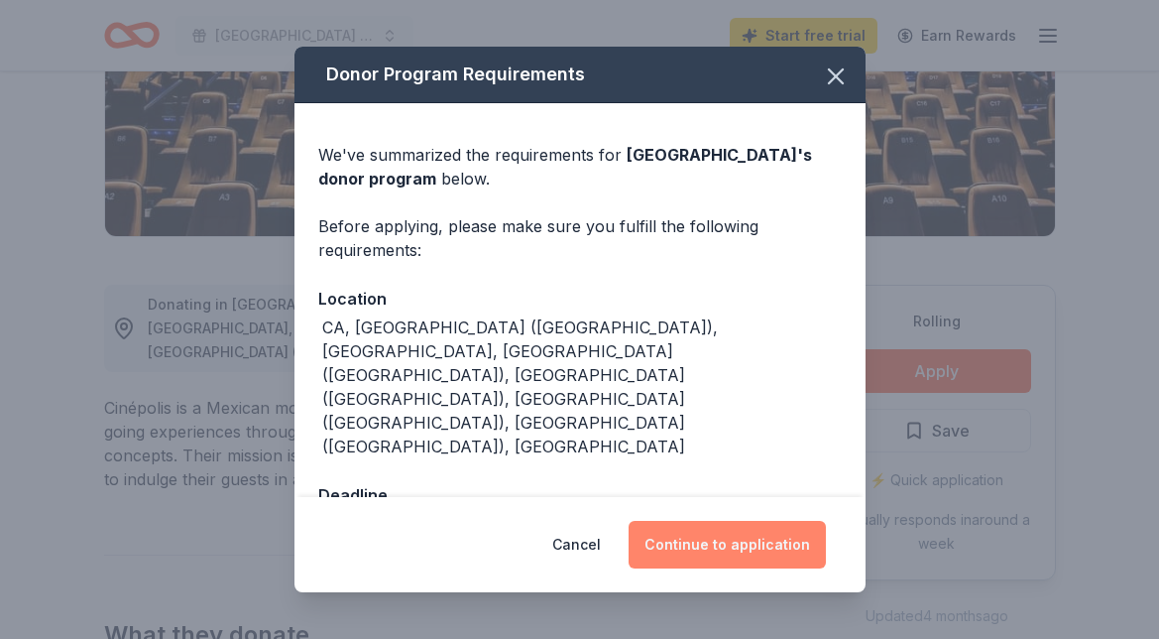
click at [748, 526] on button "Continue to application" at bounding box center [727, 545] width 197 height 48
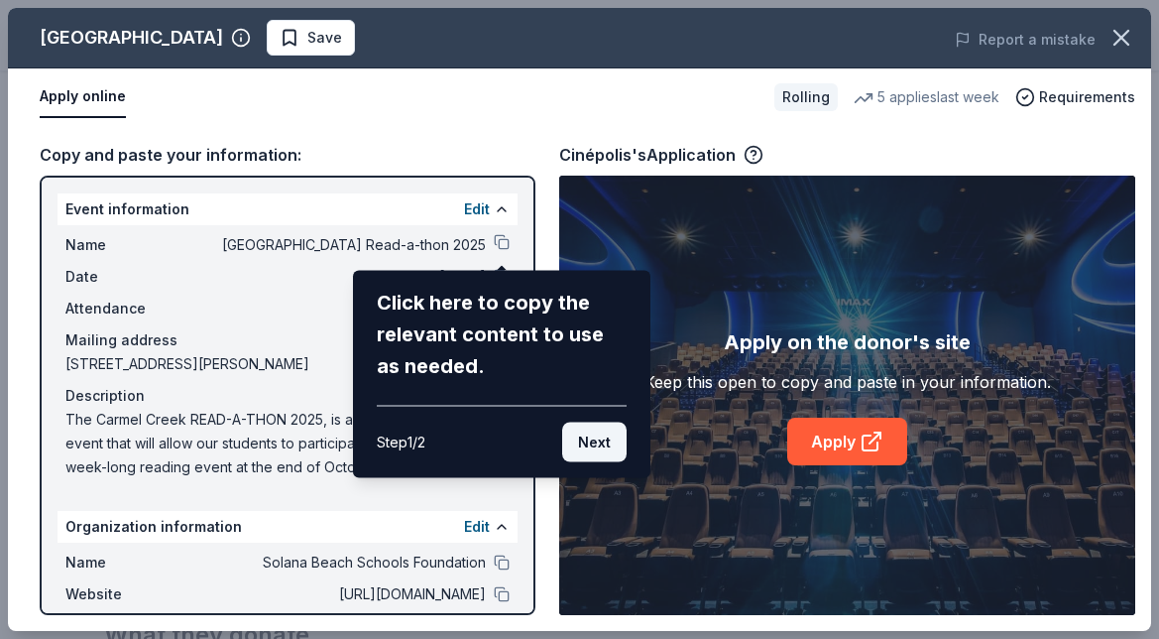
click at [587, 438] on button "Next" at bounding box center [594, 442] width 64 height 40
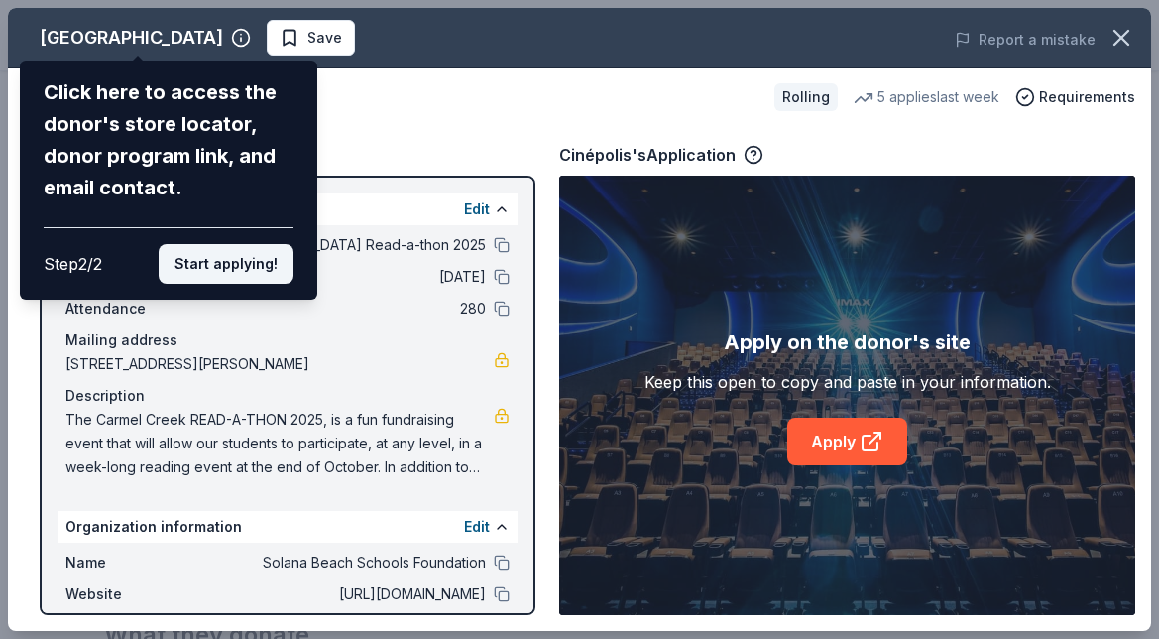
click at [242, 266] on button "Start applying!" at bounding box center [226, 264] width 135 height 40
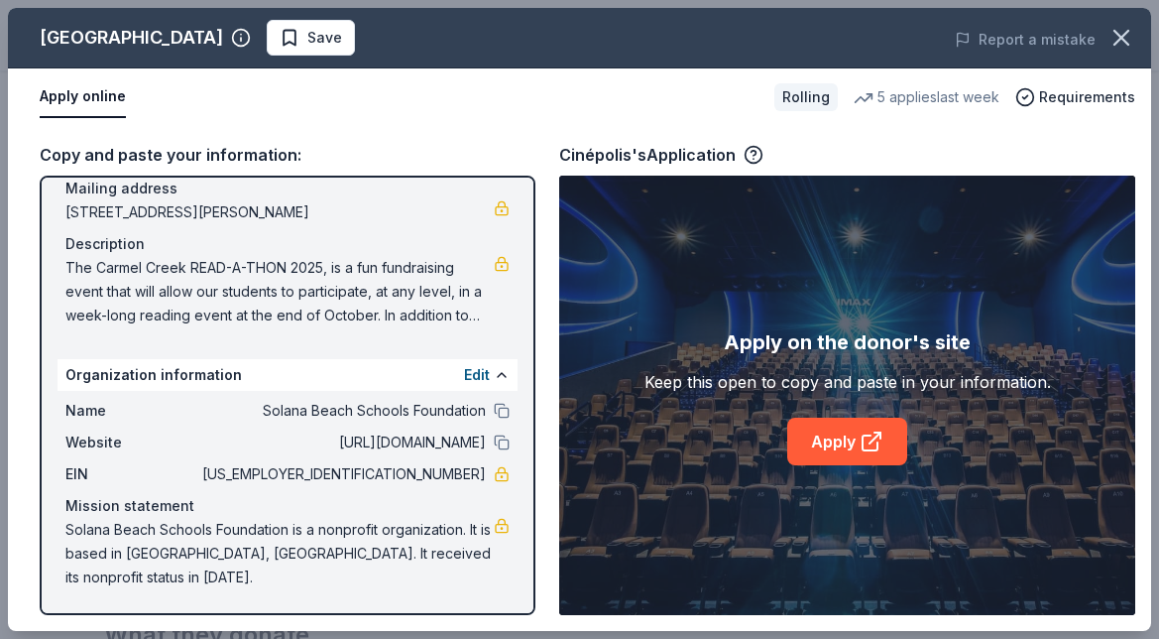
scroll to position [176, 0]
click at [848, 443] on link "Apply" at bounding box center [847, 441] width 120 height 48
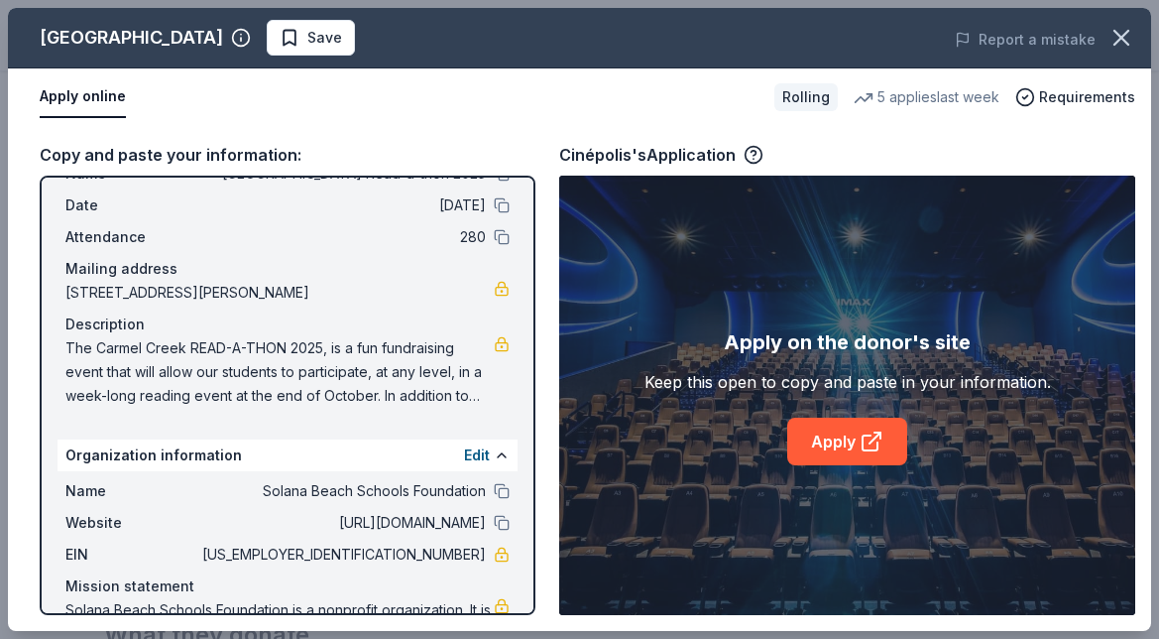
scroll to position [0, 0]
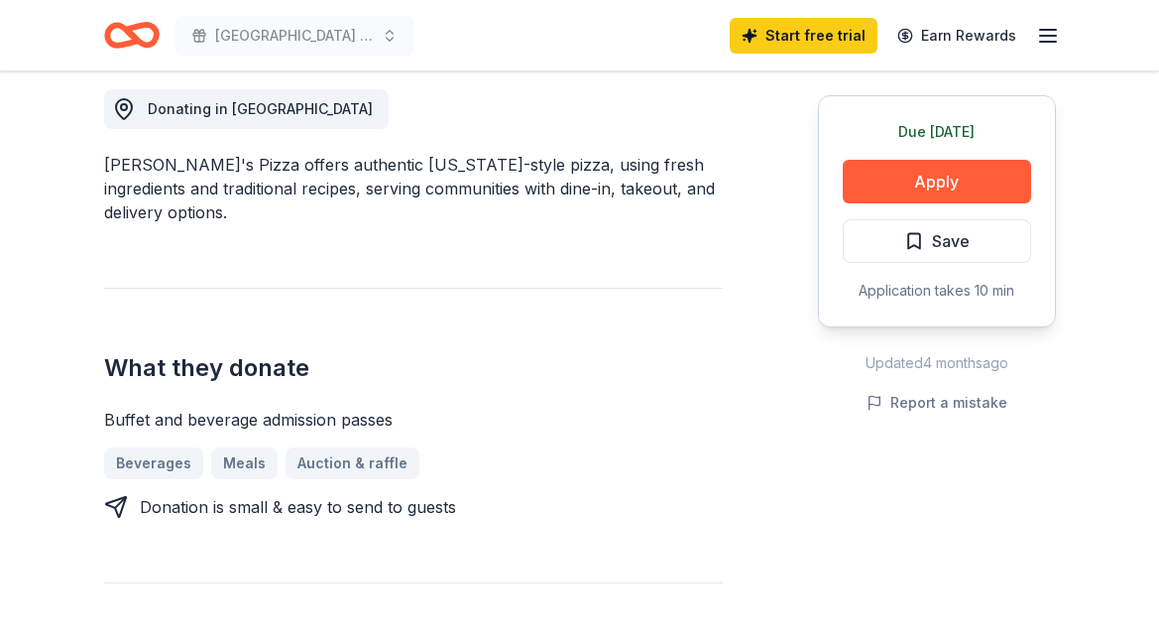
scroll to position [495, 0]
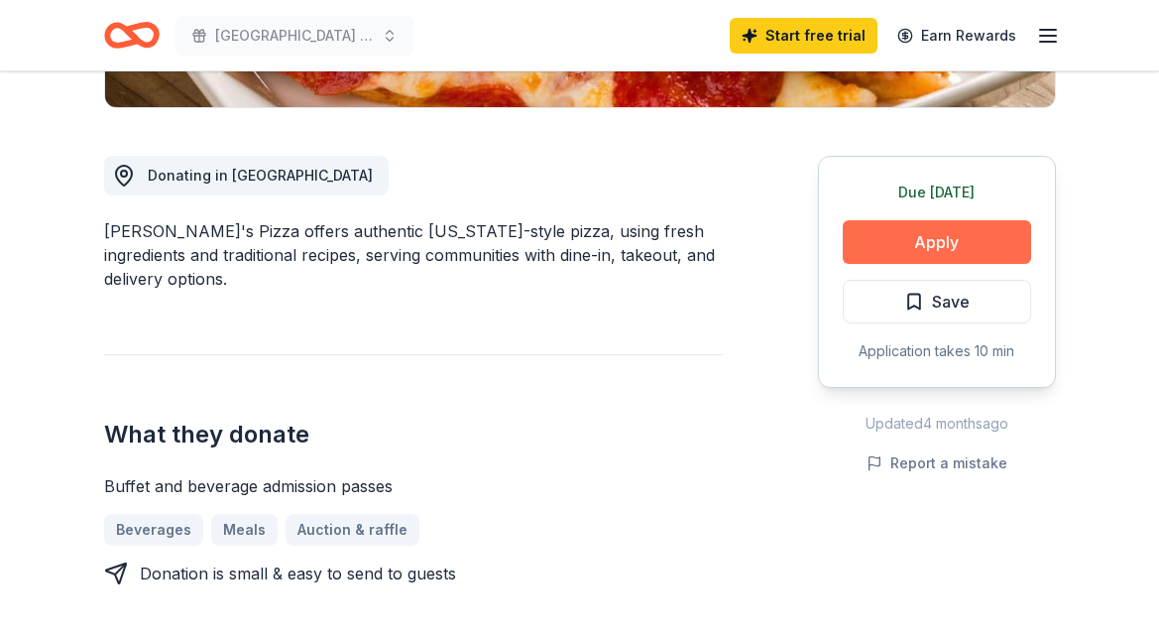
click at [954, 239] on button "Apply" at bounding box center [937, 242] width 188 height 44
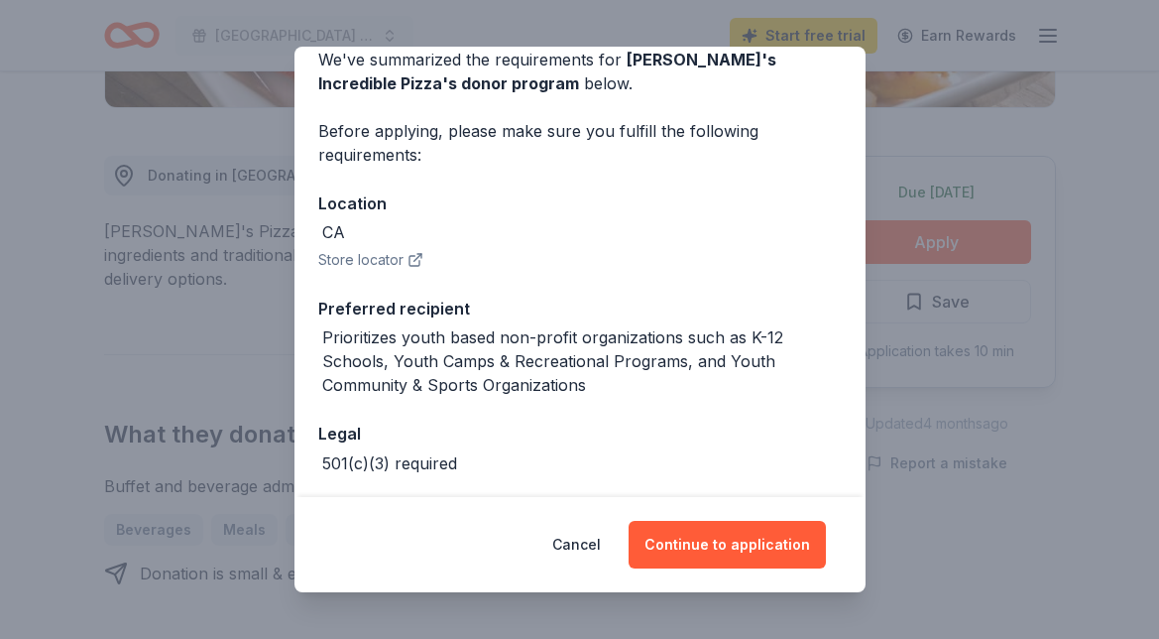
scroll to position [98, 0]
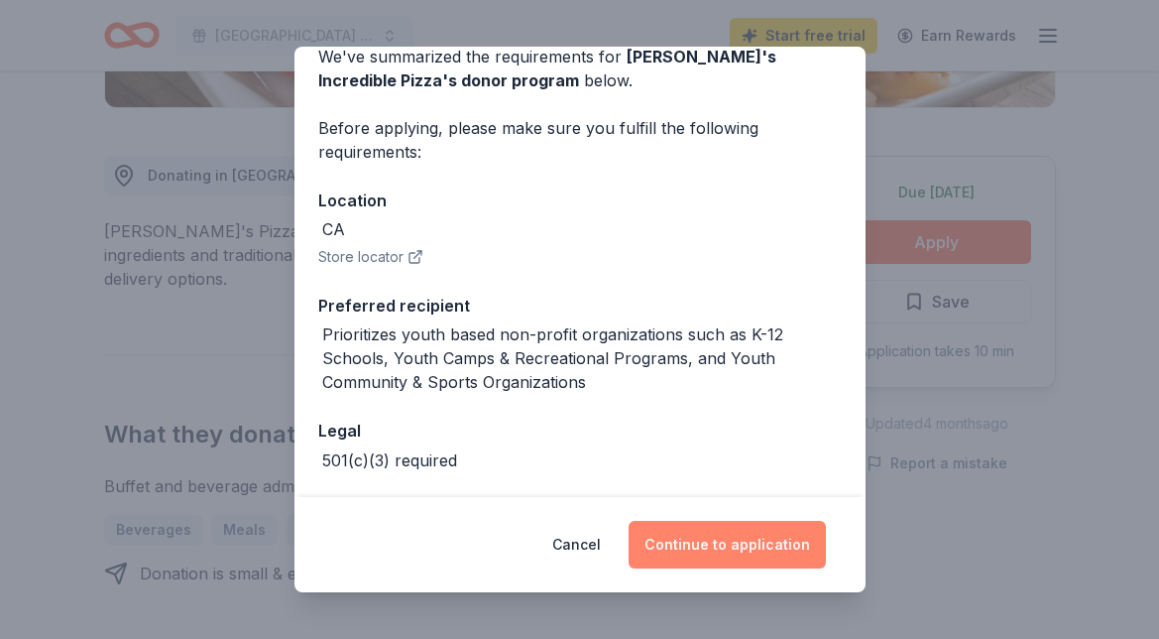
click at [746, 551] on button "Continue to application" at bounding box center [727, 545] width 197 height 48
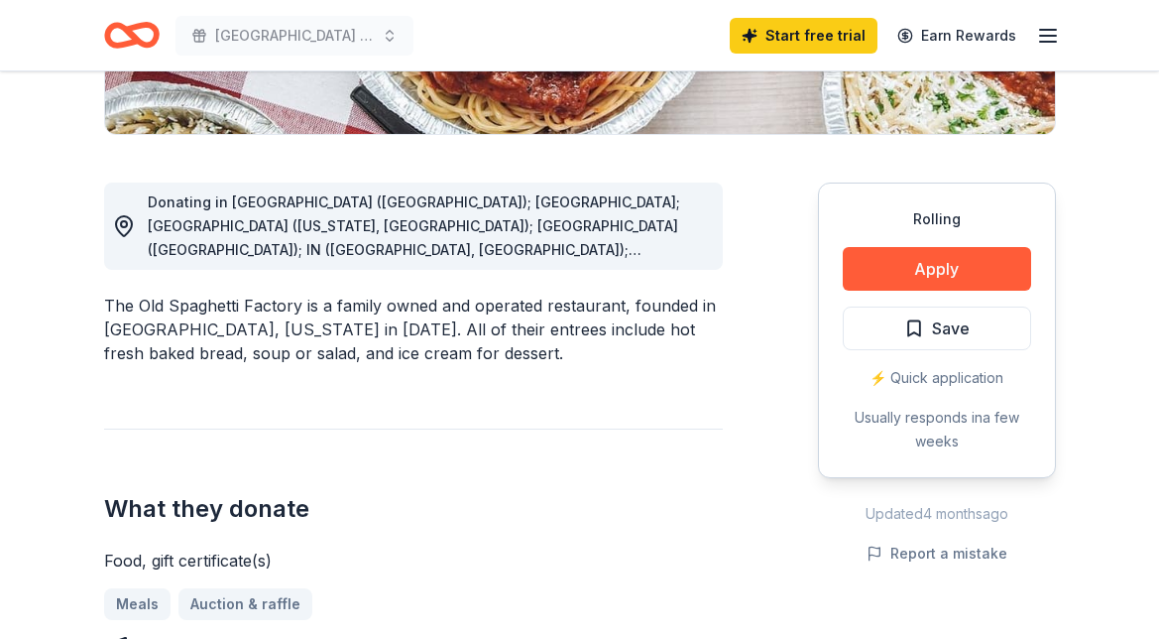
scroll to position [472, 0]
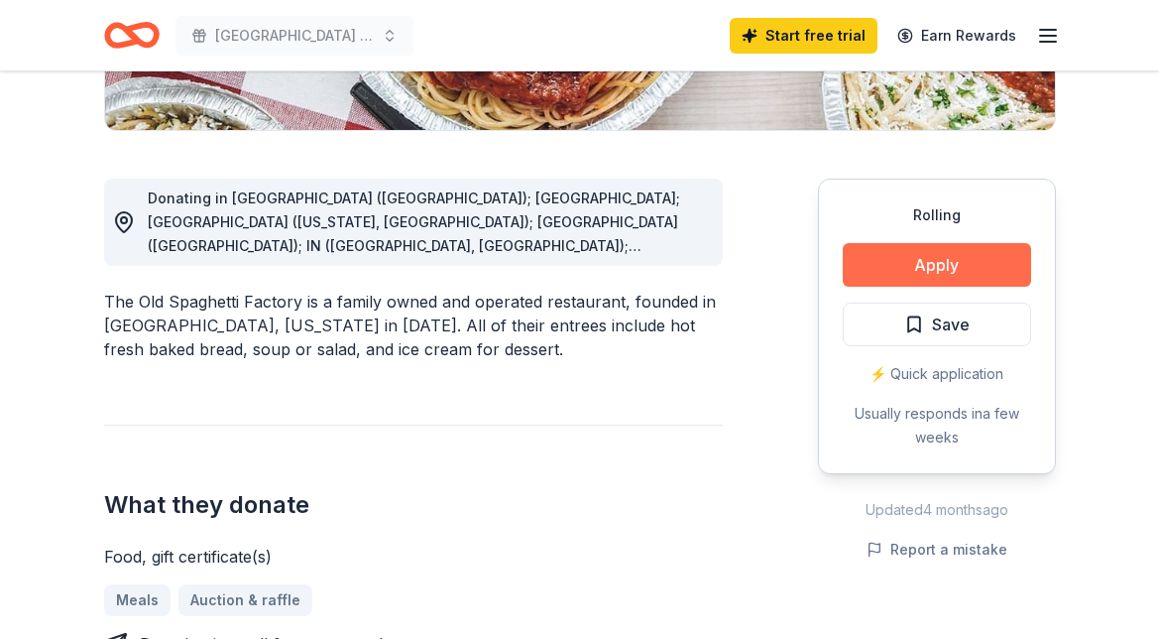
click at [932, 274] on button "Apply" at bounding box center [937, 265] width 188 height 44
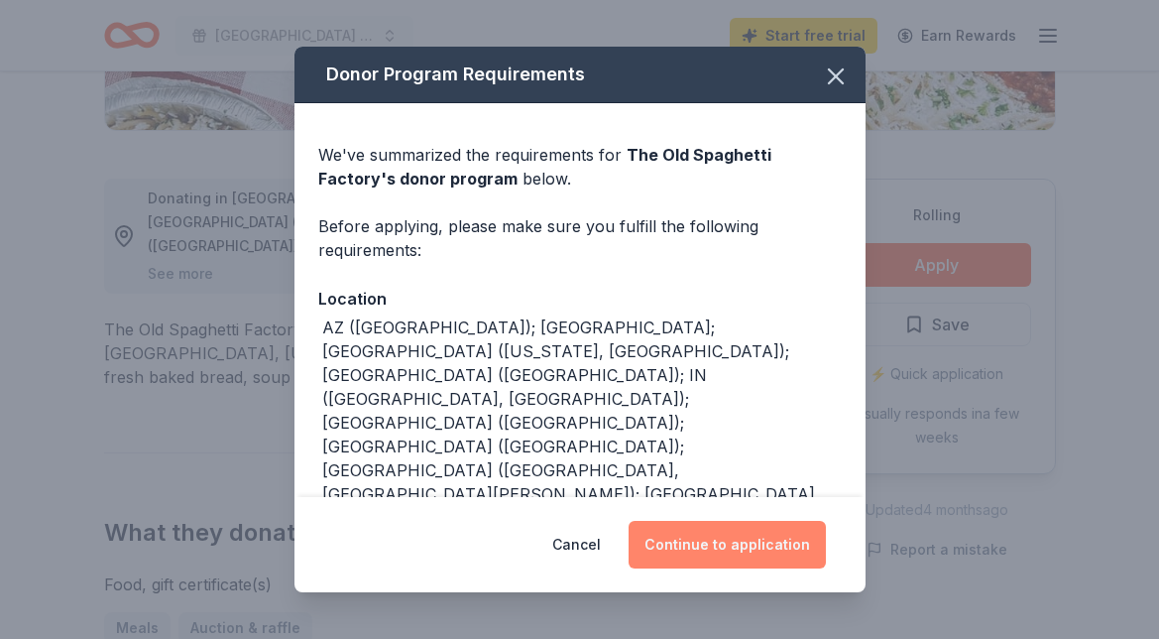
click at [730, 551] on button "Continue to application" at bounding box center [727, 545] width 197 height 48
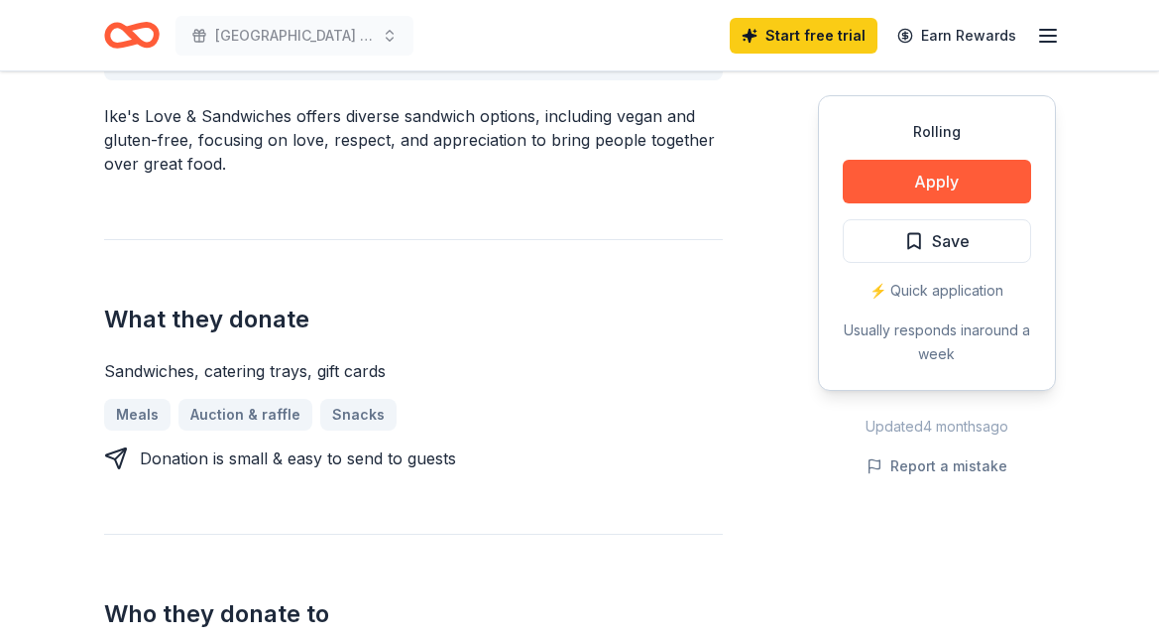
scroll to position [658, 0]
click at [870, 175] on button "Apply" at bounding box center [937, 182] width 188 height 44
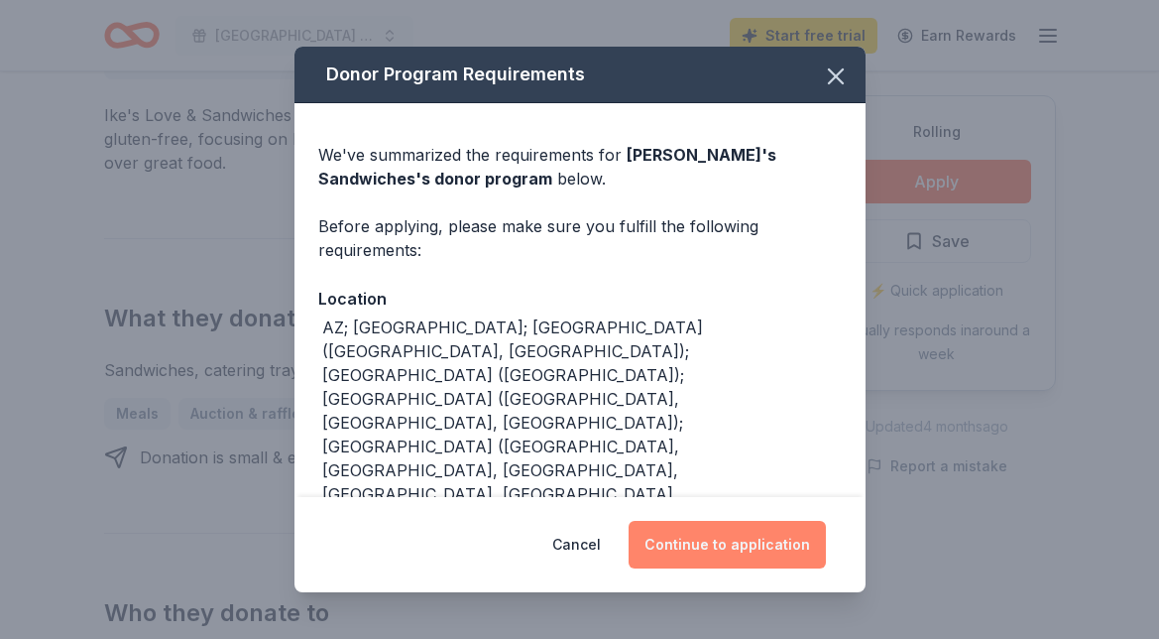
click at [681, 544] on button "Continue to application" at bounding box center [727, 545] width 197 height 48
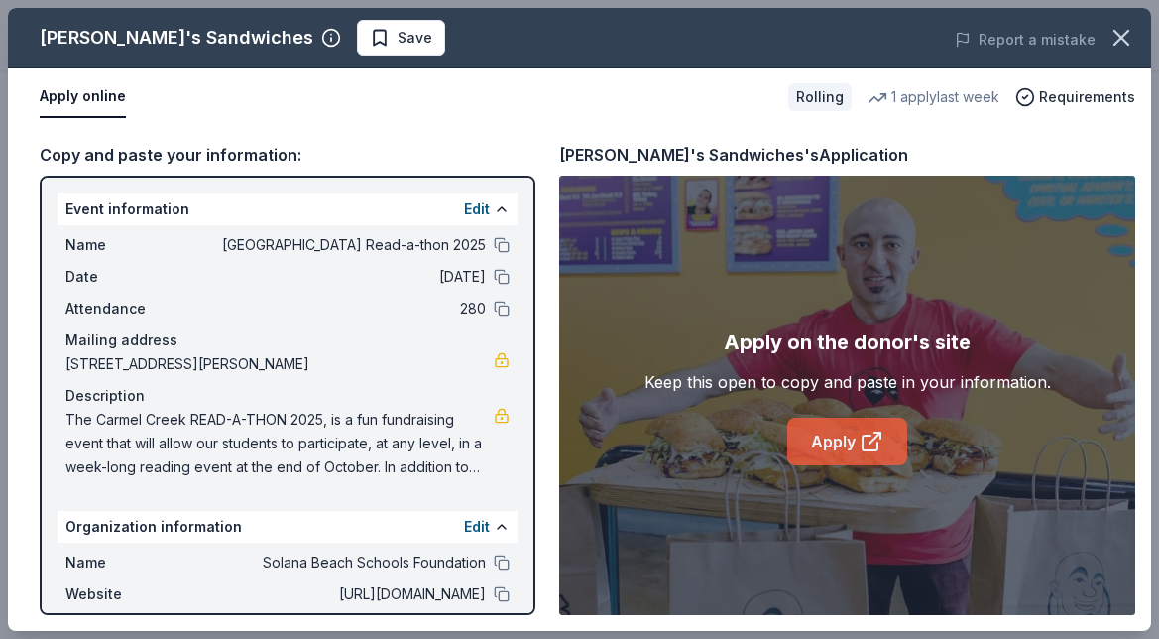
click at [833, 450] on link "Apply" at bounding box center [847, 441] width 120 height 48
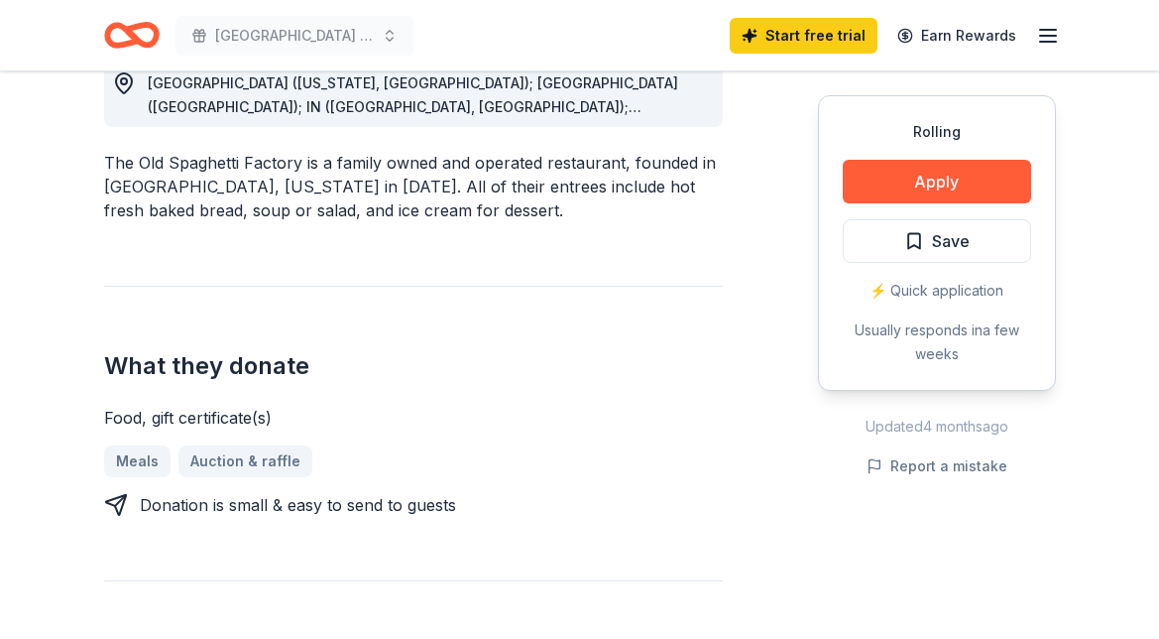
scroll to position [585, 0]
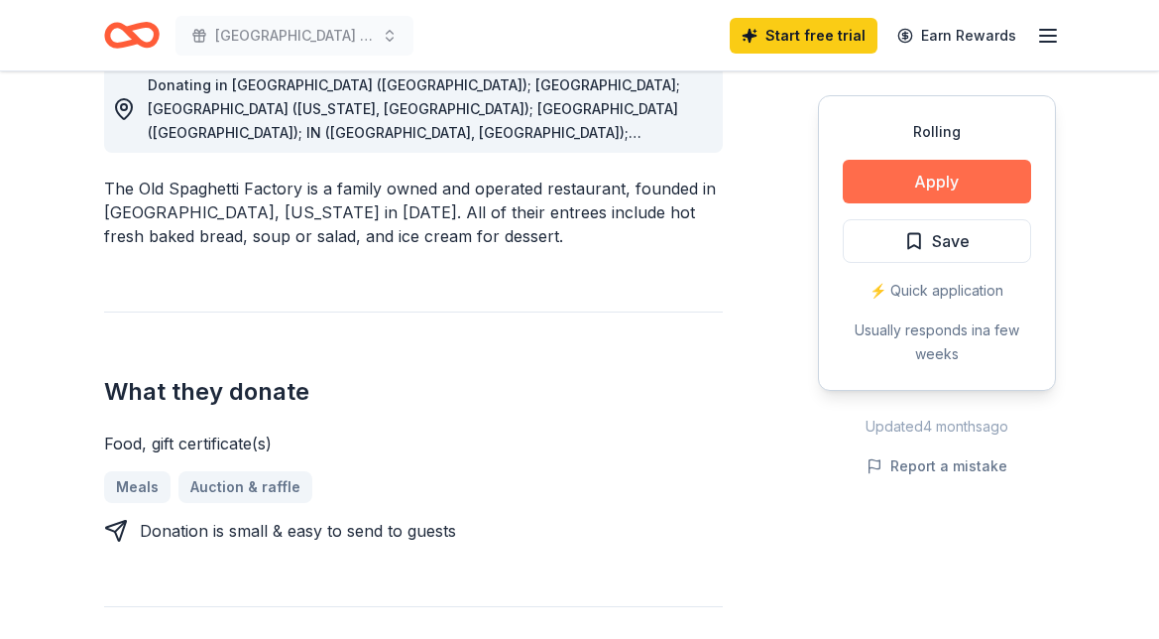
click at [924, 187] on button "Apply" at bounding box center [937, 182] width 188 height 44
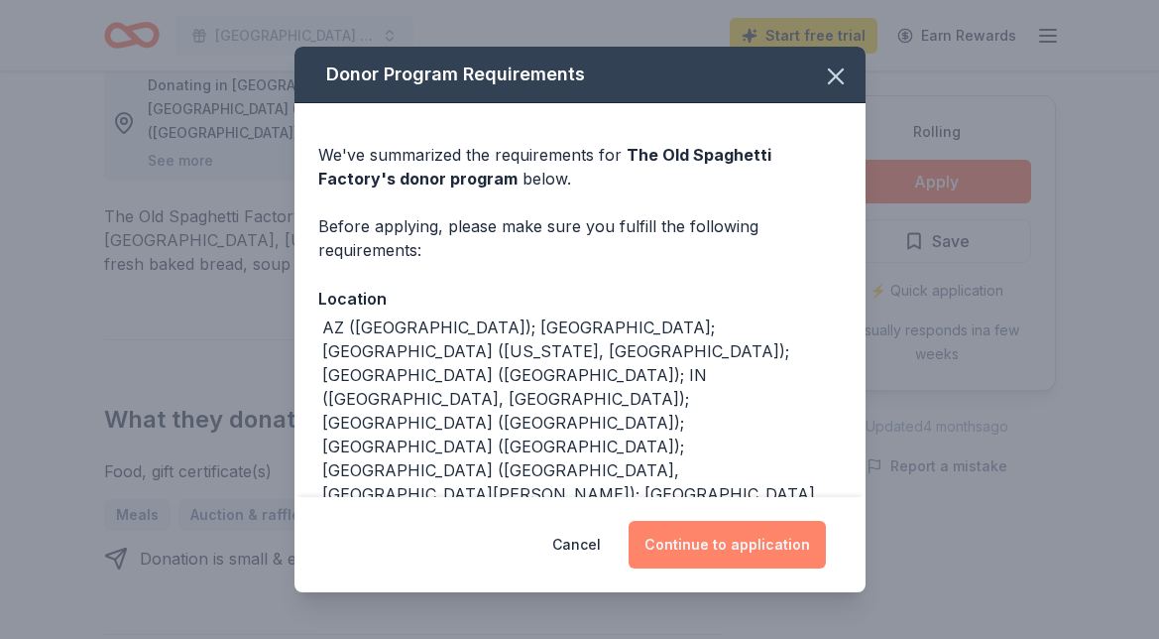
click at [713, 548] on button "Continue to application" at bounding box center [727, 545] width 197 height 48
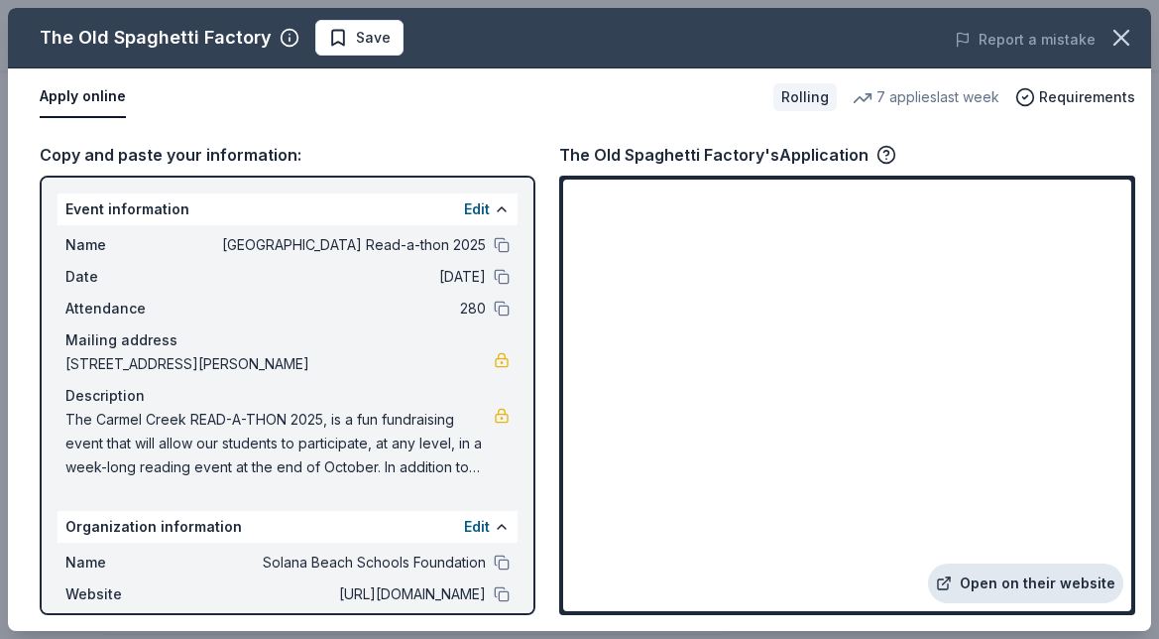
click at [981, 581] on link "Open on their website" at bounding box center [1025, 583] width 195 height 40
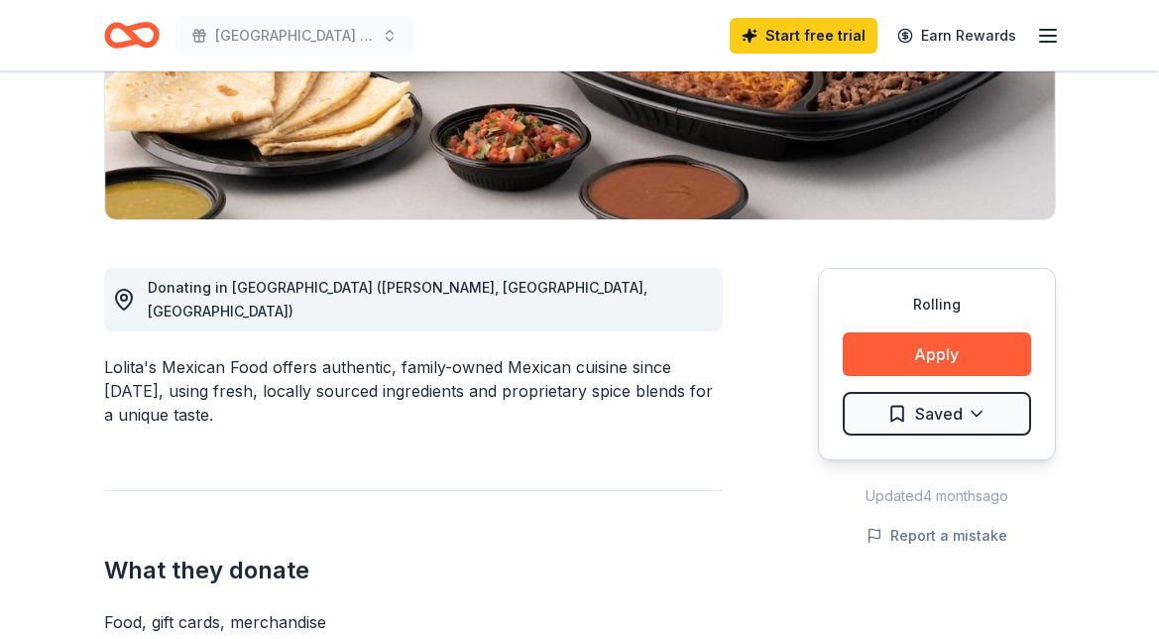
scroll to position [393, 0]
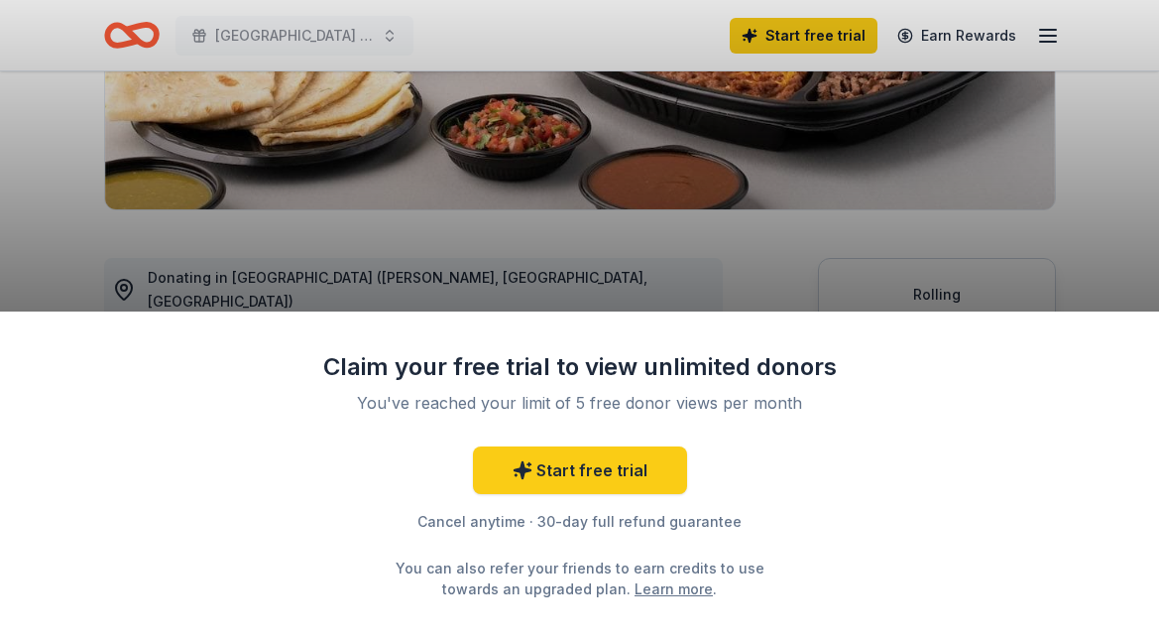
click at [739, 274] on div "Claim your free trial to view unlimited donors You've reached your limit of 5 f…" at bounding box center [579, 319] width 1159 height 639
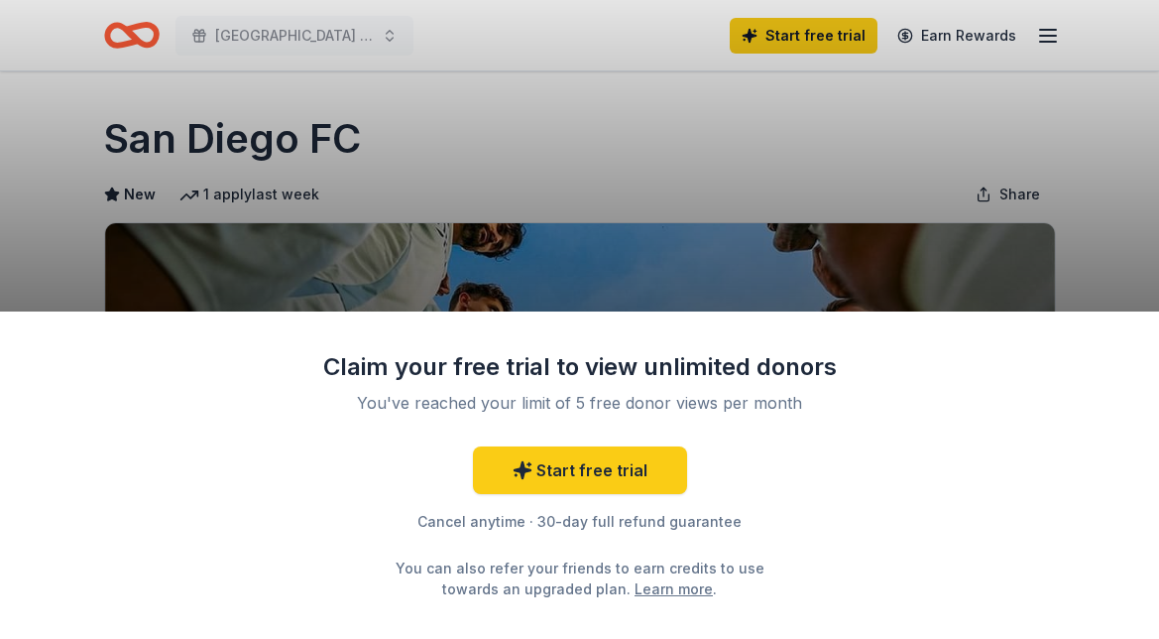
click at [465, 248] on div "Claim your free trial to view unlimited donors You've reached your limit of 5 f…" at bounding box center [579, 319] width 1159 height 639
